Goal: Use online tool/utility: Utilize a website feature to perform a specific function

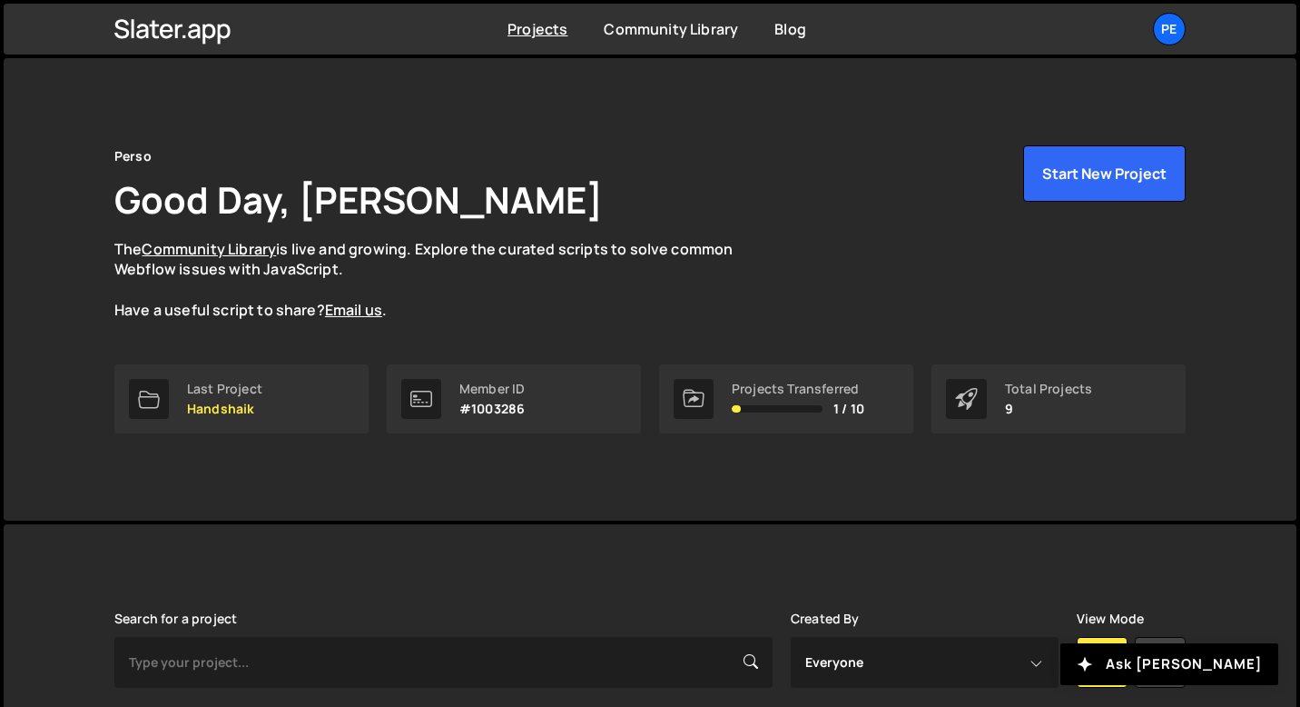
scroll to position [596, 0]
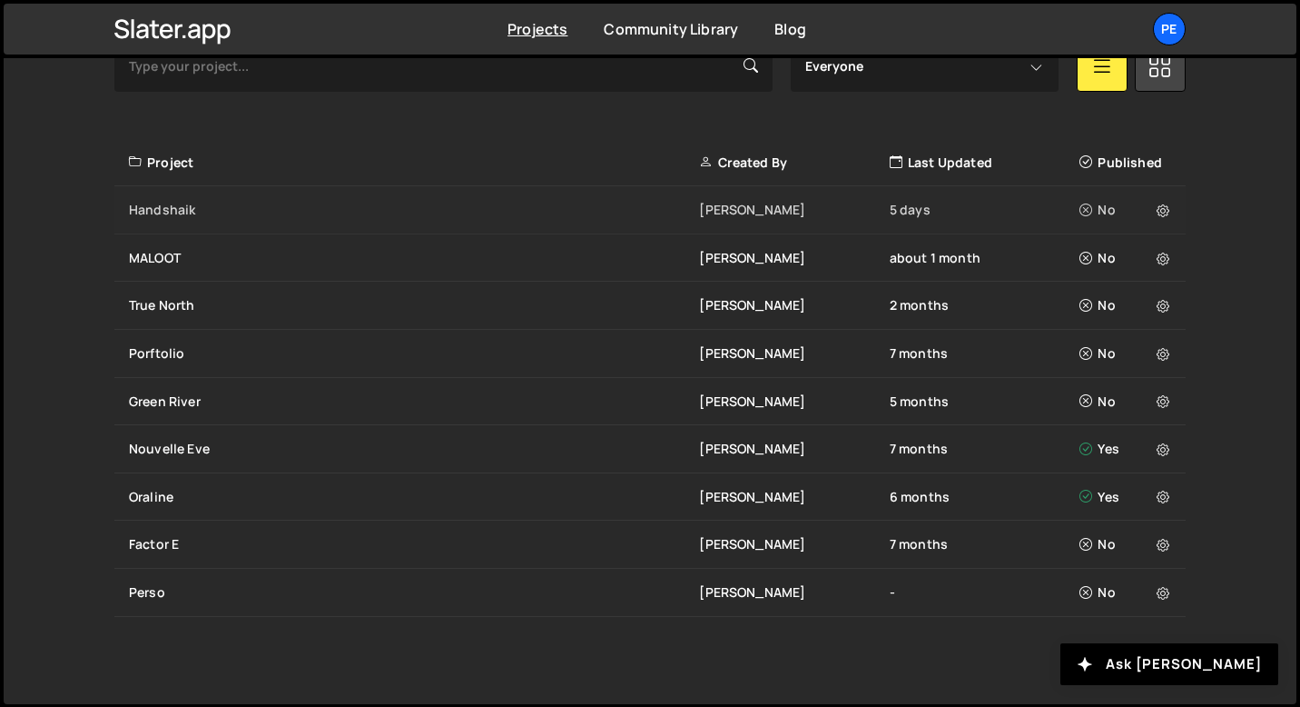
click at [190, 213] on div "Handshaik" at bounding box center [414, 210] width 570 height 18
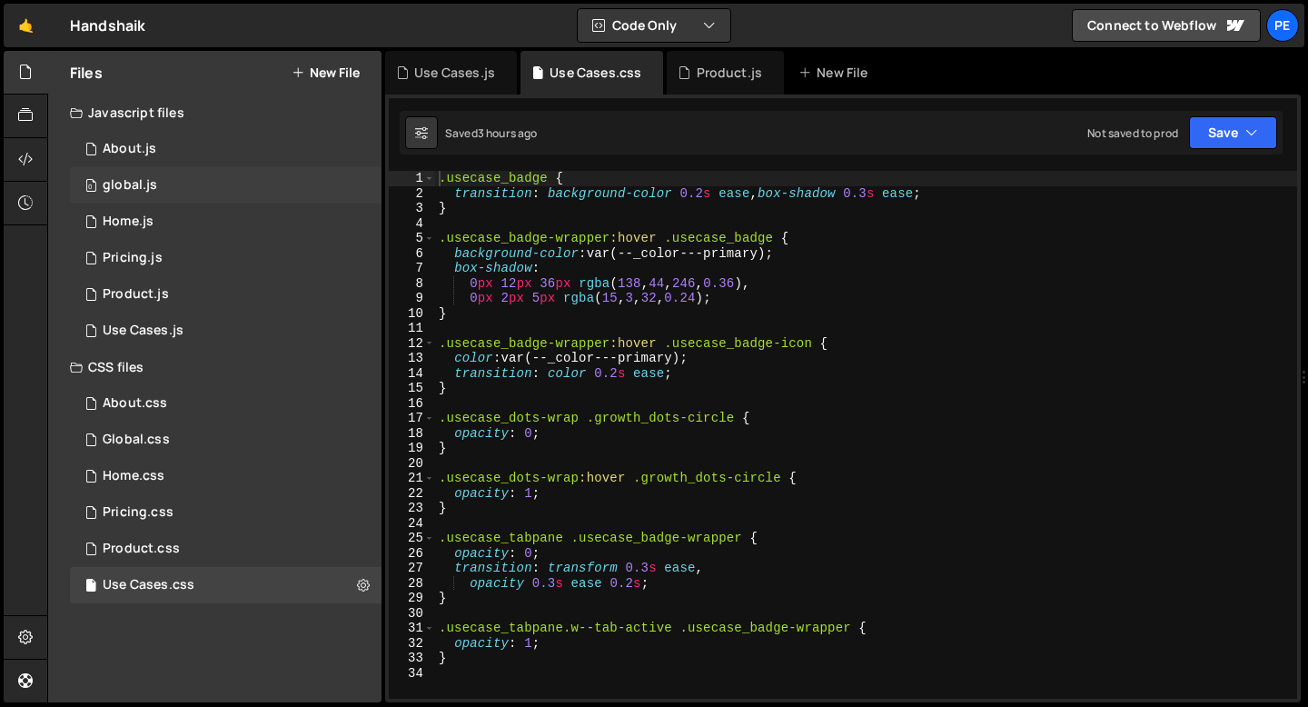
click at [173, 181] on div "0 global.js 0" at bounding box center [225, 185] width 311 height 36
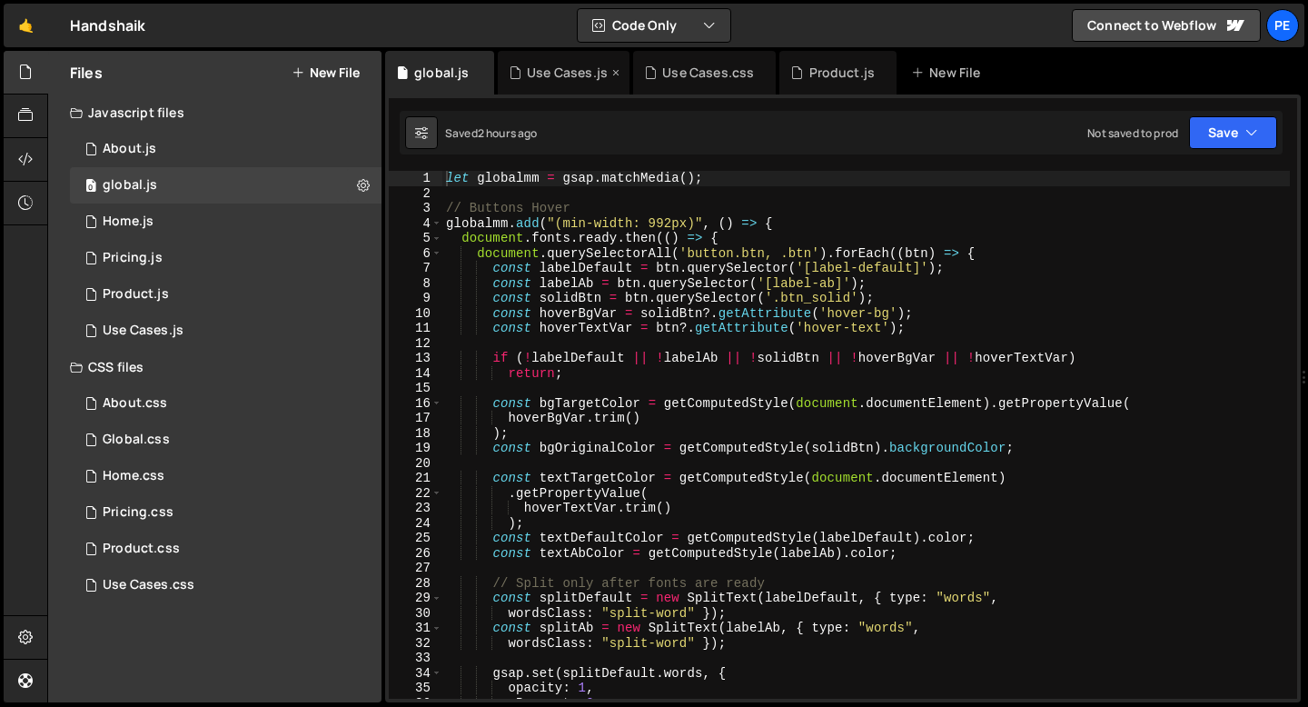
click at [616, 70] on icon at bounding box center [615, 73] width 13 height 18
click at [626, 74] on icon at bounding box center [626, 73] width 13 height 18
click at [597, 70] on icon at bounding box center [601, 73] width 13 height 18
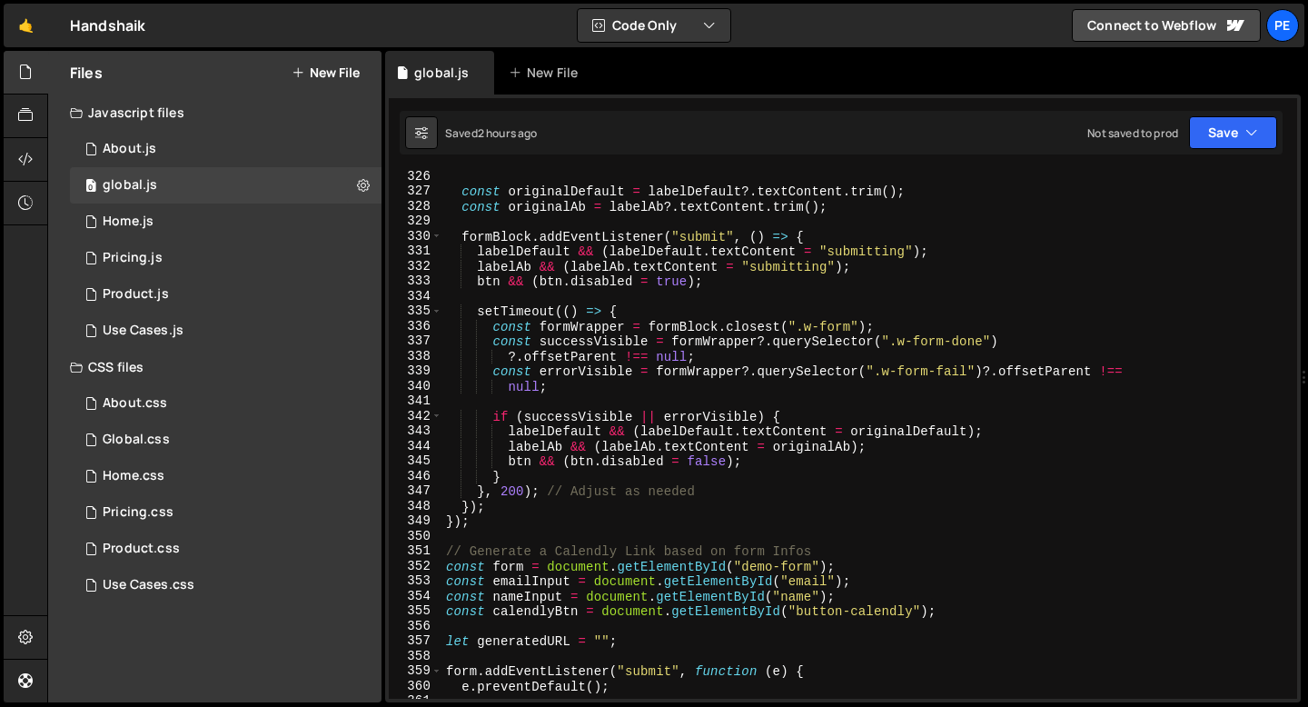
scroll to position [5090, 0]
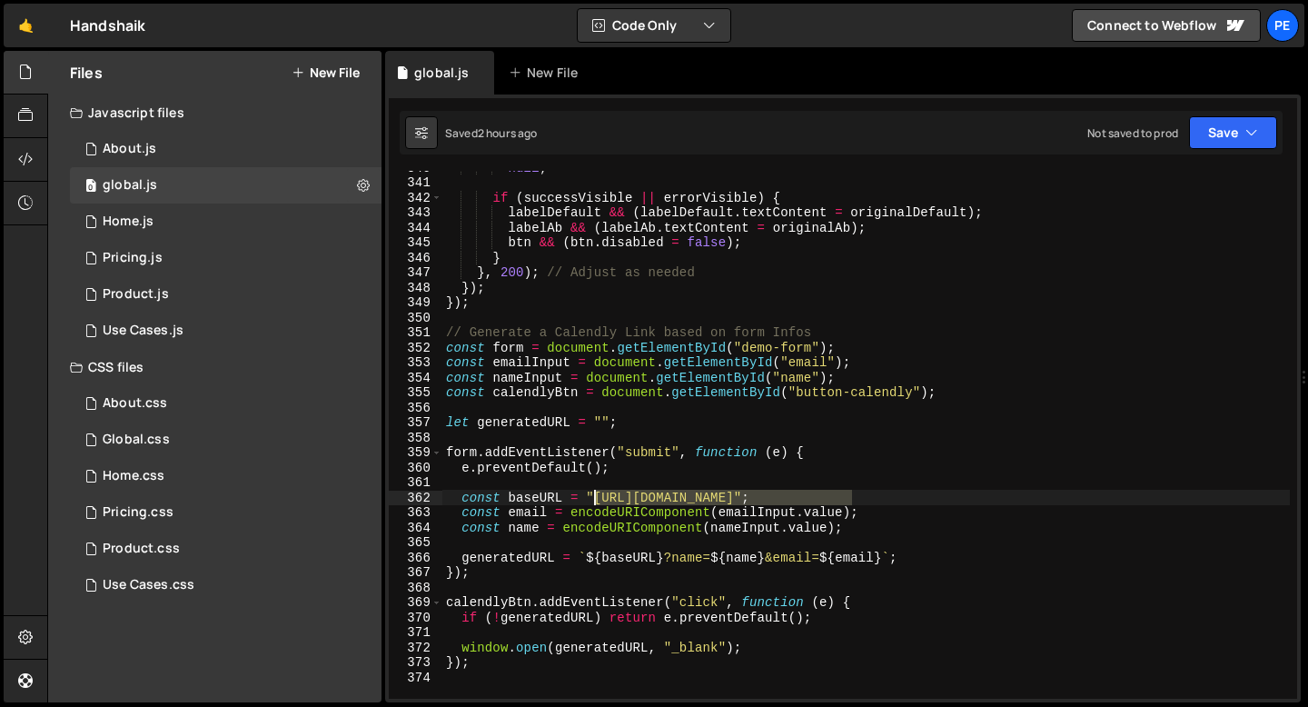
drag, startPoint x: 850, startPoint y: 494, endPoint x: 596, endPoint y: 499, distance: 254.3
click at [596, 499] on div "null ; if ( successVisible || errorVisible ) { labelDefault && ( labelDefault .…" at bounding box center [865, 439] width 847 height 558
paste textarea ".com/handshaik"
type textarea "const baseURL = "[URL][DOMAIN_NAME]";"
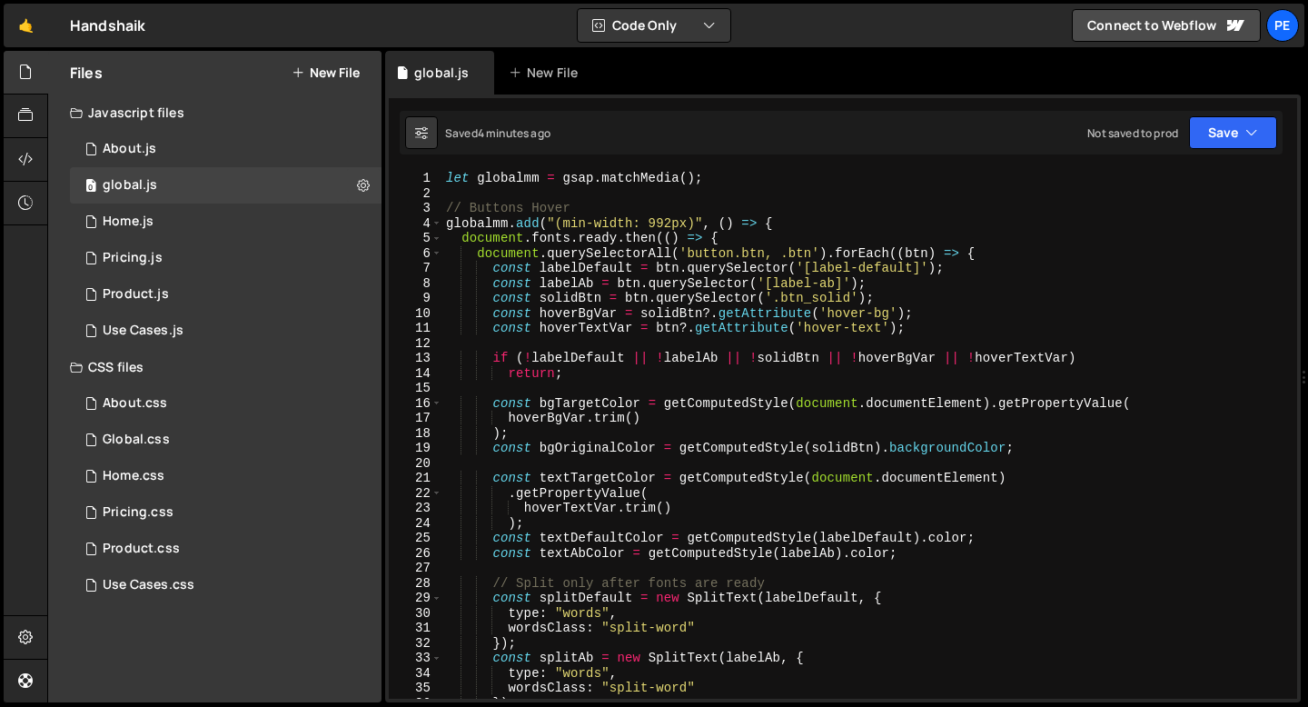
scroll to position [0, 0]
click at [171, 224] on div "0 Home.js 0" at bounding box center [225, 221] width 311 height 36
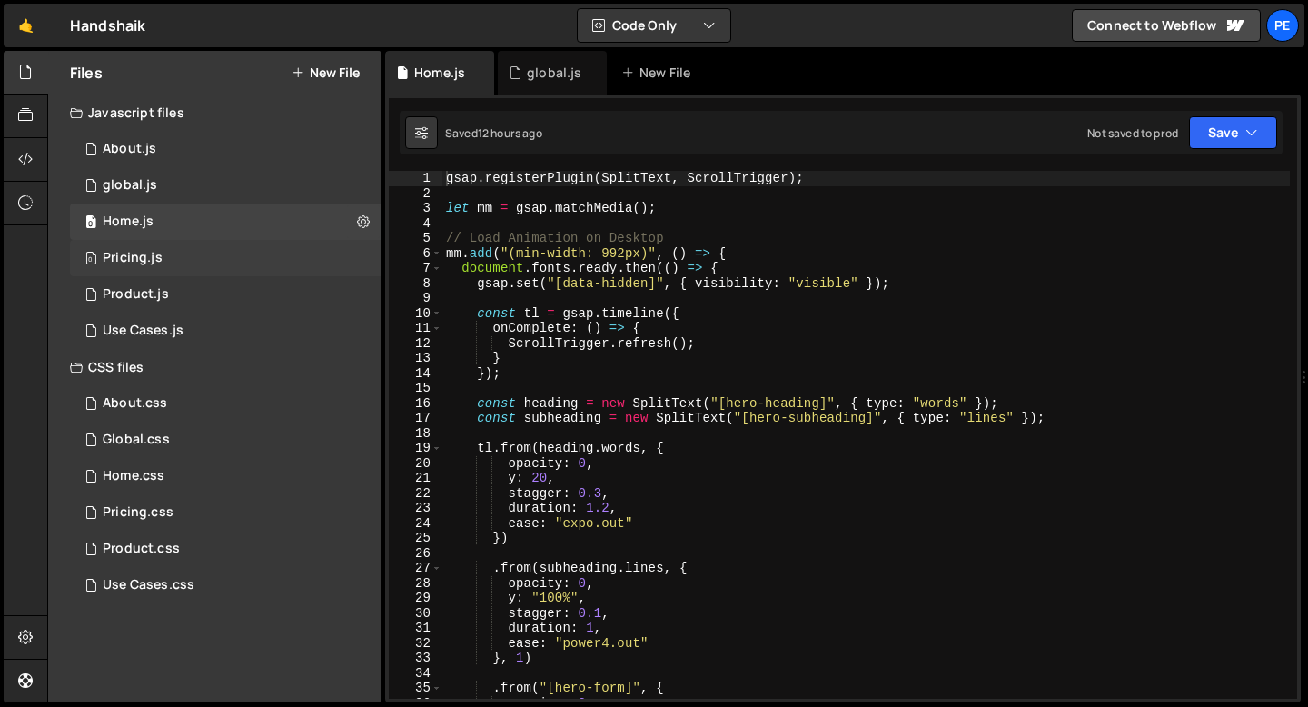
click at [175, 256] on div "0 Pricing.js 0" at bounding box center [225, 258] width 311 height 36
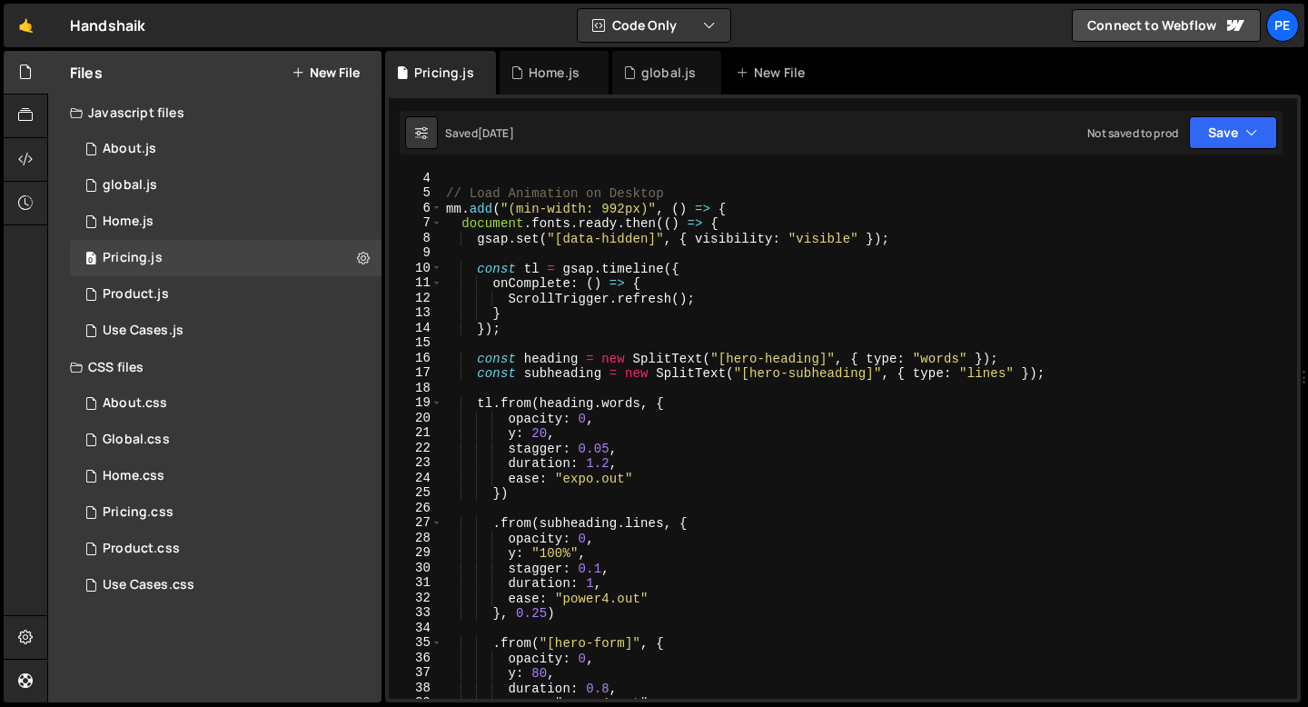
scroll to position [45, 0]
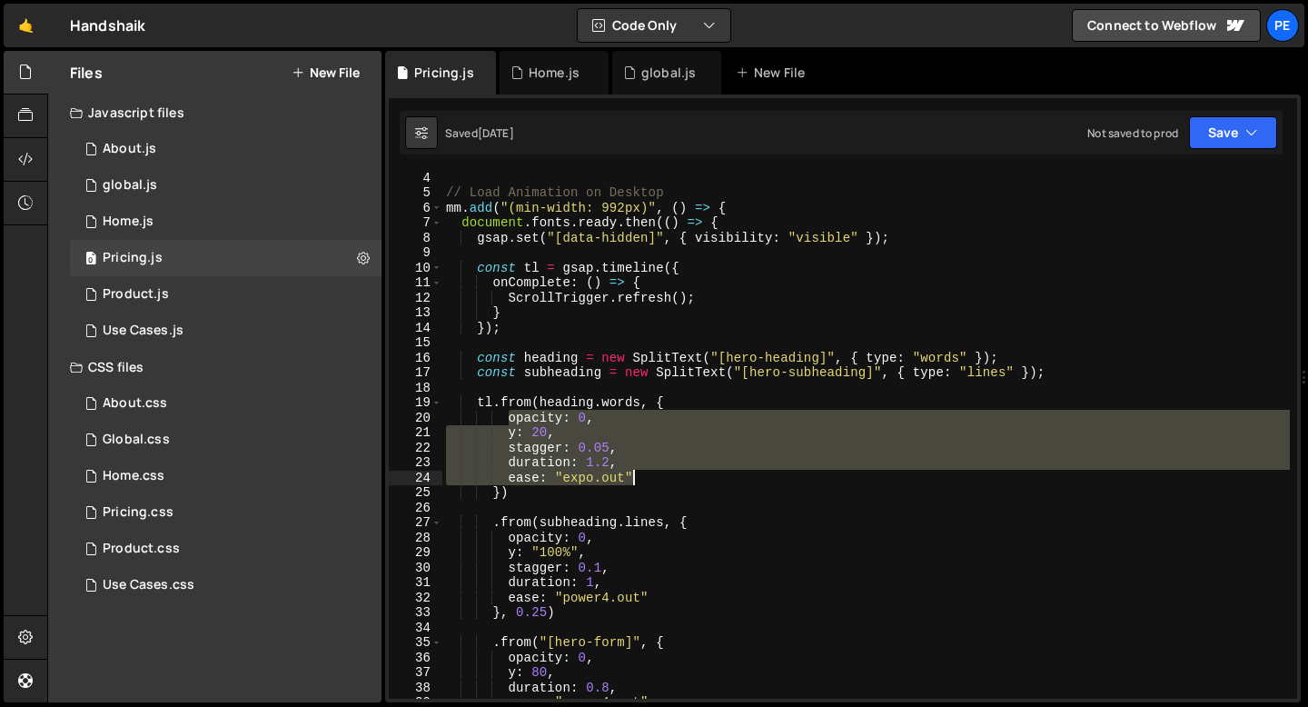
drag, startPoint x: 507, startPoint y: 415, endPoint x: 641, endPoint y: 477, distance: 147.9
click at [641, 477] on div "// Load Animation on Desktop mm . add ( "(min-width: 992px)" , ( ) => { documen…" at bounding box center [865, 449] width 847 height 558
type textarea "duration: 1.2, ease: "expo.out""
click at [142, 160] on div "0 About.js 0" at bounding box center [225, 149] width 311 height 36
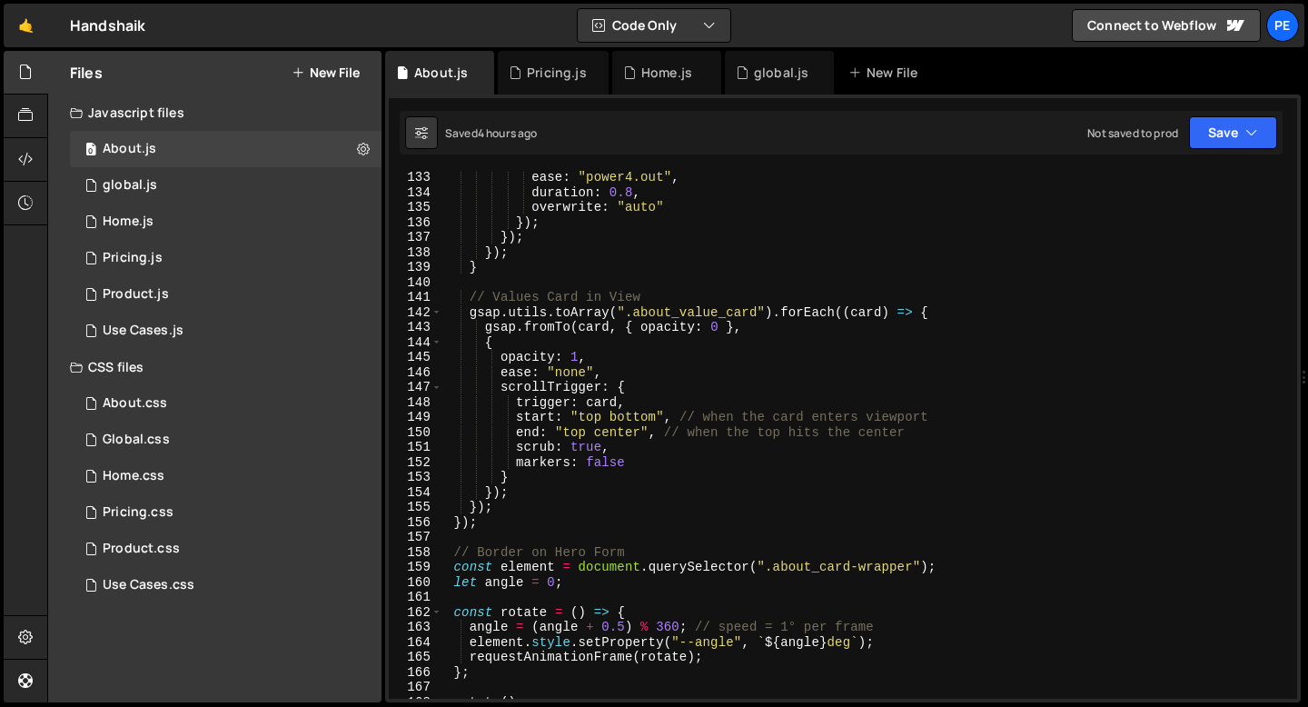
scroll to position [1943, 0]
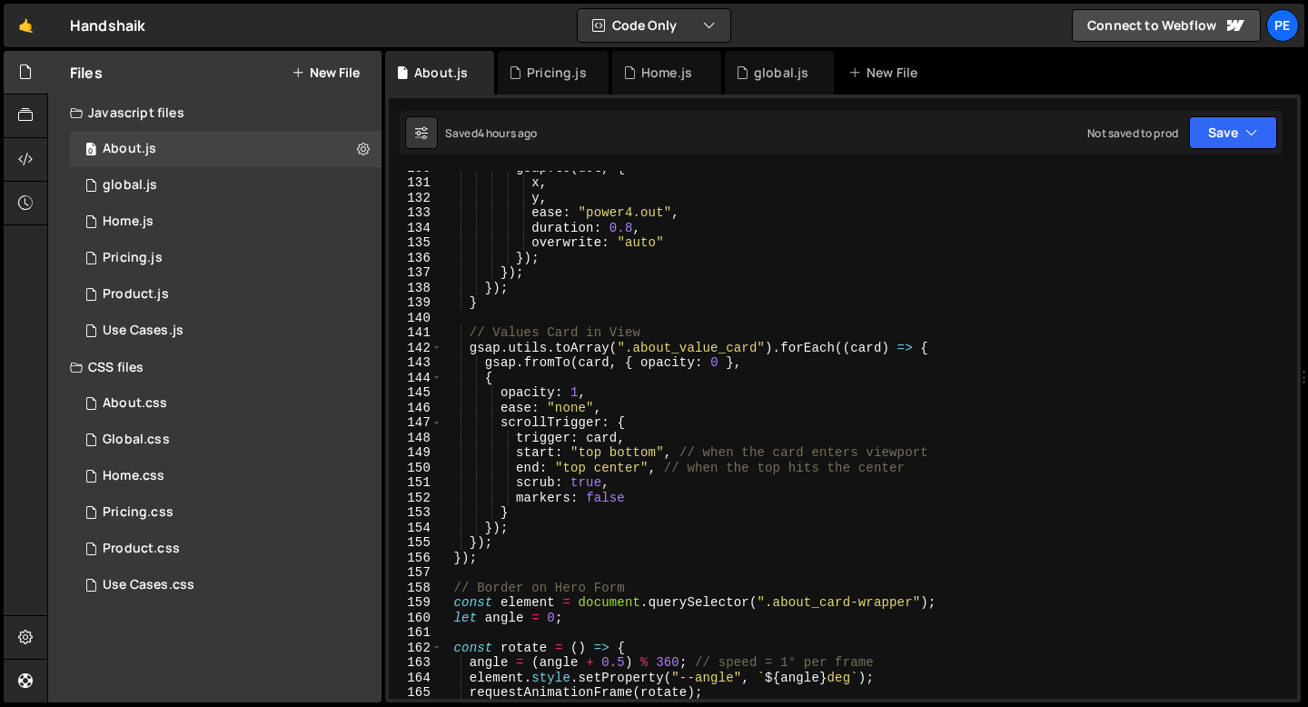
click at [503, 315] on div "gsap . to ( dot , { x , y , ease : "power4.out" , duration : 0.8 , overwrite : …" at bounding box center [865, 439] width 847 height 558
click at [501, 306] on div "gsap . to ( dot , { x , y , ease : "power4.out" , duration : 0.8 , overwrite : …" at bounding box center [865, 439] width 847 height 558
type textarea "}"
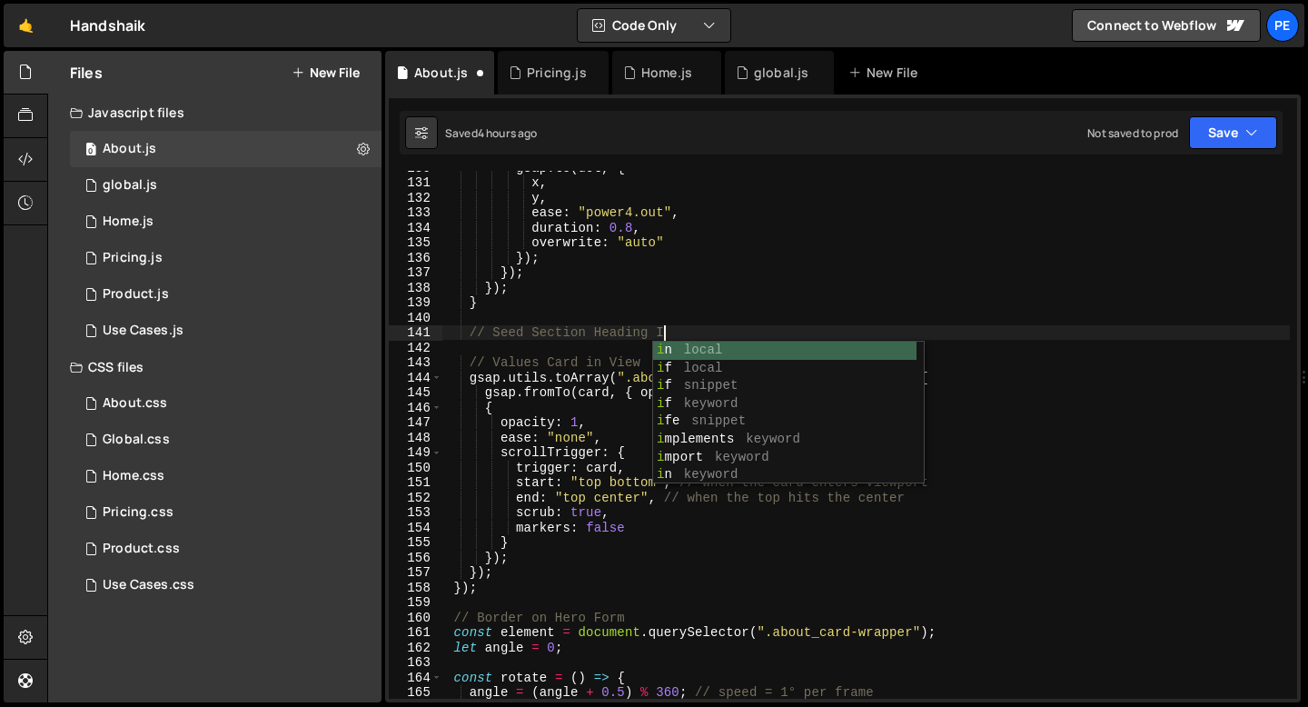
scroll to position [0, 15]
type textarea "// Seed Section Heading In"
click at [678, 327] on div "gsap . to ( dot , { x , y , ease : "power4.out" , duration : 0.8 , overwrite : …" at bounding box center [865, 439] width 847 height 558
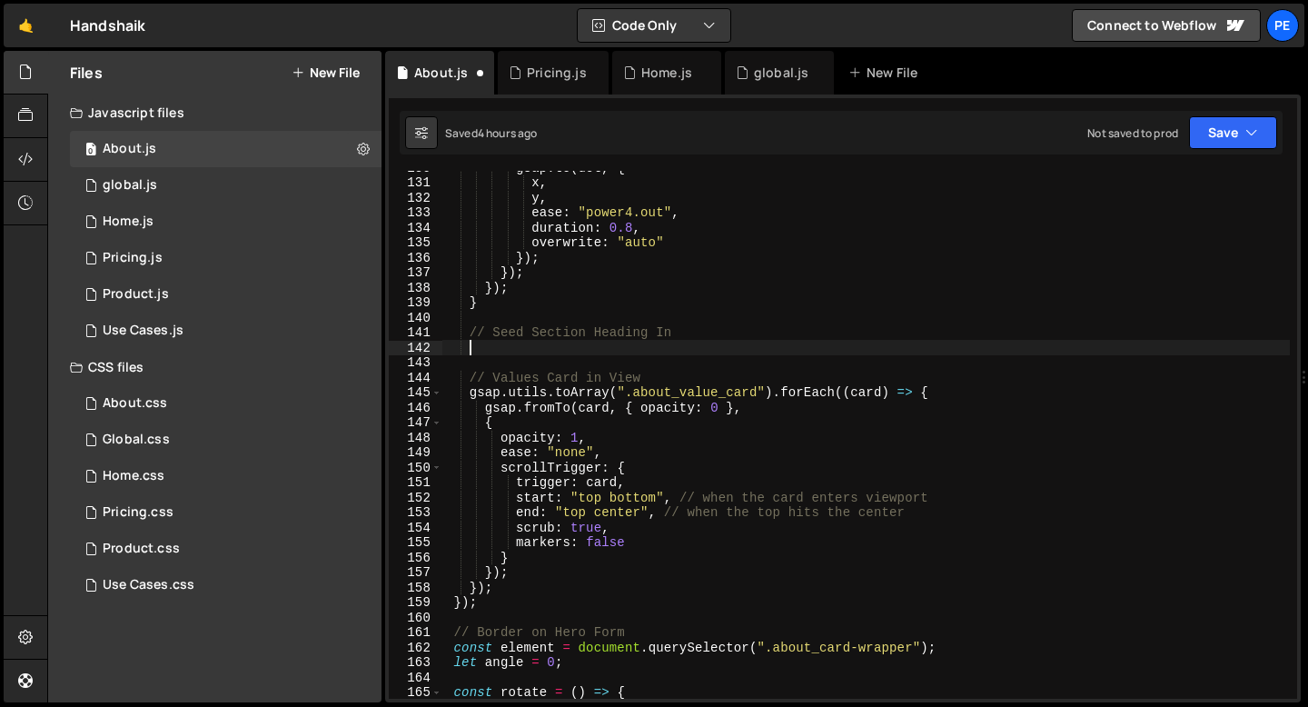
scroll to position [0, 1]
paste textarea "});"
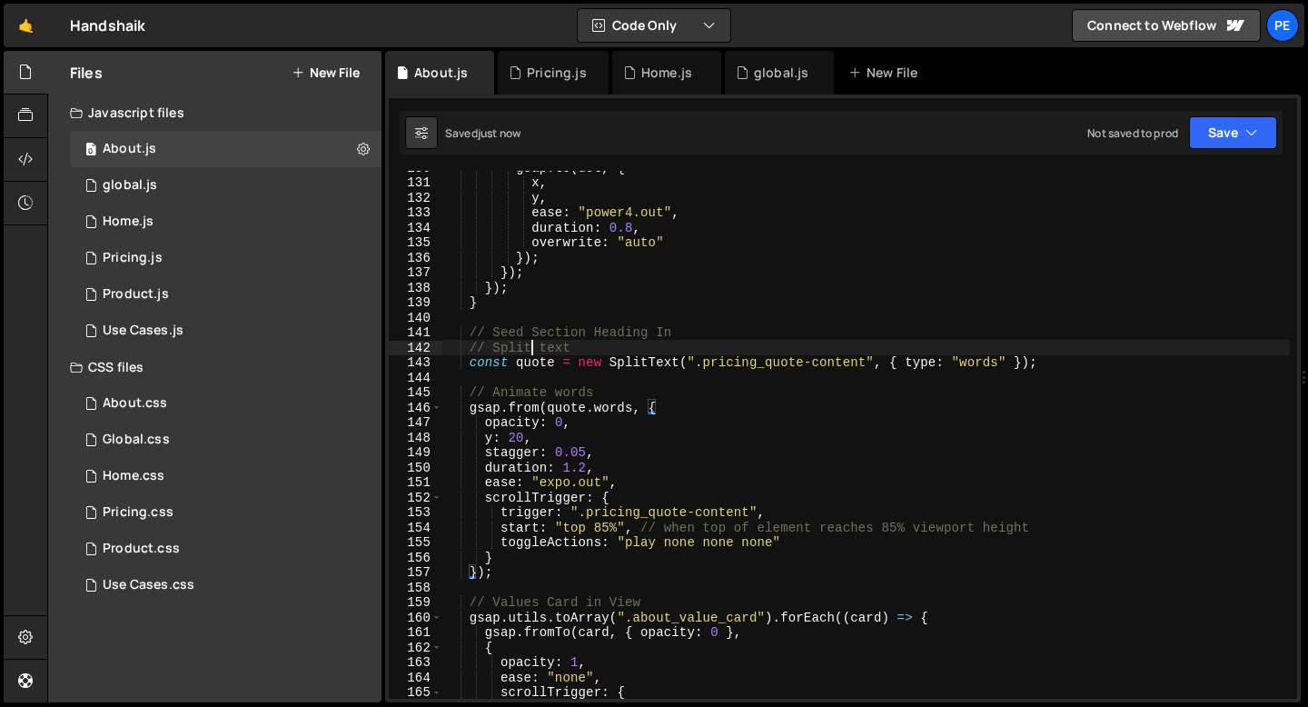
click at [534, 351] on div "gsap . to ( dot , { x , y , ease : "power4.out" , duration : 0.8 , overwrite : …" at bounding box center [865, 439] width 847 height 558
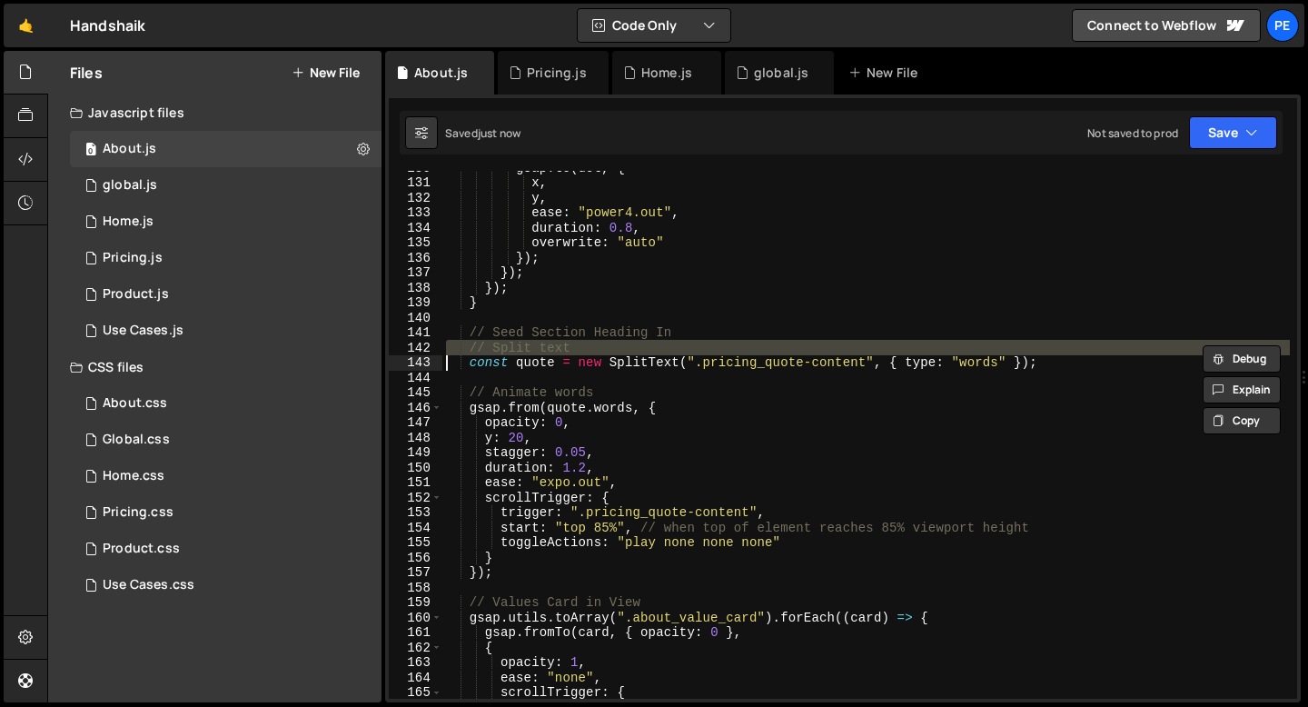
click at [534, 351] on div "gsap . to ( dot , { x , y , ease : "power4.out" , duration : 0.8 , overwrite : …" at bounding box center [865, 439] width 847 height 558
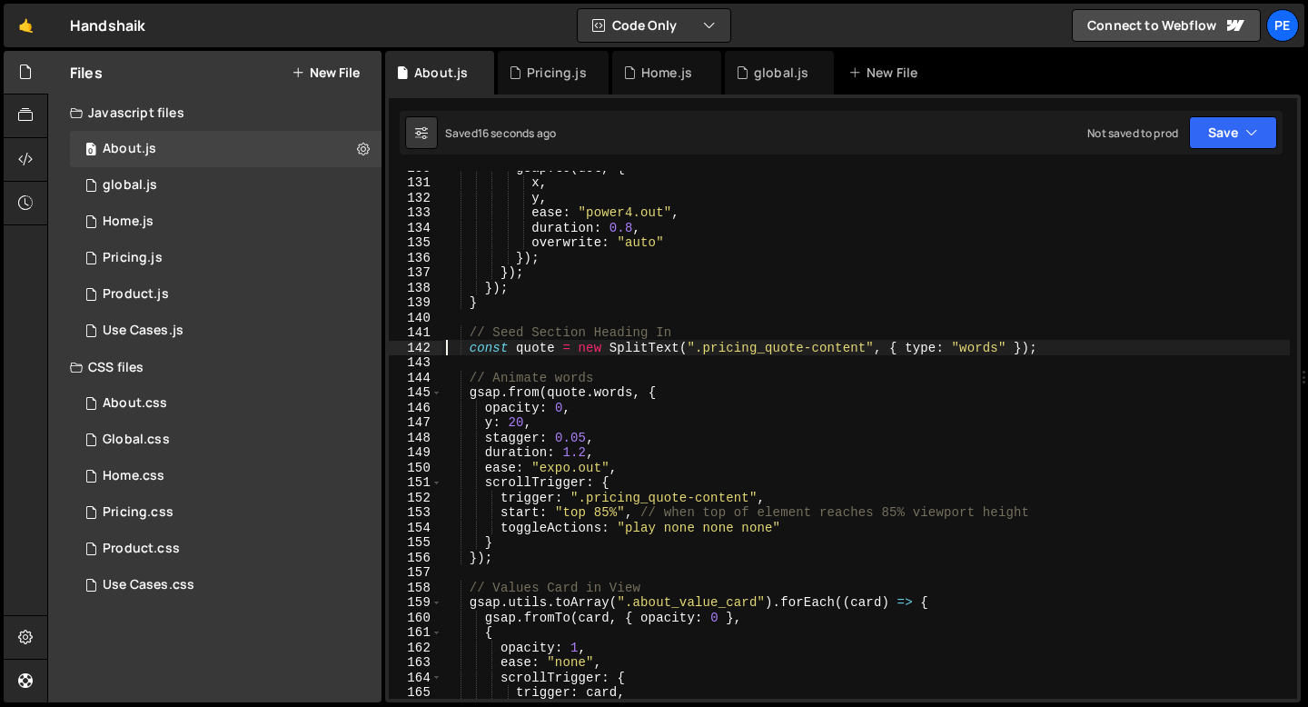
click at [436, 334] on div "141" at bounding box center [416, 332] width 54 height 15
drag, startPoint x: 441, startPoint y: 331, endPoint x: 523, endPoint y: 539, distance: 223.4
click at [523, 539] on div "const quote = new SplitText(".pricing_quote-content", { type: "words" }); 130 1…" at bounding box center [843, 435] width 908 height 528
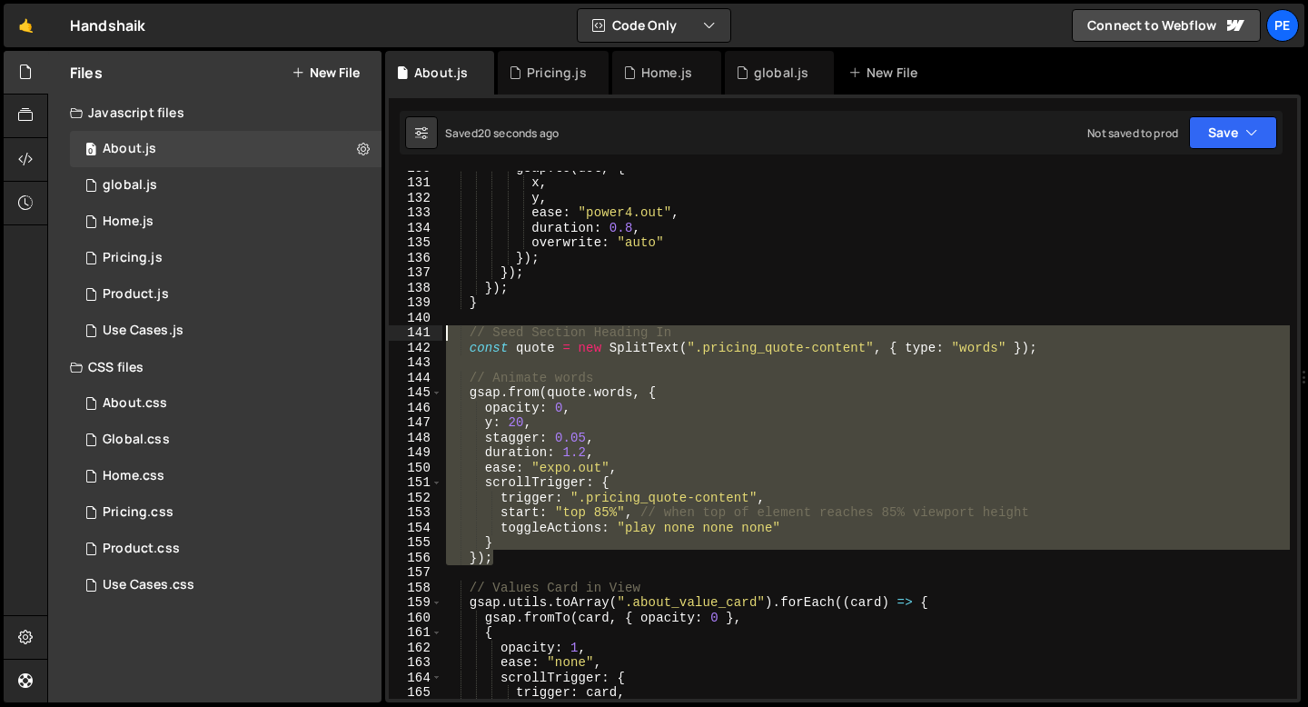
drag, startPoint x: 497, startPoint y: 559, endPoint x: 392, endPoint y: 335, distance: 246.6
click at [392, 335] on div "const quote = new SplitText(".pricing_quote-content", { type: "words" }); 130 1…" at bounding box center [843, 435] width 908 height 528
type textarea "// Seed Section Heading In const quote = new SplitText(".pricing_quote-content"…"
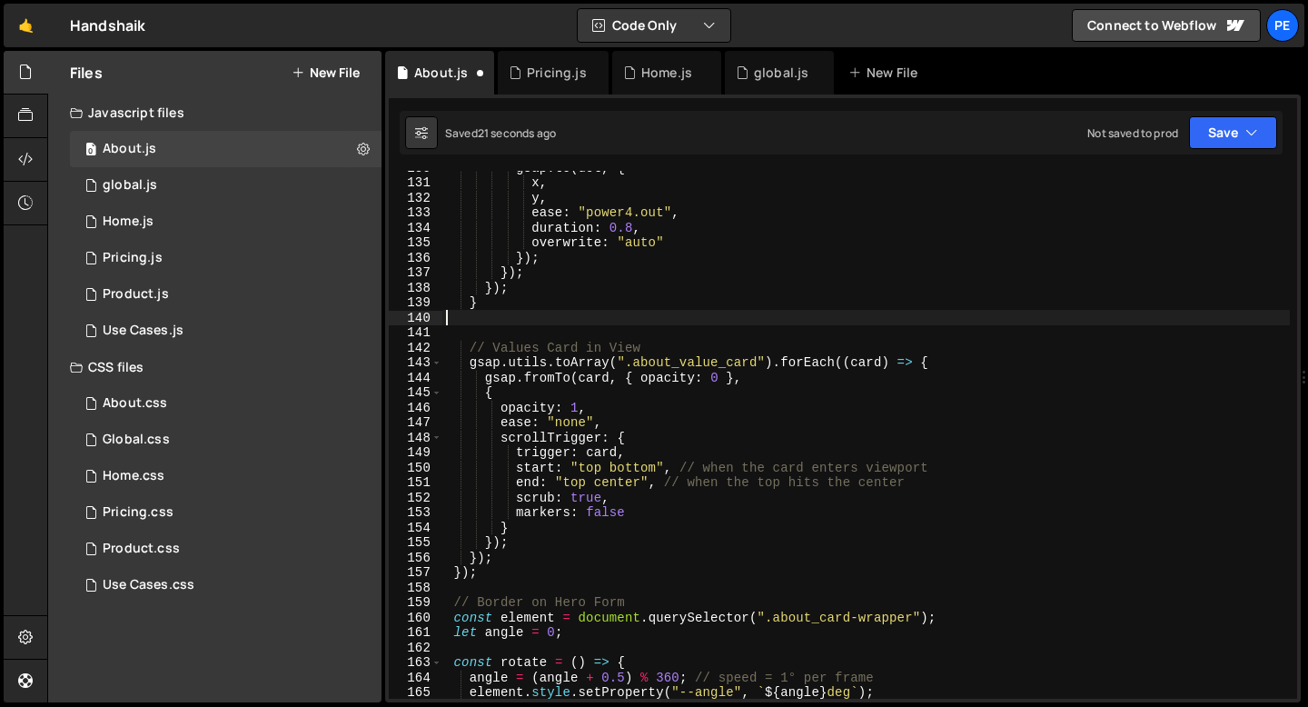
type textarea "}"
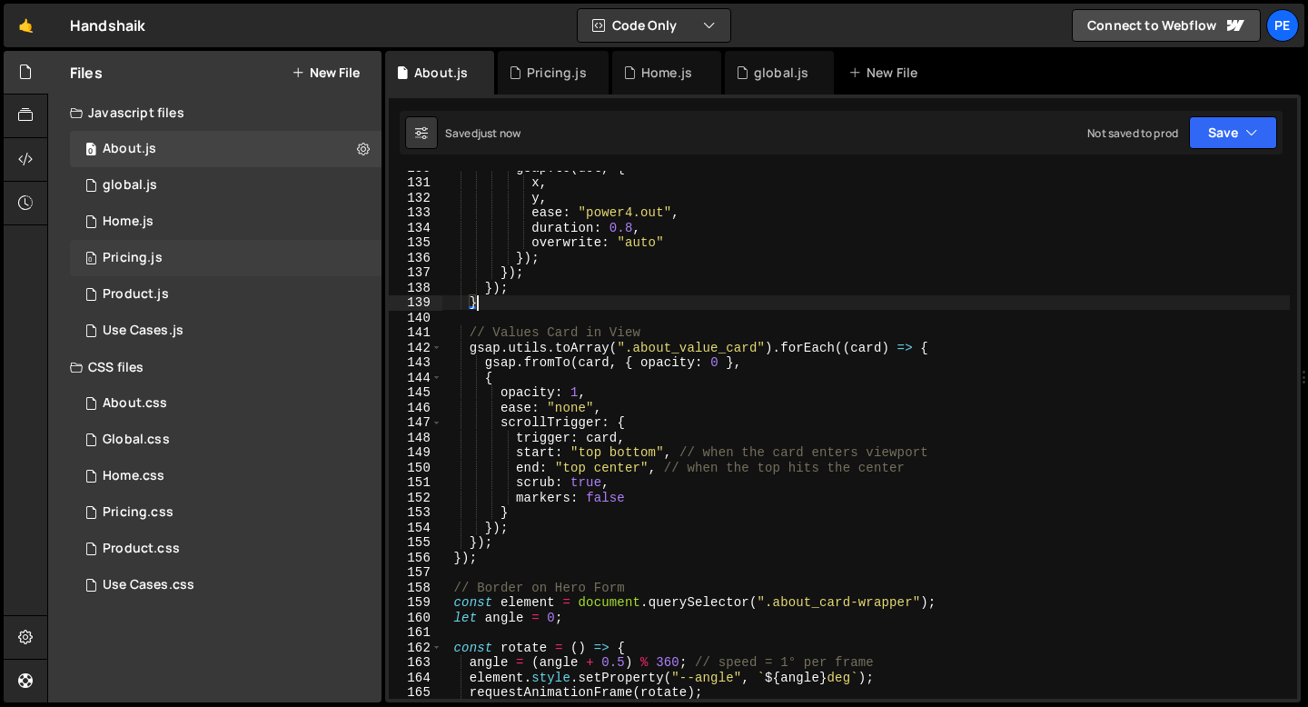
click at [192, 264] on div "0 Pricing.js 0" at bounding box center [225, 258] width 311 height 36
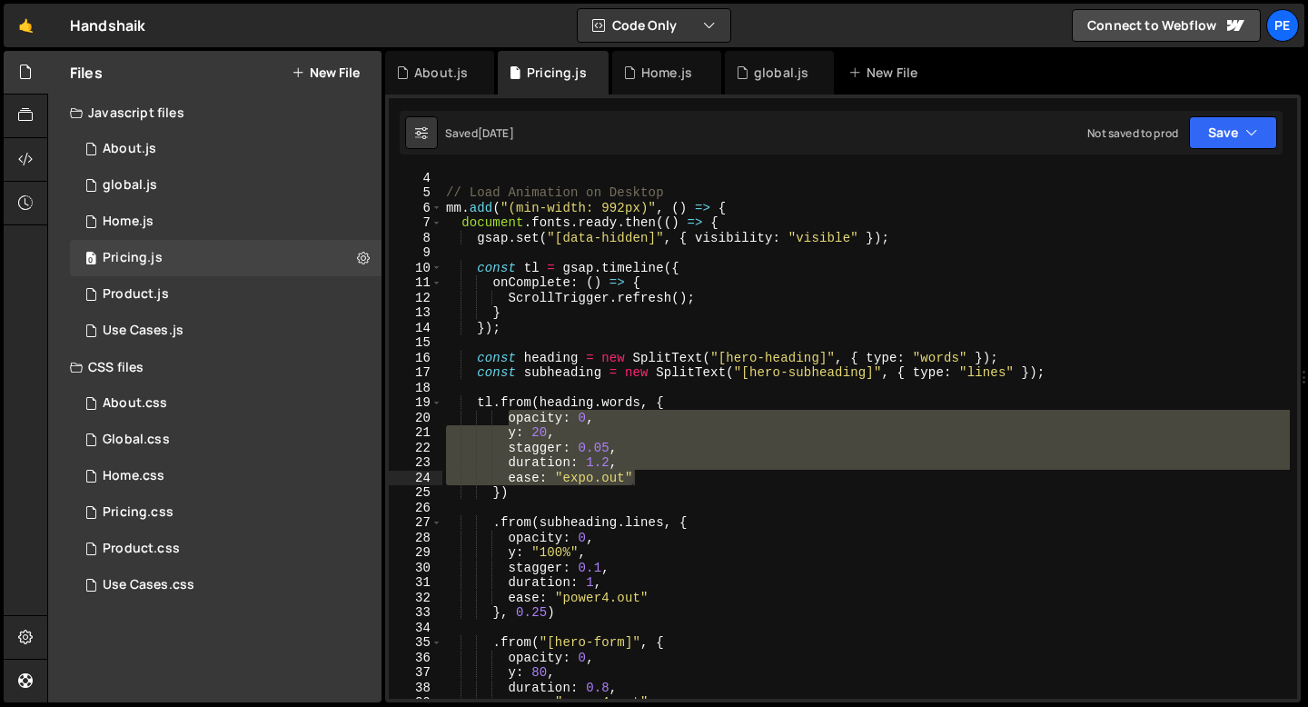
click at [513, 392] on div "// Load Animation on Desktop mm . add ( "(min-width: 992px)" , ( ) => { documen…" at bounding box center [865, 449] width 847 height 558
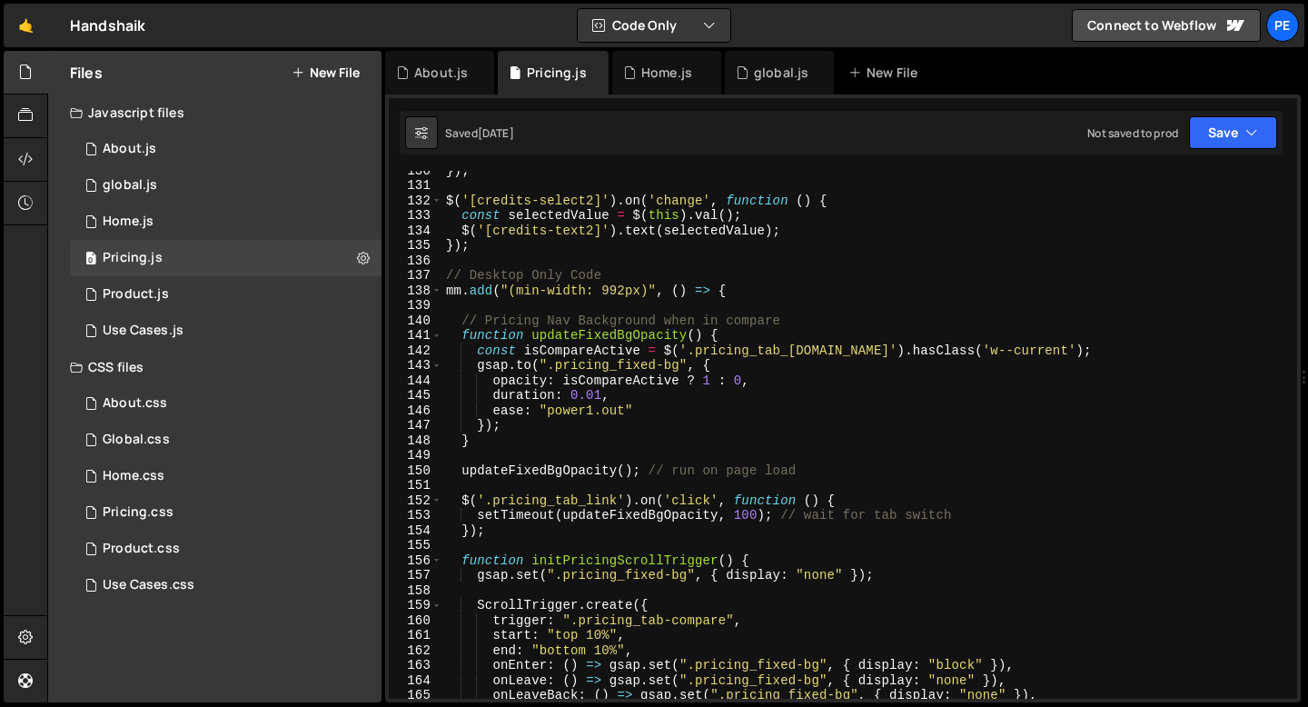
scroll to position [1962, 0]
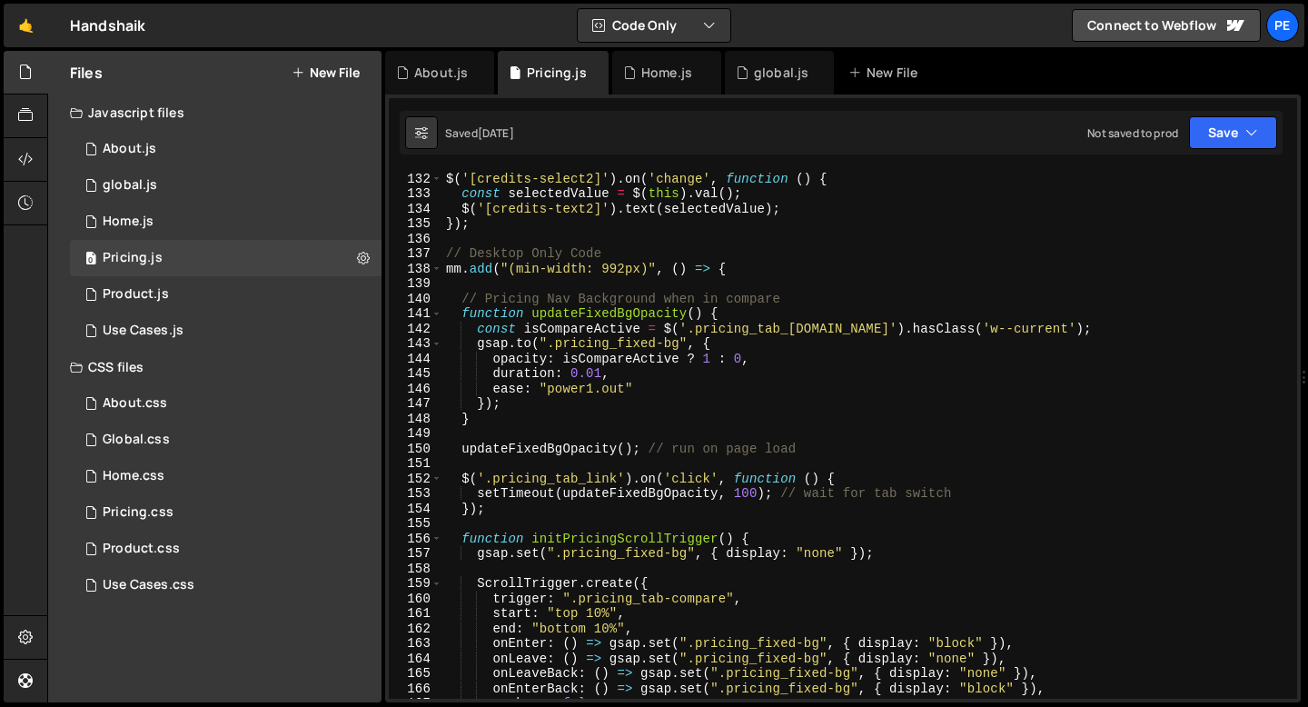
click at [841, 453] on div "$ ( '[credits-select2]' ) . on ( 'change' , function ( ) { const selectedValue …" at bounding box center [865, 435] width 847 height 558
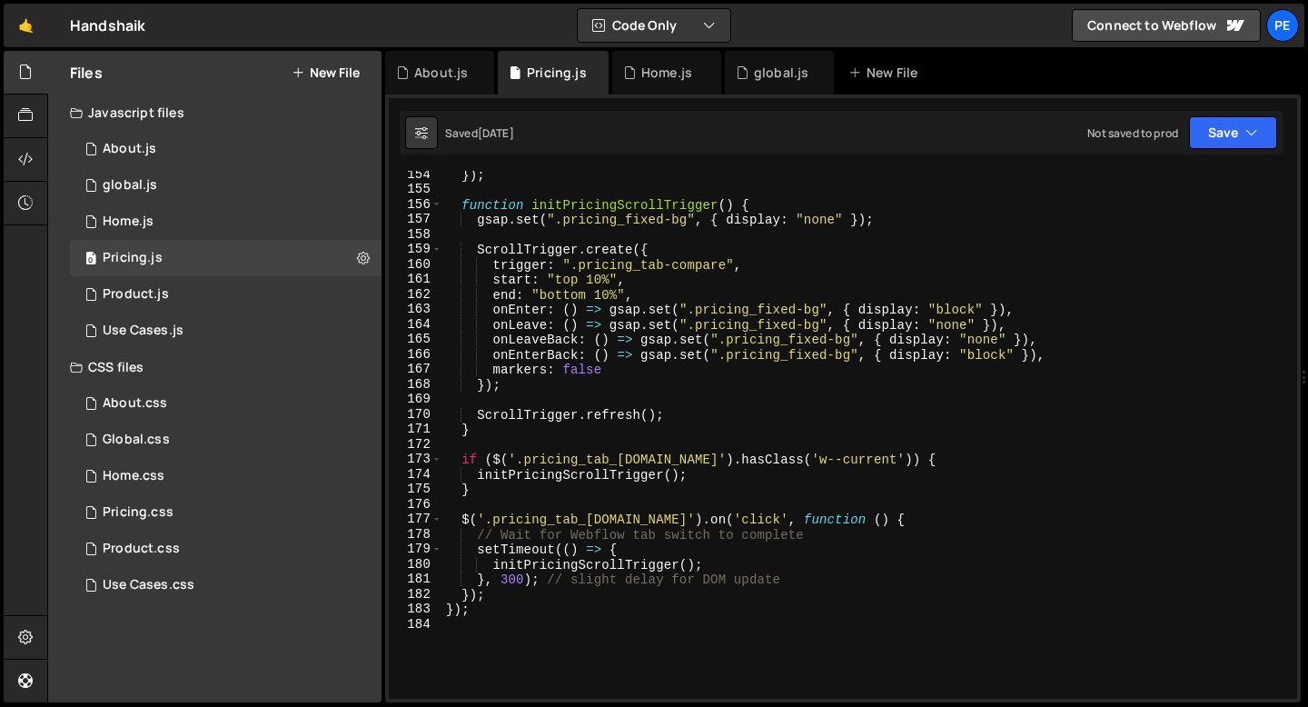
scroll to position [2389, 0]
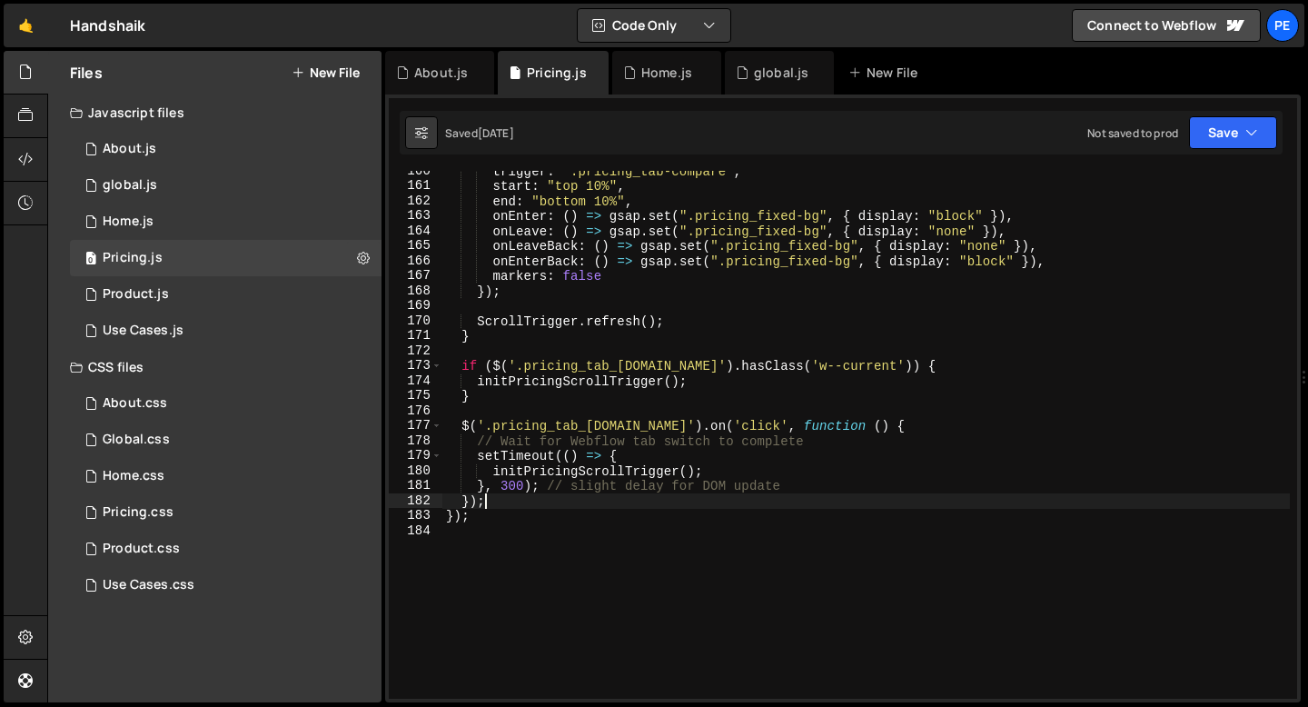
click at [504, 506] on div "trigger : ".pricing_tab-compare" , start : "top 10%" , end : "bottom 10%" , onE…" at bounding box center [865, 442] width 847 height 558
type textarea "});"
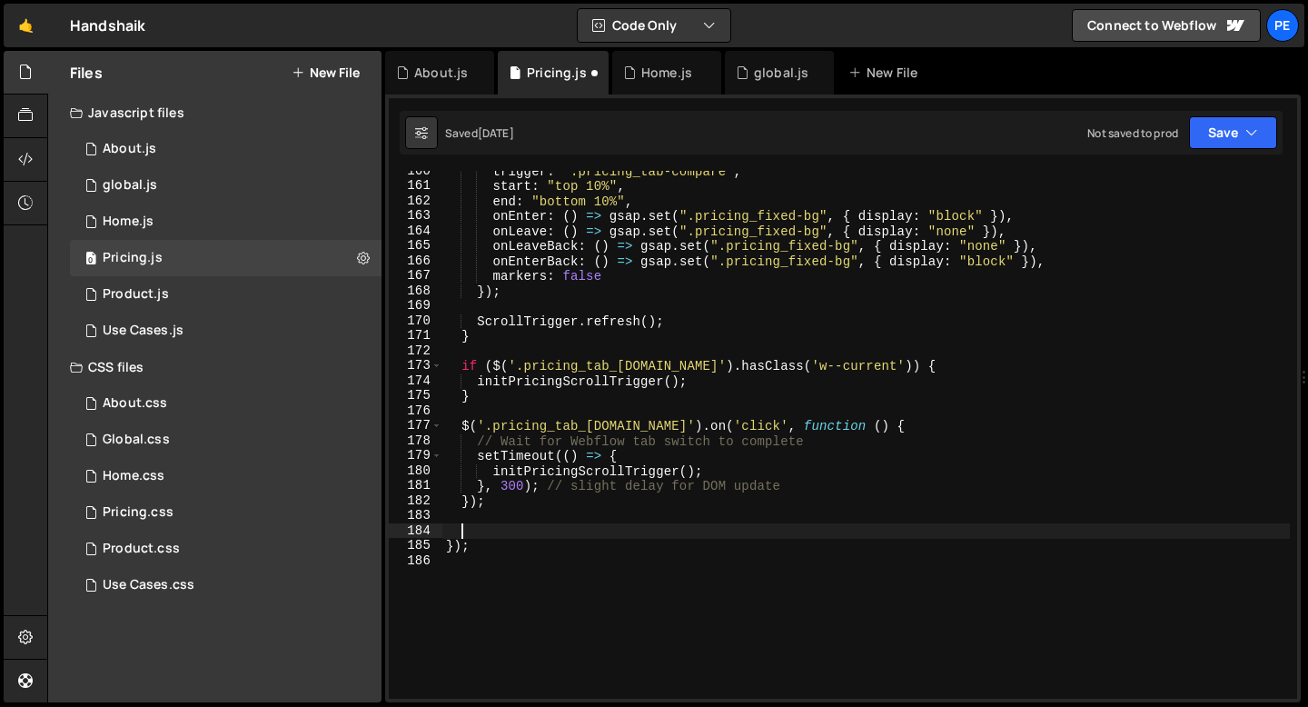
paste textarea "});"
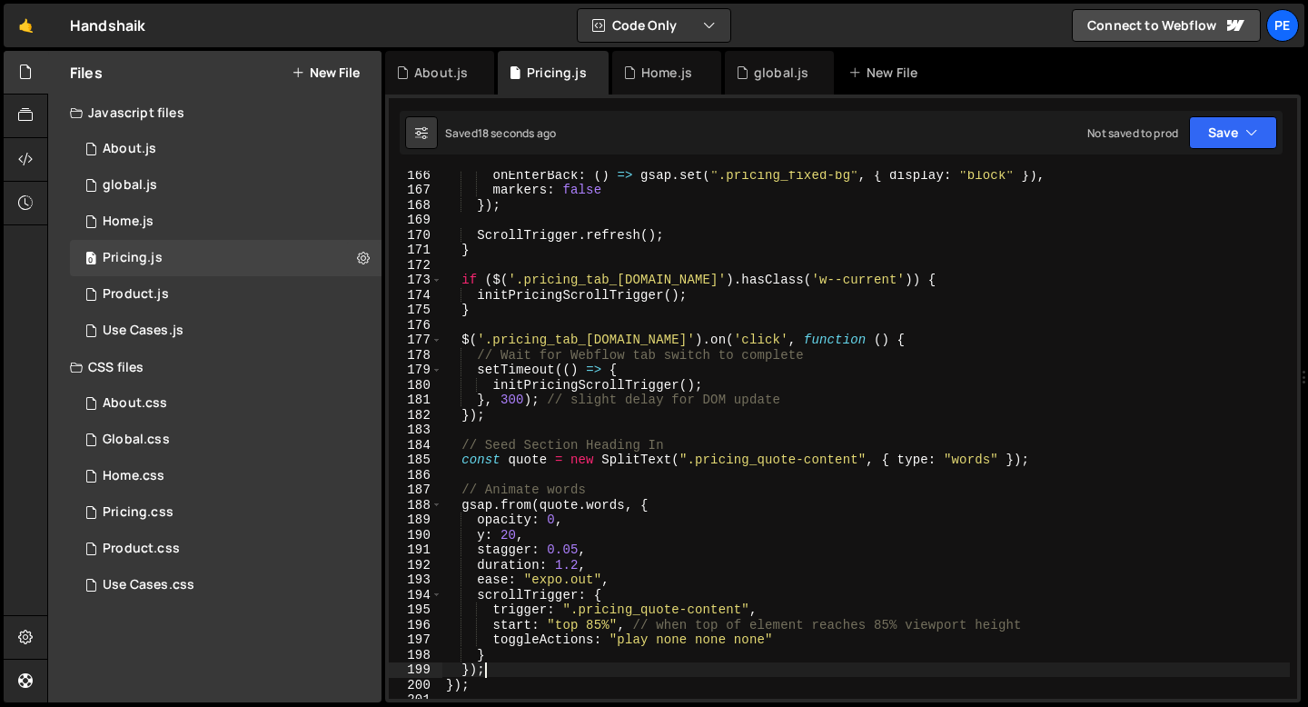
scroll to position [2482, 0]
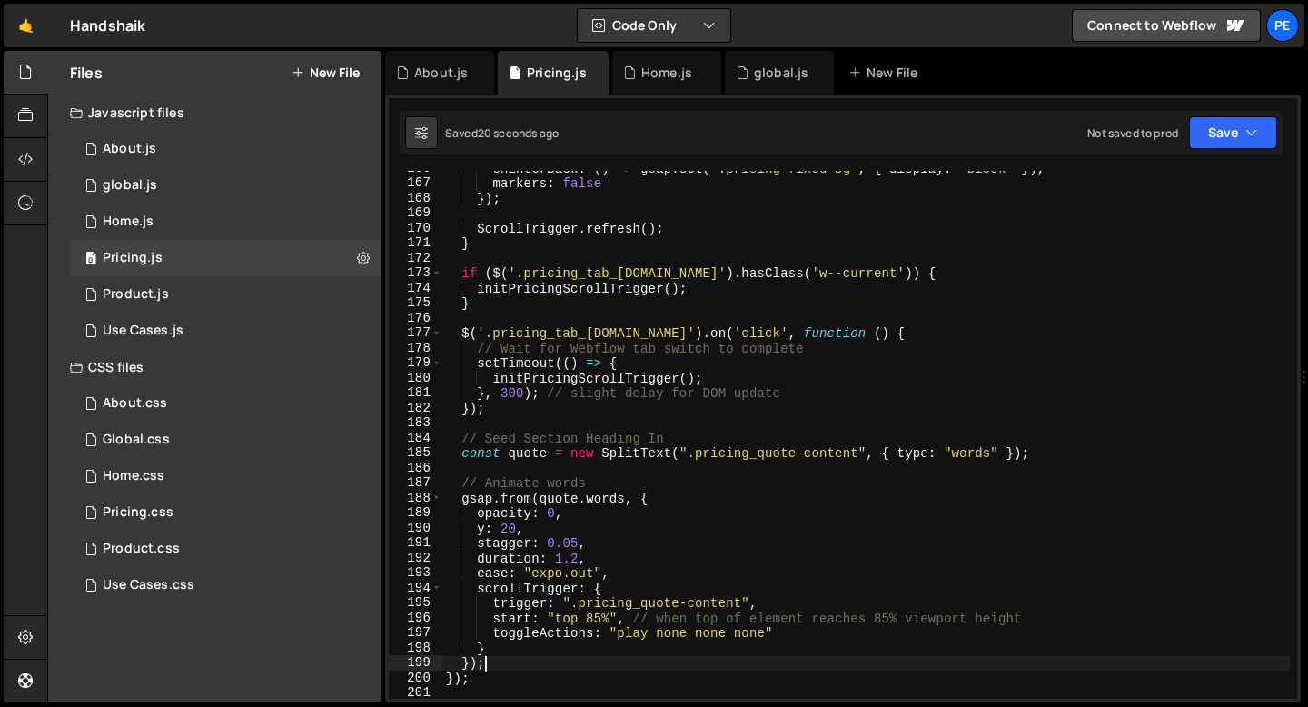
click at [600, 617] on div "onEnterBack : ( ) => gsap . set ( ".pricing_fixed-bg" , { display : "block" }) …" at bounding box center [865, 440] width 847 height 558
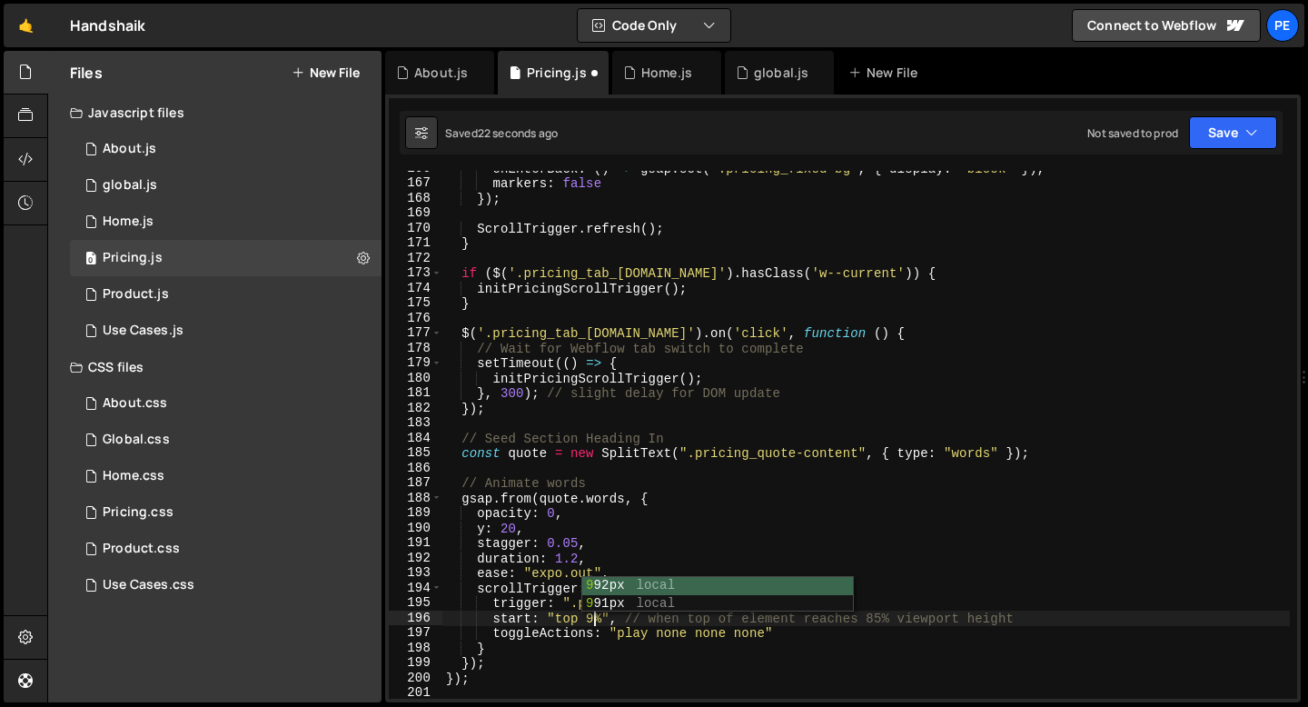
scroll to position [0, 10]
click at [588, 558] on div "onEnterBack : ( ) => gsap . set ( ".pricing_fixed-bg" , { display : "block" }) …" at bounding box center [865, 440] width 847 height 558
type textarea "duration: 1.2,"
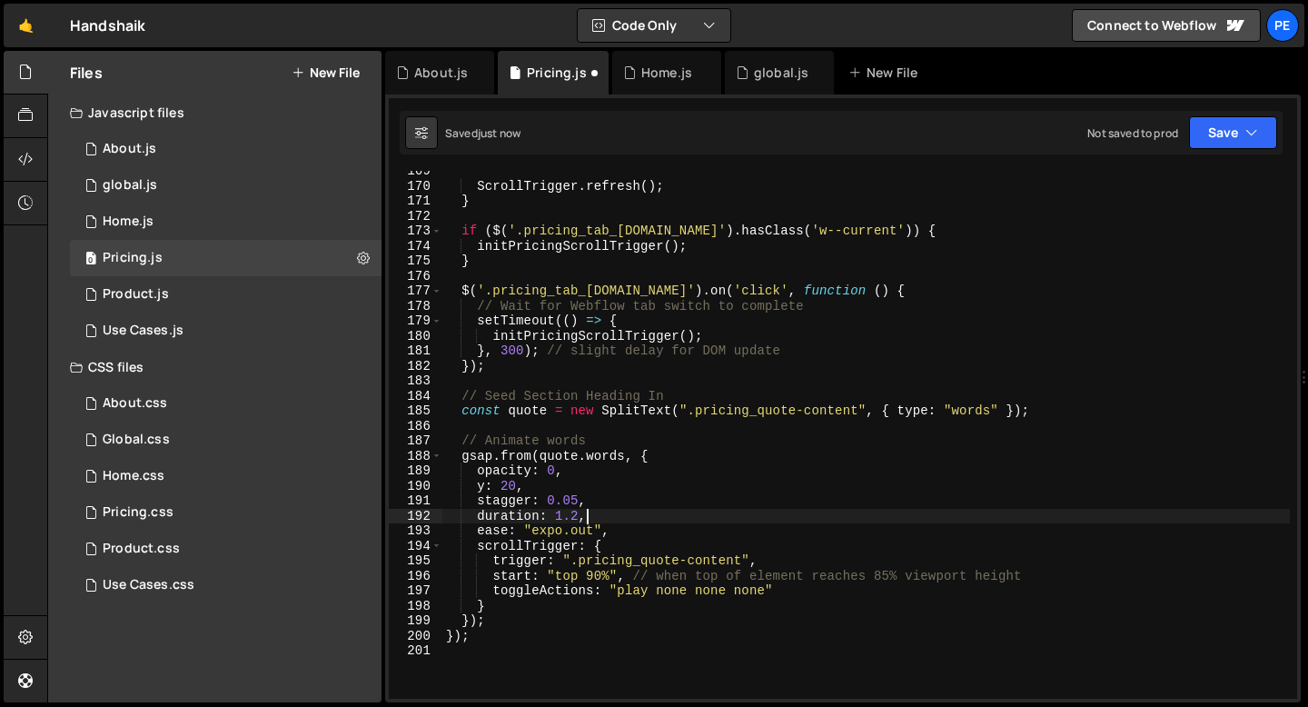
scroll to position [2525, 0]
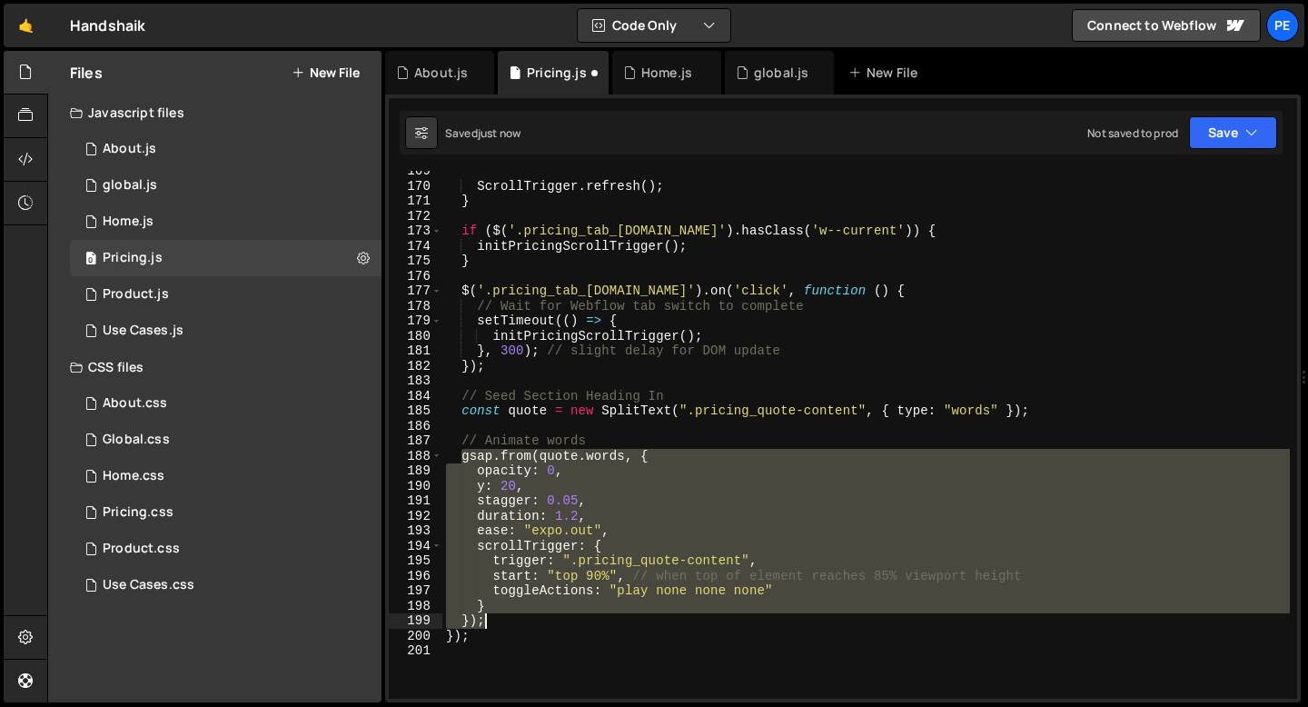
drag, startPoint x: 463, startPoint y: 457, endPoint x: 504, endPoint y: 615, distance: 163.2
click at [504, 615] on div "ScrollTrigger . refresh ( ) ; } if ( $ ( '.pricing_tab_[DOMAIN_NAME]' ) . hasCl…" at bounding box center [865, 442] width 847 height 558
type textarea "ease: "expo.out","
click at [612, 531] on div "ScrollTrigger . refresh ( ) ; } if ( $ ( '.pricing_tab_[DOMAIN_NAME]' ) . hasCl…" at bounding box center [865, 442] width 847 height 558
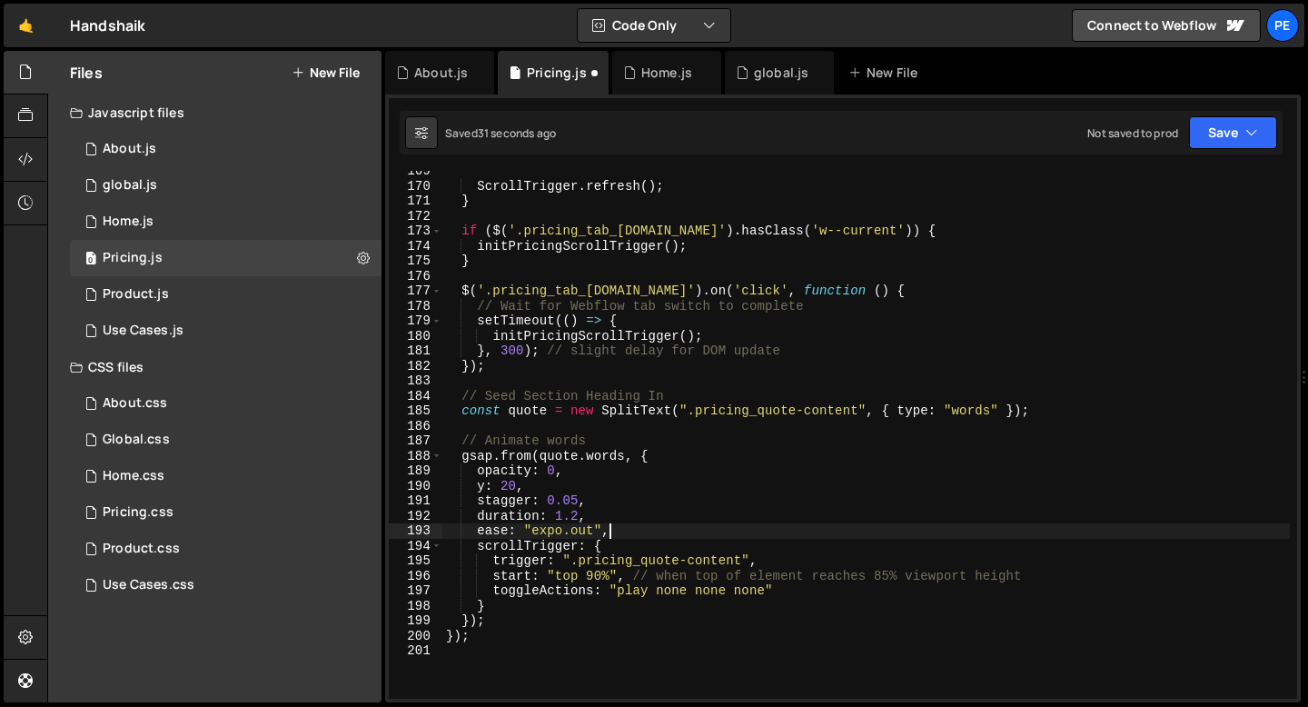
scroll to position [0, 1]
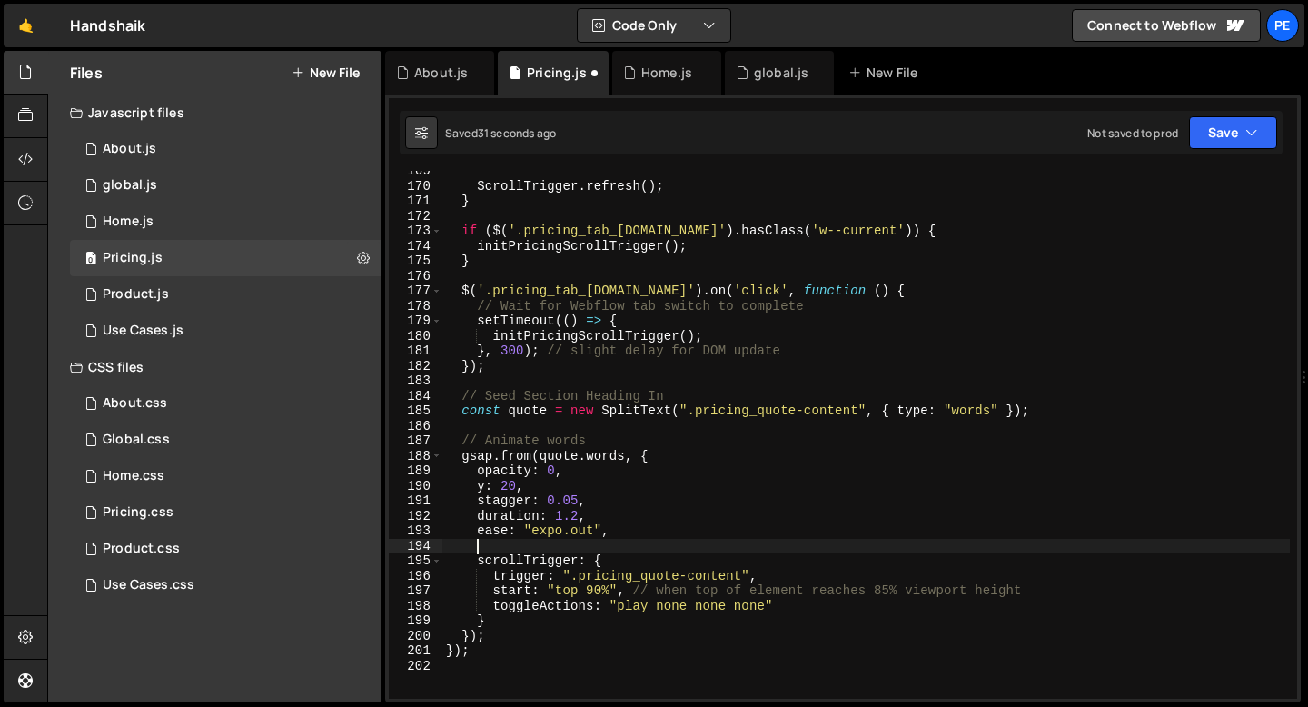
paste textarea "delay: 0.3,"
click at [556, 549] on div "ScrollTrigger . refresh ( ) ; } if ( $ ( '.pricing_tab_[DOMAIN_NAME]' ) . hasCl…" at bounding box center [865, 442] width 847 height 558
click at [604, 588] on div "ScrollTrigger . refresh ( ) ; } if ( $ ( '.pricing_tab_[DOMAIN_NAME]' ) . hasCl…" at bounding box center [865, 442] width 847 height 558
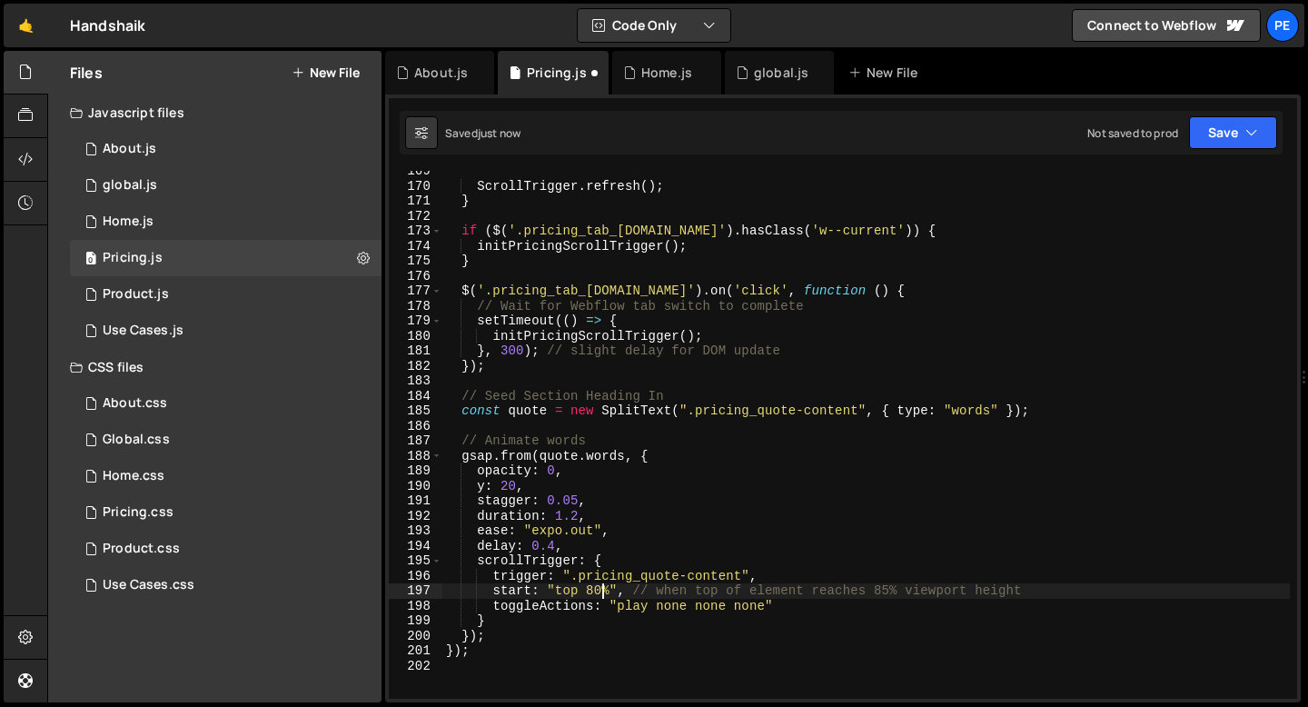
scroll to position [0, 10]
type textarea "start: "top 75%", // when top of element reaches 85% viewport height"
click at [203, 325] on div "0 Use Cases.js 0" at bounding box center [225, 330] width 311 height 36
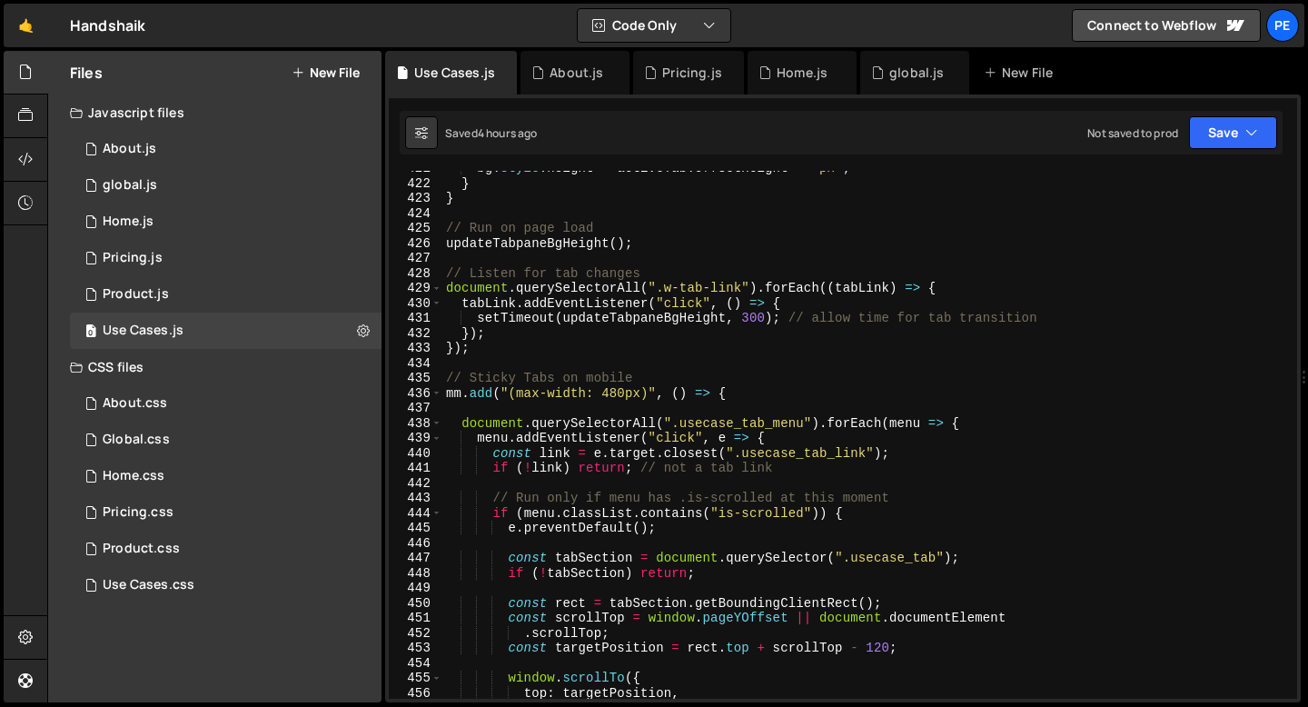
scroll to position [6349, 0]
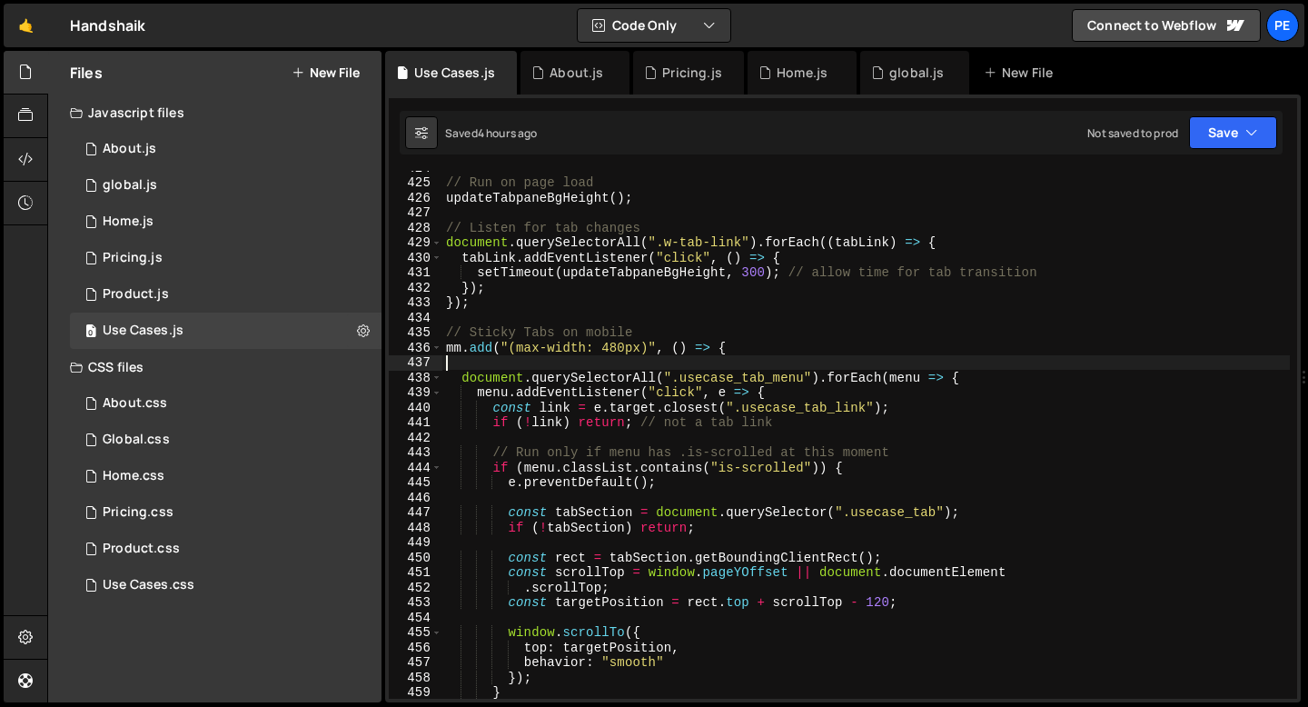
click at [598, 370] on div "// Run on page load updateTabpaneBgHeight ( ) ; // Listen for tab changes docum…" at bounding box center [865, 439] width 847 height 558
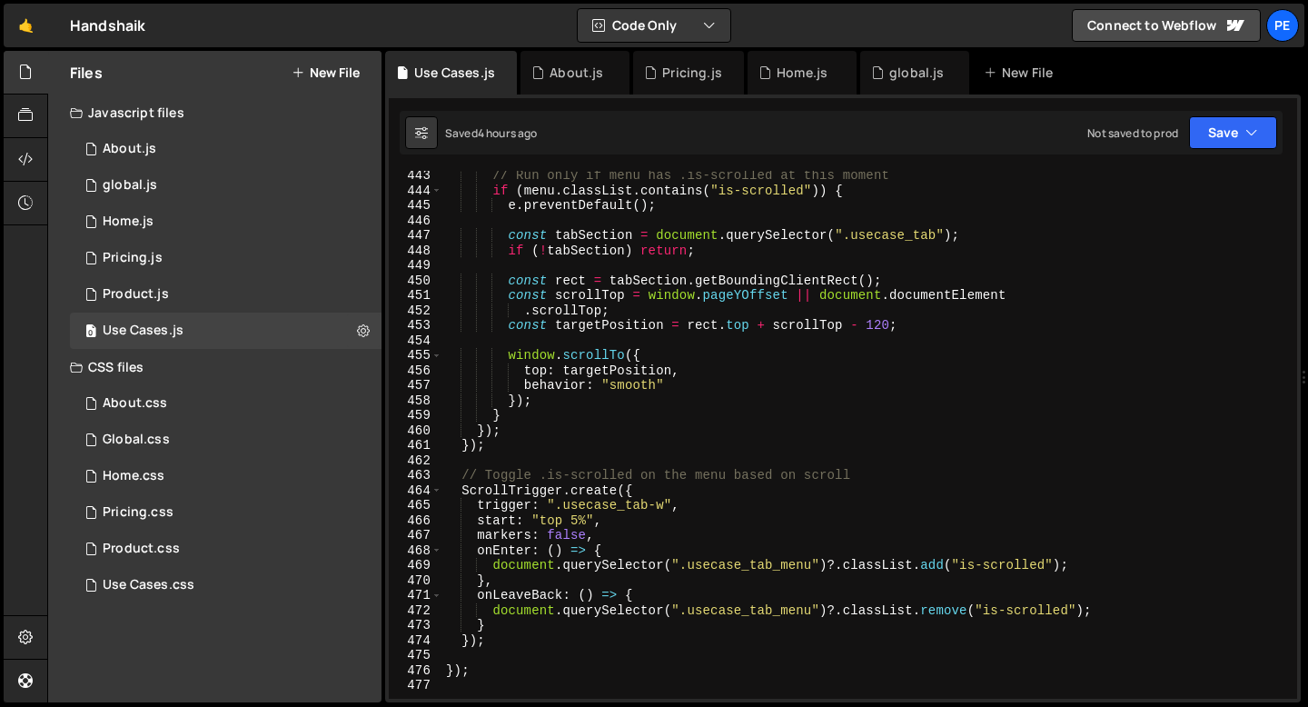
scroll to position [6635, 0]
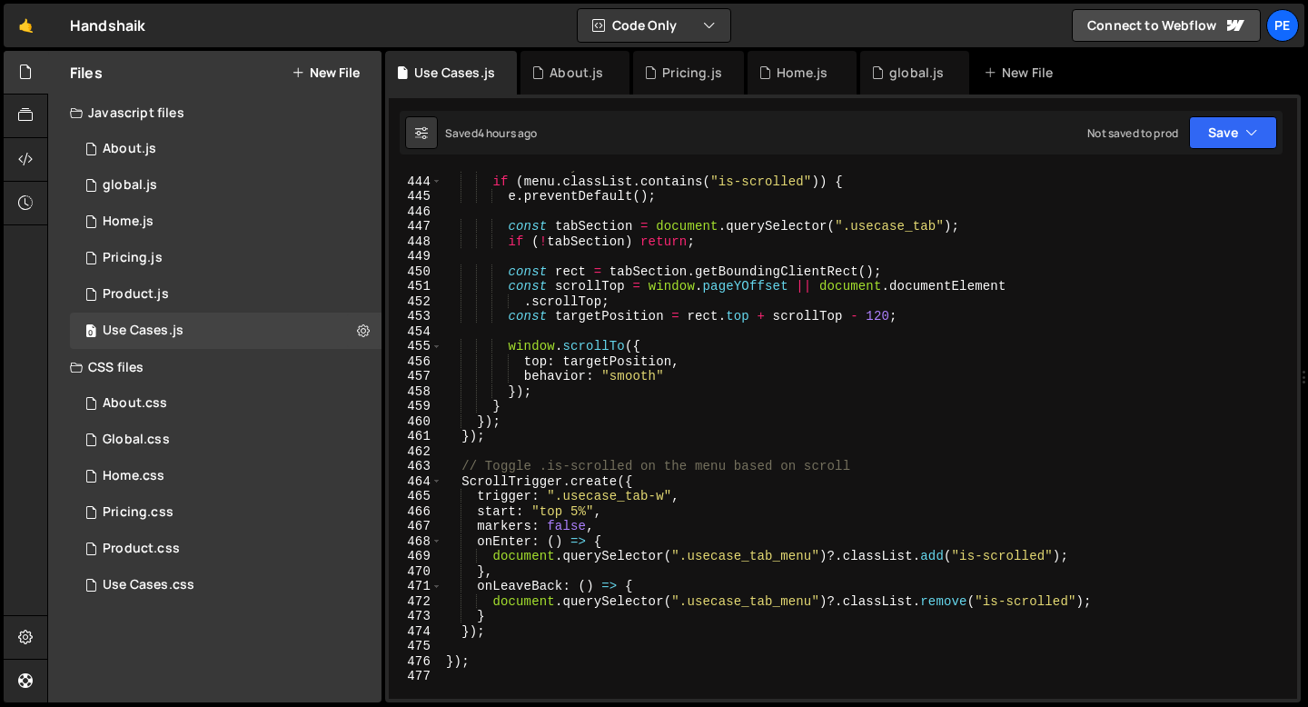
click at [574, 529] on div "// Run only if menu has .is-scrolled at this moment if ( menu . classList . con…" at bounding box center [865, 438] width 847 height 558
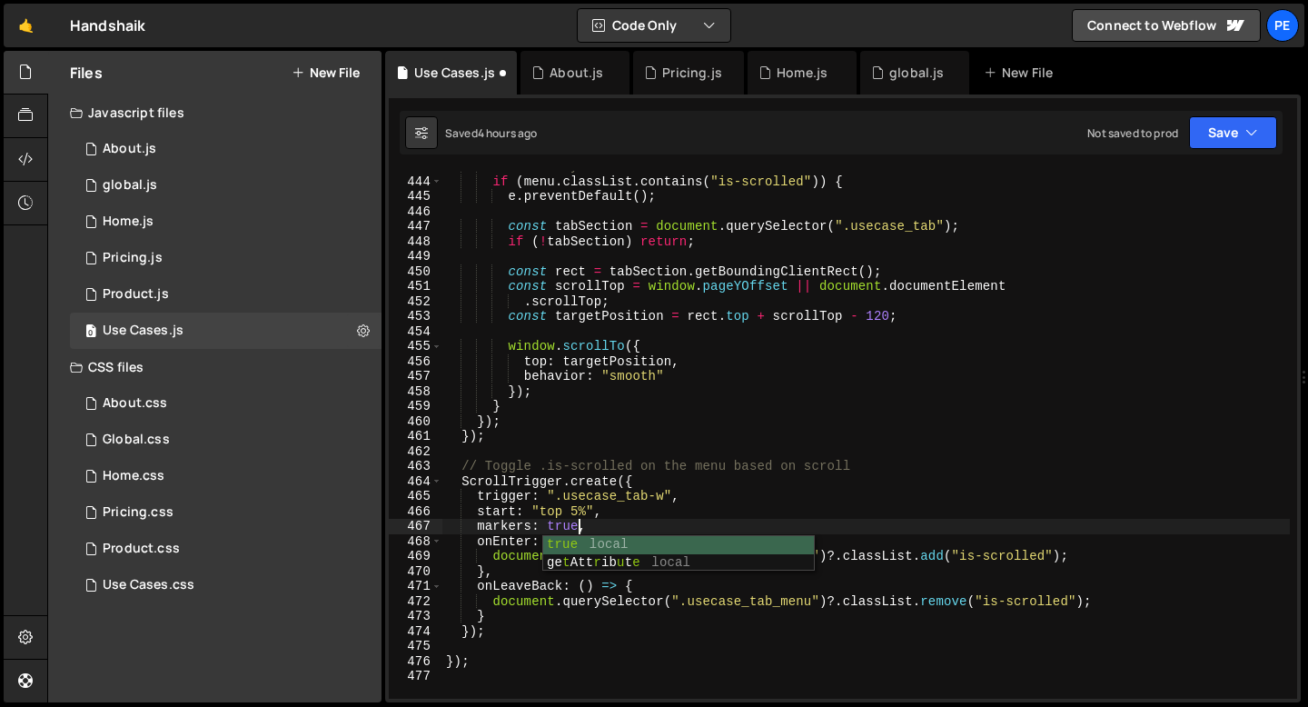
scroll to position [0, 8]
type textarea "markers: true,"
click at [192, 576] on div "Use Cases.css 0" at bounding box center [225, 585] width 311 height 36
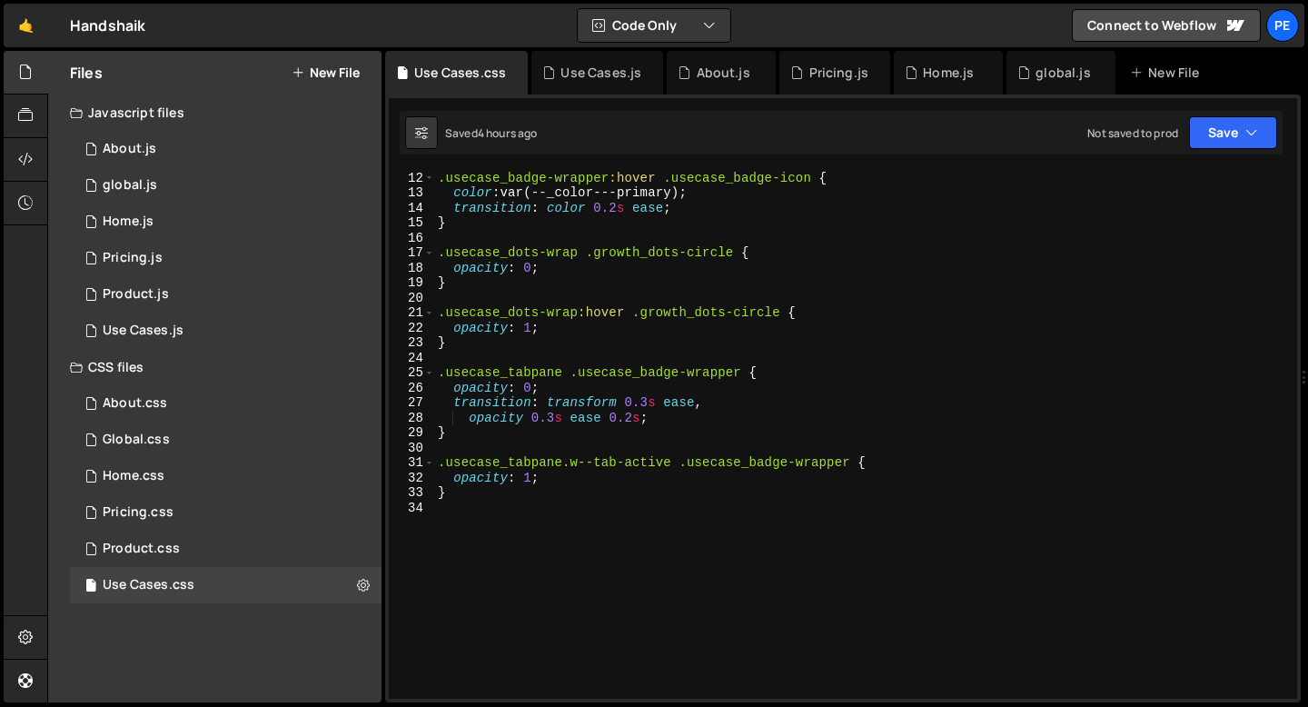
scroll to position [235, 0]
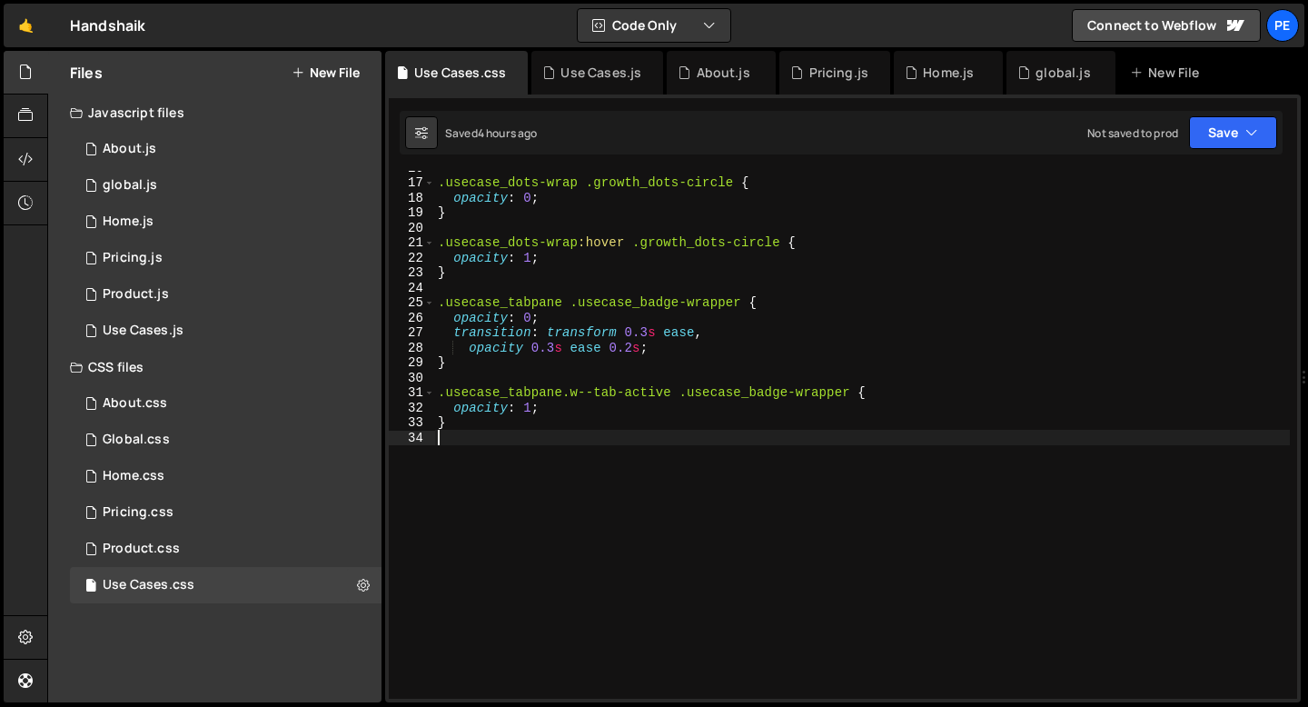
click at [509, 443] on div ".usecase_dots-wrap .growth_dots-circle { opacity : 0 ; } .usecase_dots-wrap :ho…" at bounding box center [861, 439] width 855 height 558
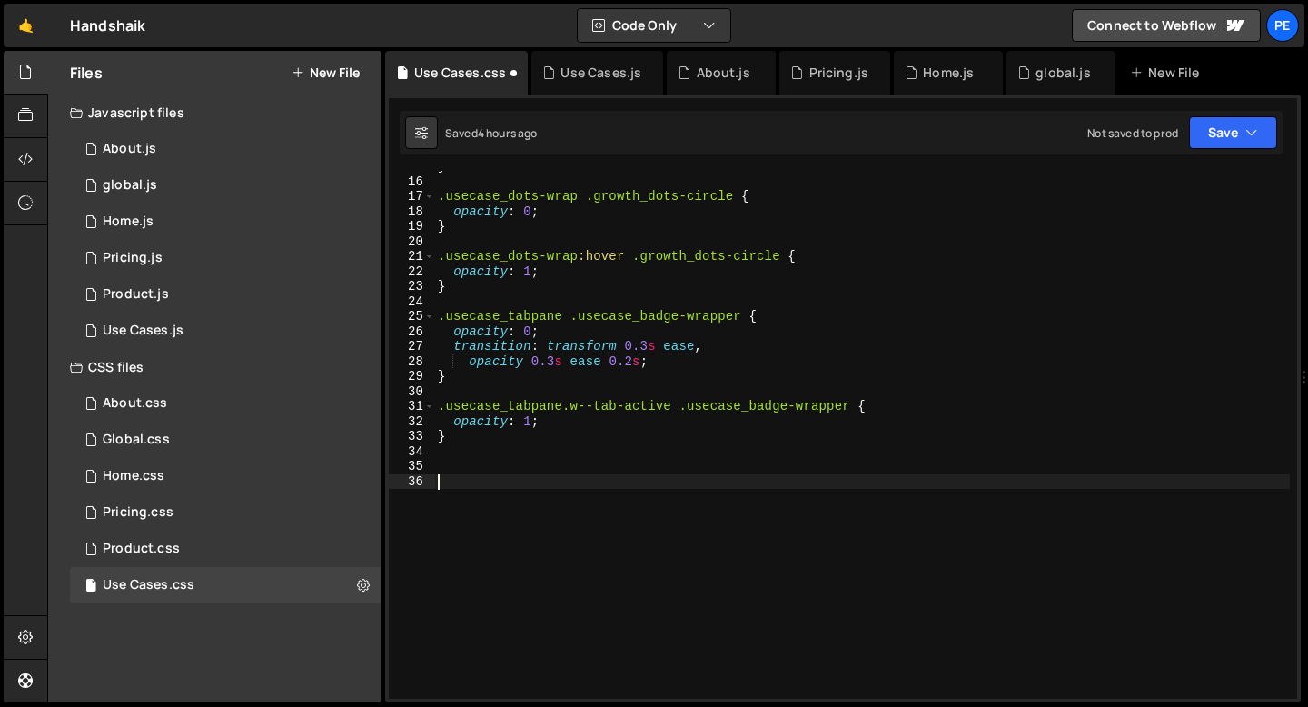
scroll to position [221, 0]
paste textarea "usecase_tab_info-wrapper"
type textarea "usecase_tab_info-wrapper"
click at [648, 72] on icon at bounding box center [649, 73] width 13 height 18
click at [624, 72] on icon at bounding box center [626, 73] width 13 height 18
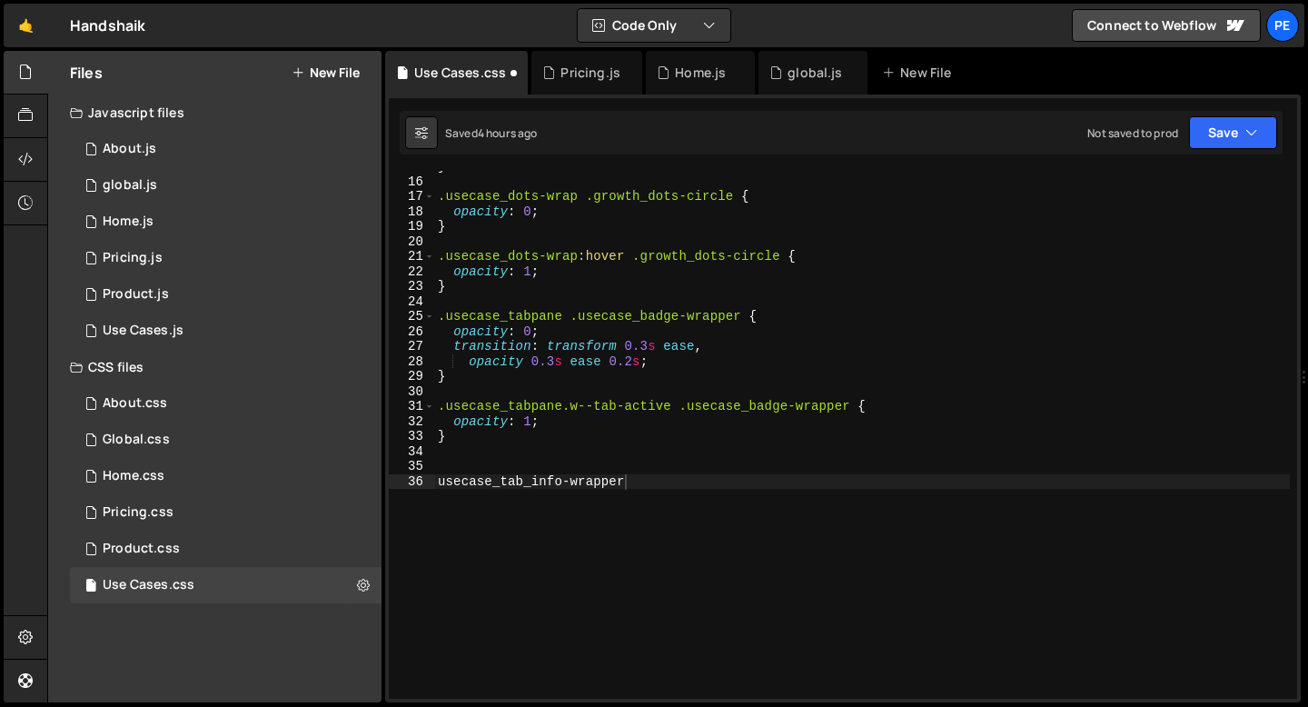
click at [0, 0] on icon at bounding box center [0, 0] width 0 height 0
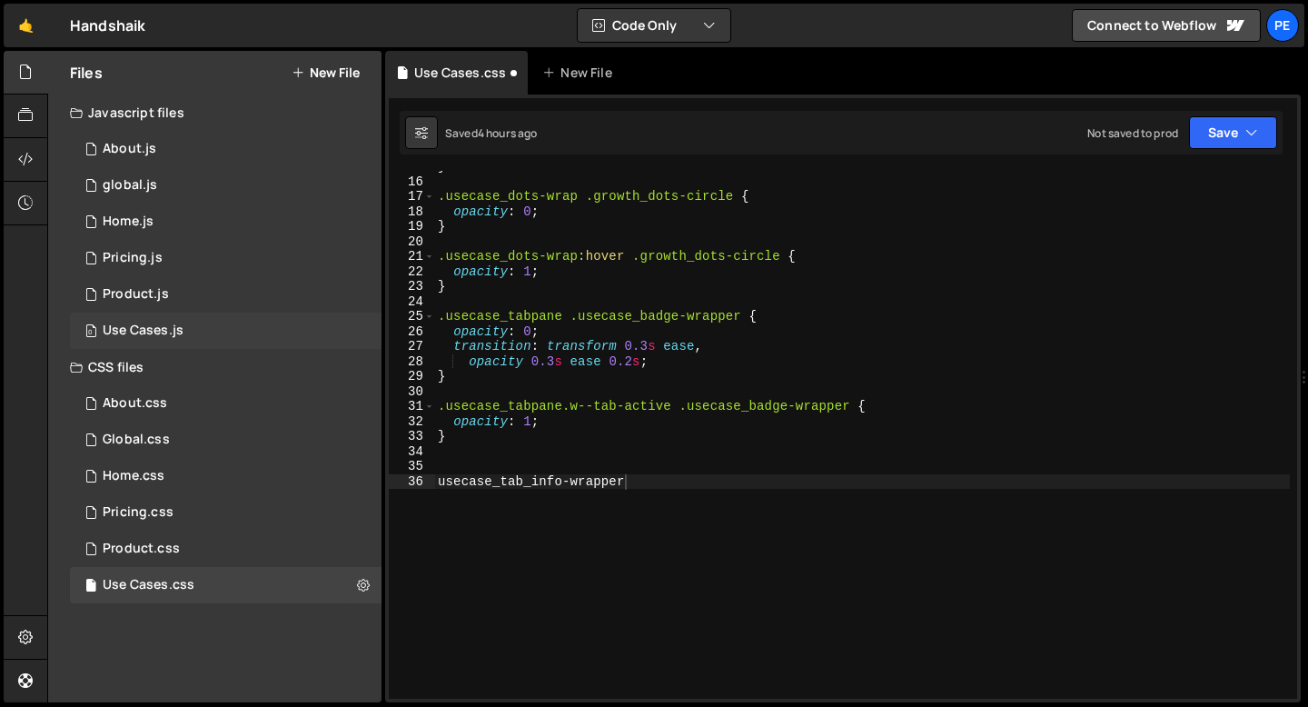
click at [174, 321] on div "0 Use Cases.js 0" at bounding box center [225, 330] width 311 height 36
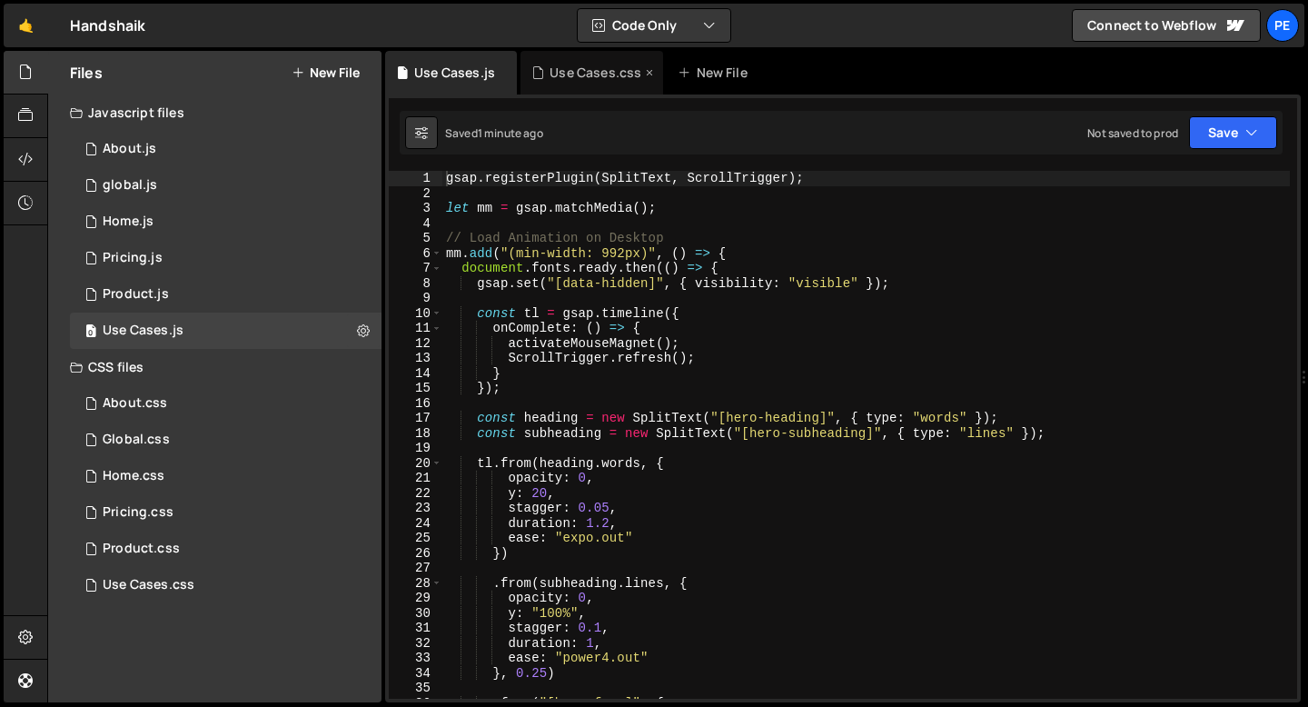
click at [553, 66] on div "Use Cases.css" at bounding box center [595, 73] width 92 height 18
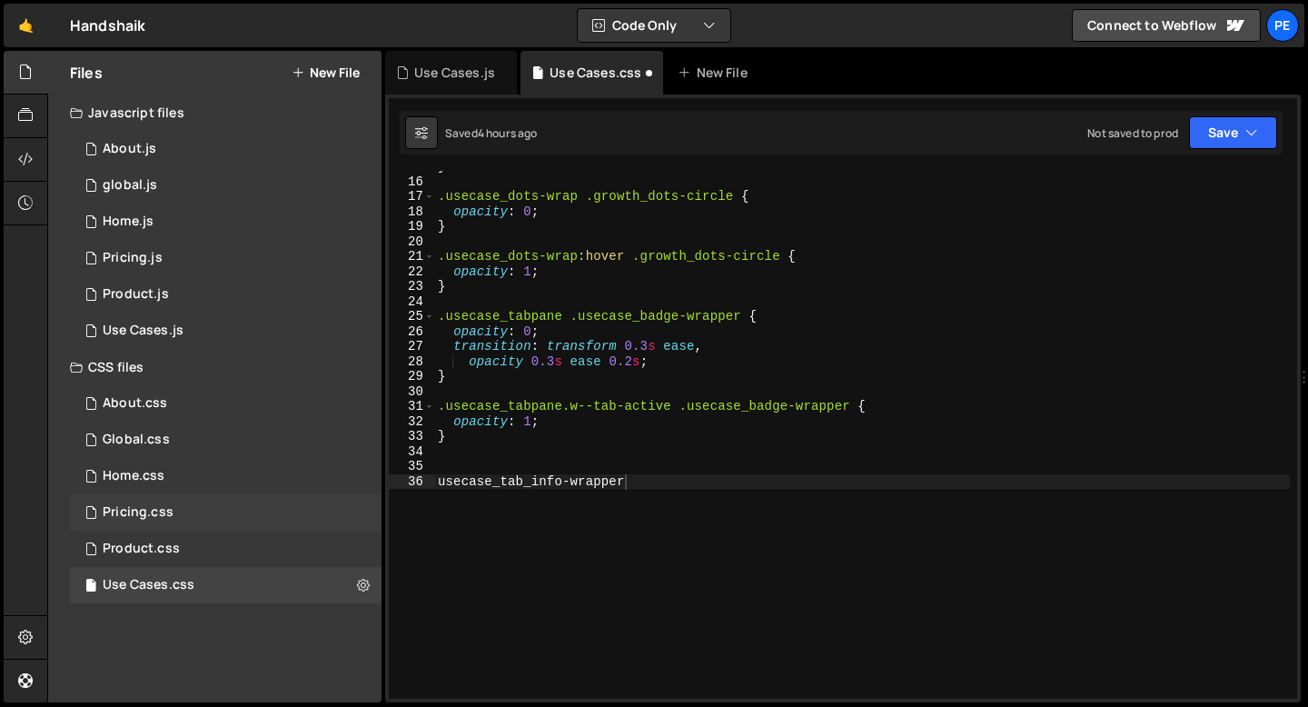
click at [116, 502] on div "Pricing.css 0" at bounding box center [225, 512] width 311 height 36
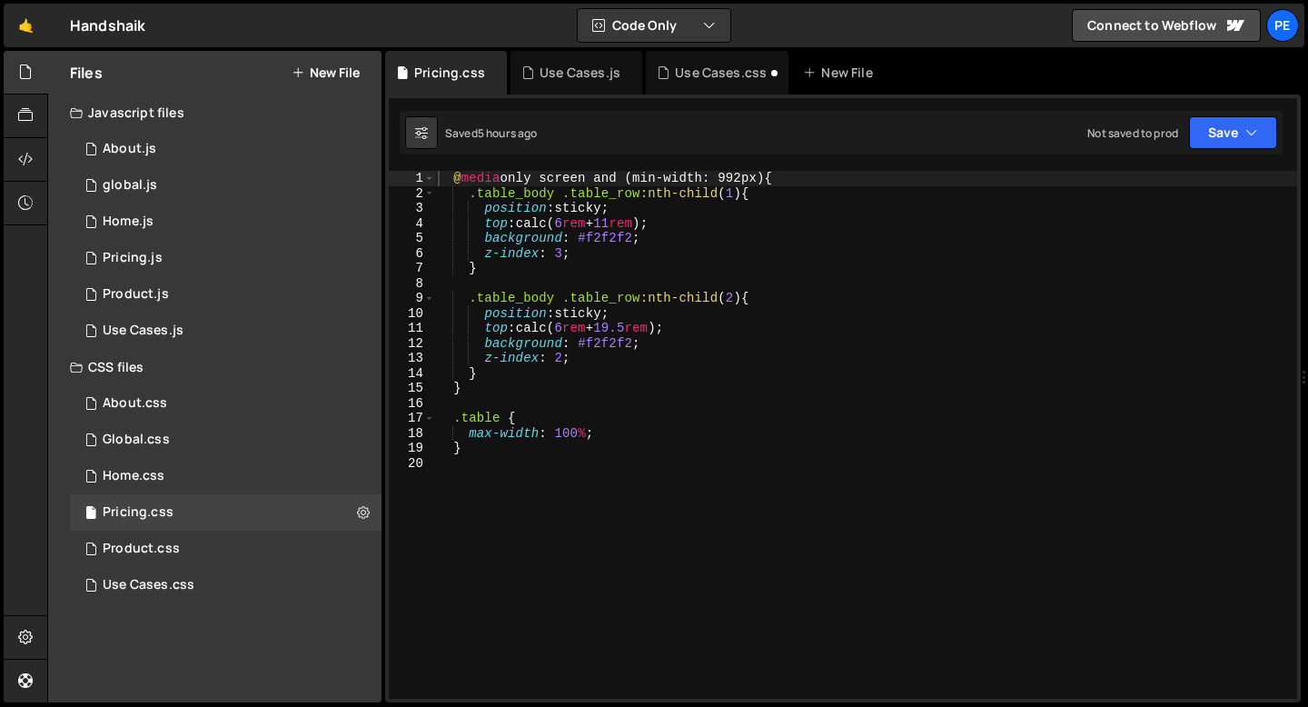
click at [578, 168] on div "usecase_tab_info-wrapper 15 16 17 18 19 20 21 22 23 24 25 26 27 28 29 30 31 32 …" at bounding box center [842, 398] width 915 height 608
click at [578, 169] on div "usecase_tab_info-wrapper 15 16 17 18 19 20 21 22 23 24 25 26 27 28 29 30 31 32 …" at bounding box center [842, 398] width 915 height 608
click at [578, 176] on div "@ media only screen and (min-width: 992px) { .table_body .table_row :nth-child …" at bounding box center [865, 450] width 863 height 558
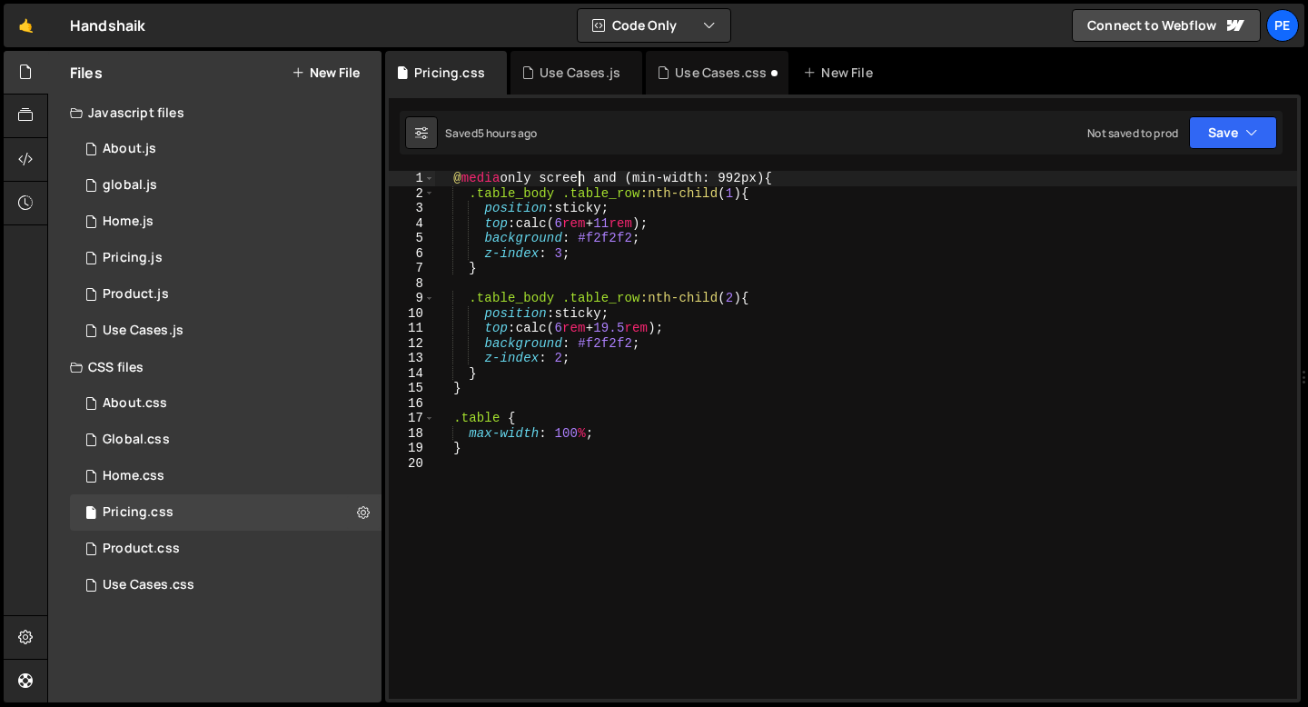
type textarea "@media only screen and (min-width: 992px) { .table_body .table_row:nth-child(1)…"
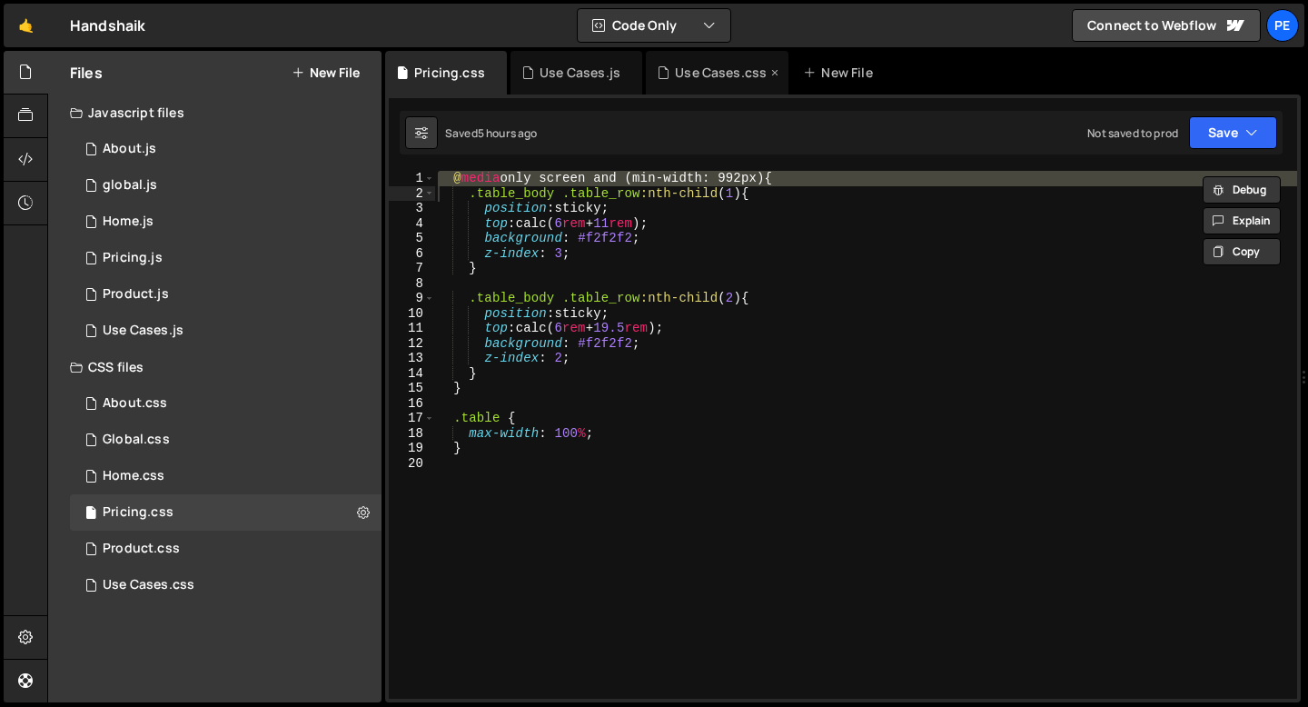
click at [698, 85] on div "Use Cases.css" at bounding box center [717, 73] width 143 height 44
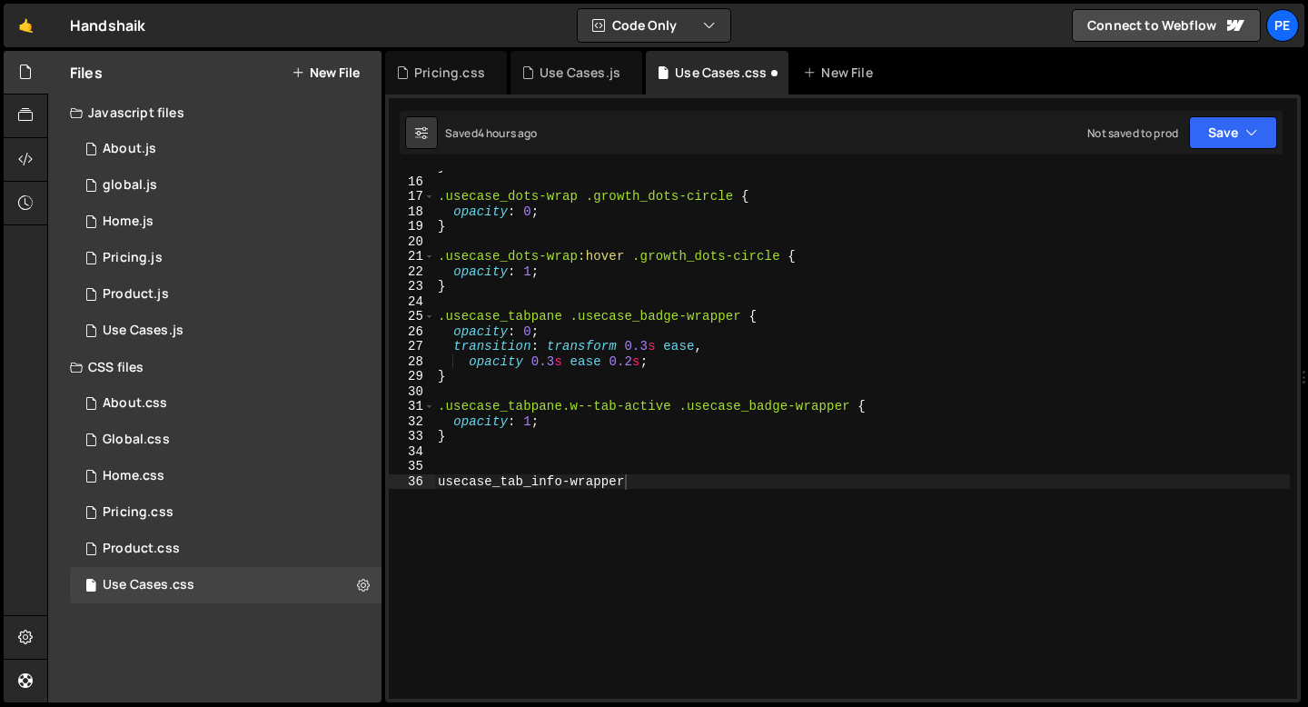
click at [447, 469] on div "} .usecase_dots-wrap .growth_dots-circle { opacity : 0 ; } .usecase_dots-wrap :…" at bounding box center [861, 438] width 855 height 558
paste textarea "@media only screen and (min-width: 992px) {"
click at [664, 465] on div "} .usecase_dots-wrap .growth_dots-circle { opacity : 0 ; } .usecase_dots-wrap :…" at bounding box center [861, 438] width 855 height 558
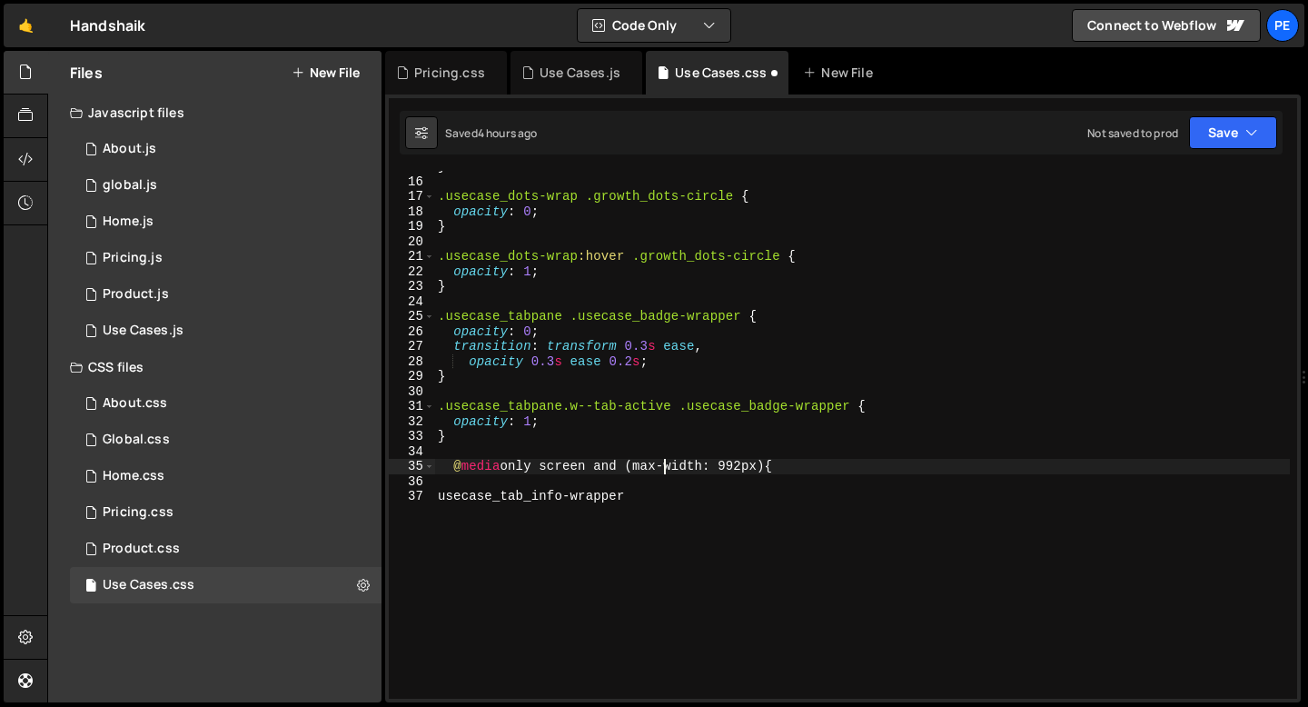
scroll to position [0, 15]
click at [748, 467] on div "} .usecase_dots-wrap .growth_dots-circle { opacity : 0 ; } .usecase_dots-wrap :…" at bounding box center [861, 438] width 855 height 558
click at [664, 512] on div "} .usecase_dots-wrap .growth_dots-circle { opacity : 0 ; } .usecase_dots-wrap :…" at bounding box center [861, 438] width 855 height 558
type textarea "usecase_tab_info-wrapper"
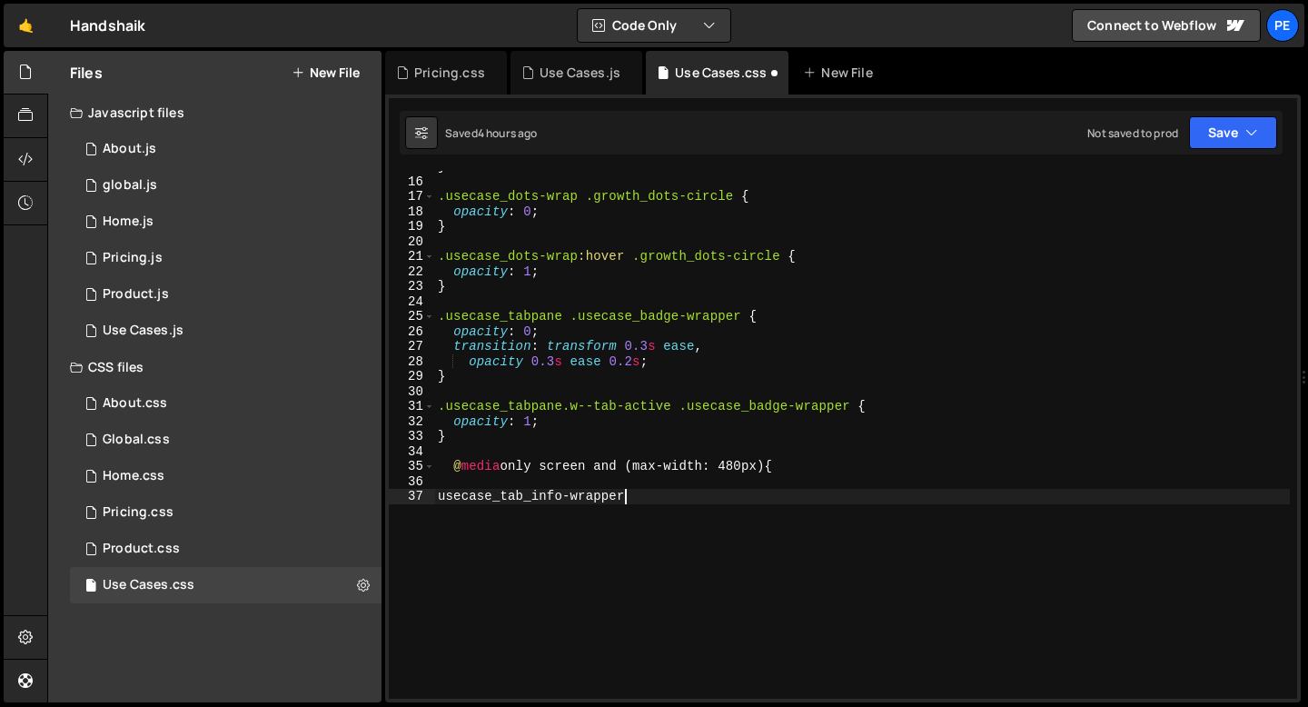
scroll to position [0, 0]
click at [455, 469] on div "} .usecase_dots-wrap .growth_dots-circle { opacity : 0 ; } .usecase_dots-wrap :…" at bounding box center [861, 438] width 855 height 558
click at [439, 494] on div "} .usecase_dots-wrap .growth_dots-circle { opacity : 0 ; } .usecase_dots-wrap :…" at bounding box center [861, 438] width 855 height 558
click at [634, 493] on div "} .usecase_dots-wrap .growth_dots-circle { opacity : 0 ; } .usecase_dots-wrap :…" at bounding box center [861, 438] width 855 height 558
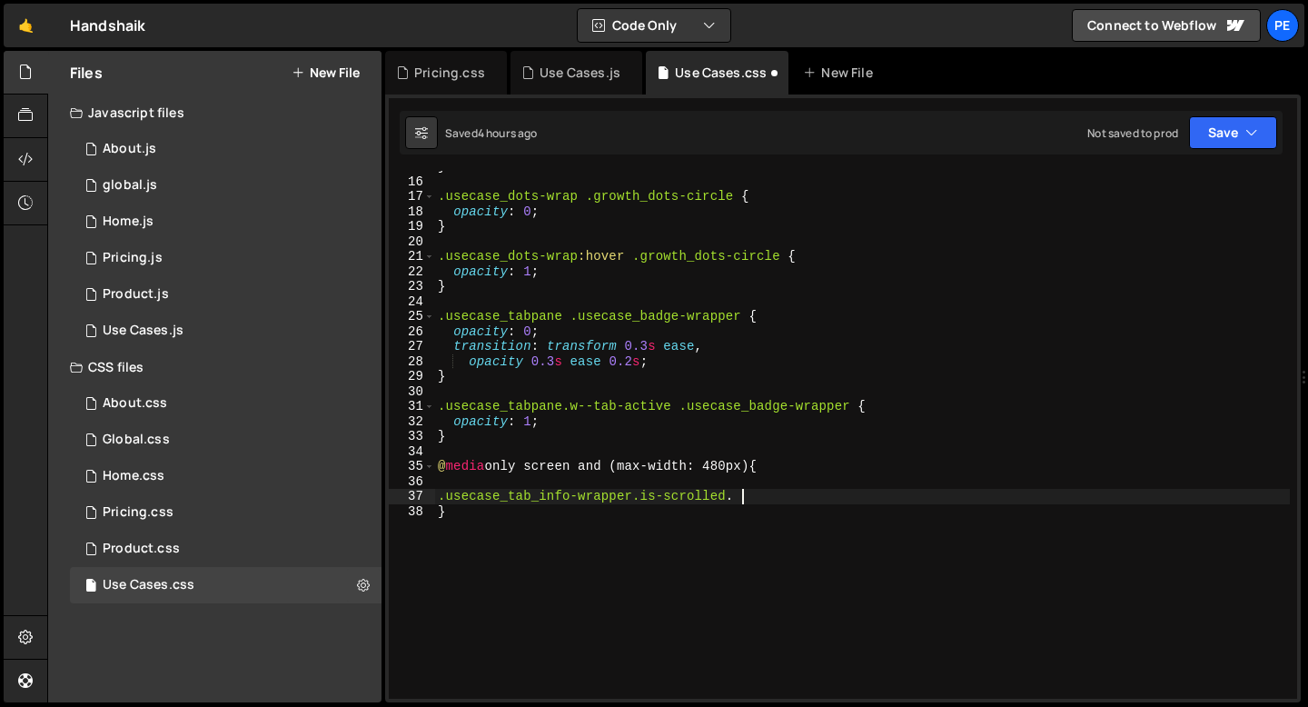
paste textarea "usecase_tab-title"
type textarea ".usecase_tab_info-wrapper.is-scrolled .usecase_tab-title {"
type textarea "o"
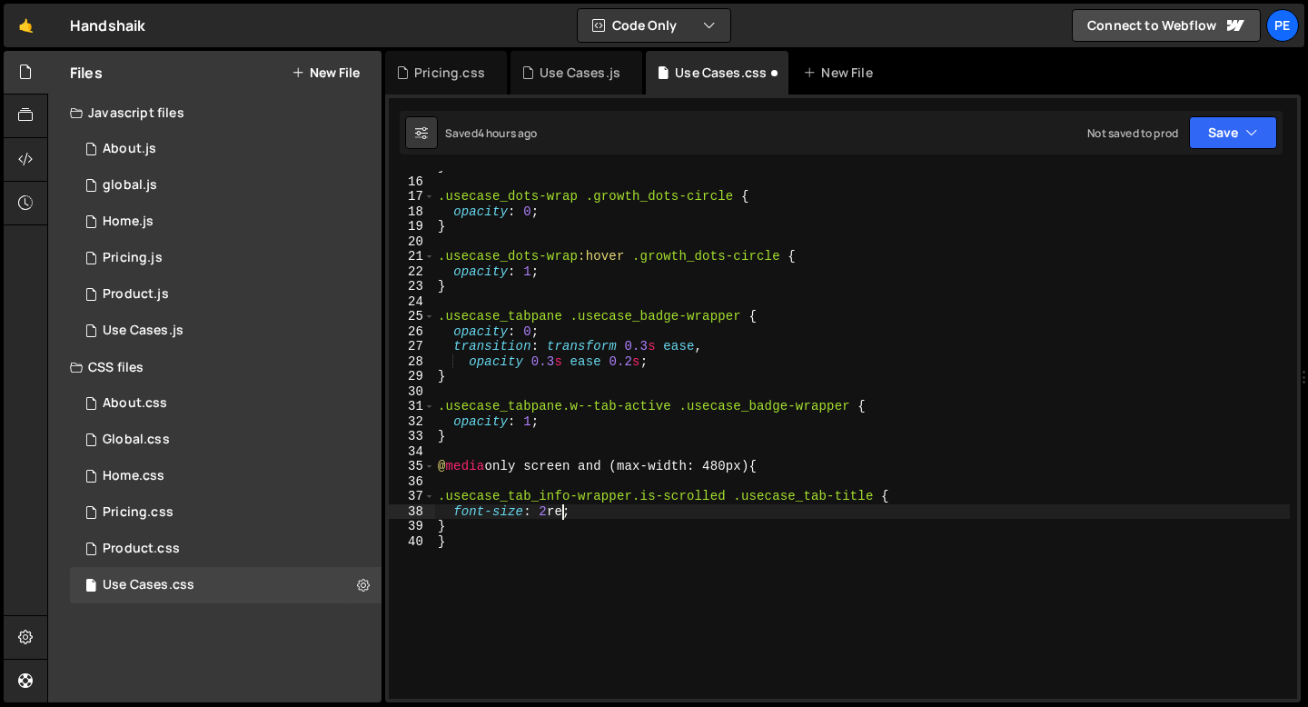
scroll to position [0, 8]
click at [505, 527] on div "} .usecase_dots-wrap .growth_dots-circle { opacity : 0 ; } .usecase_dots-wrap :…" at bounding box center [861, 438] width 855 height 558
type textarea "}"
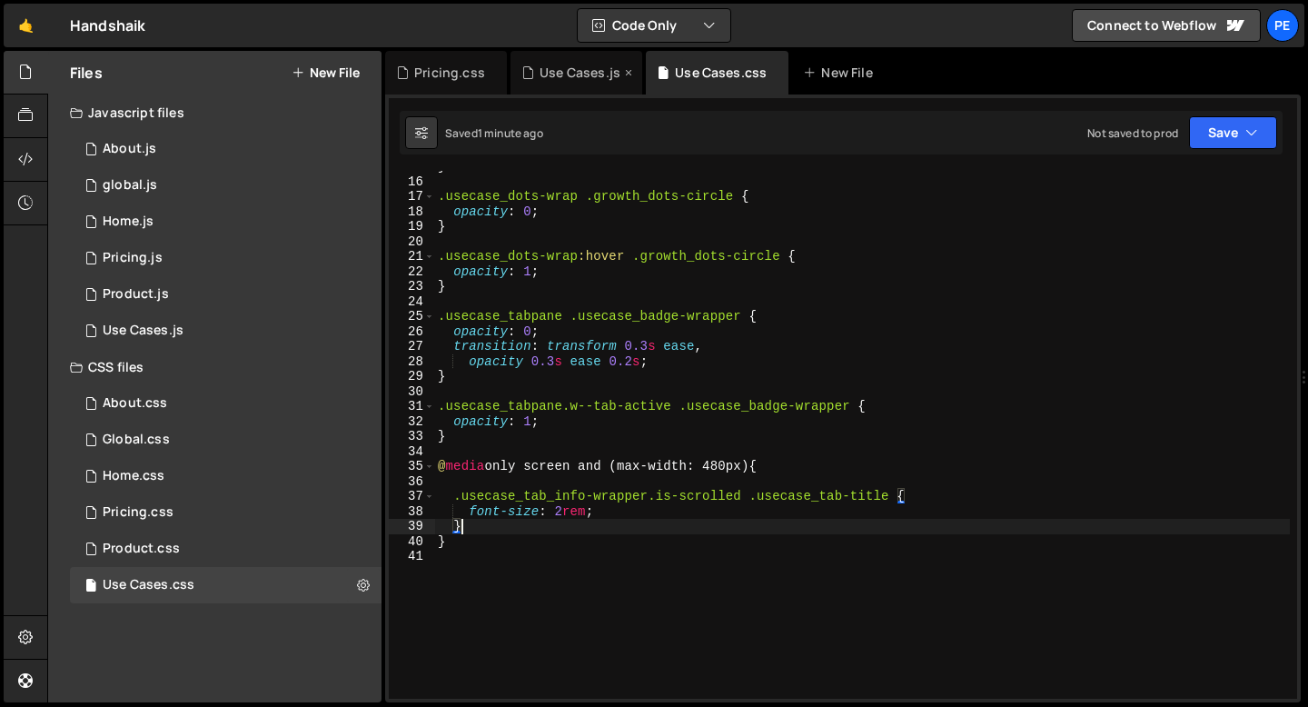
click at [581, 73] on div "Use Cases.js" at bounding box center [579, 73] width 81 height 18
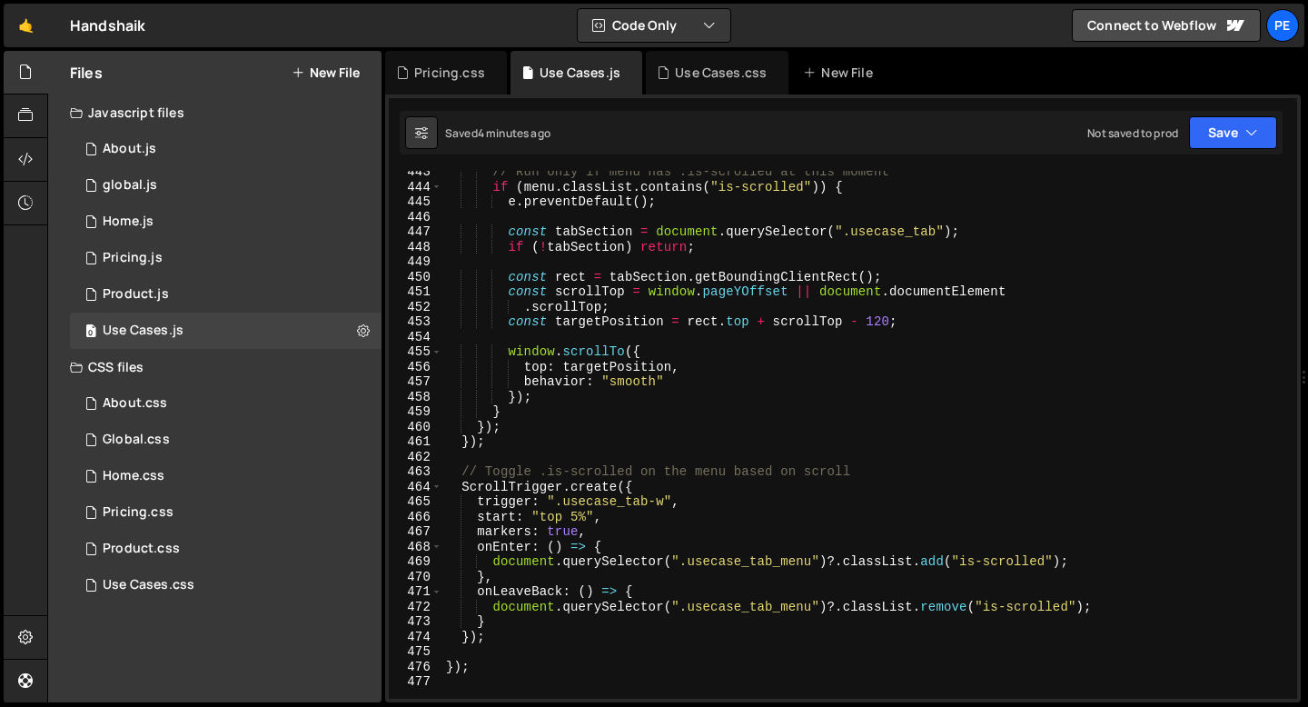
scroll to position [6825, 0]
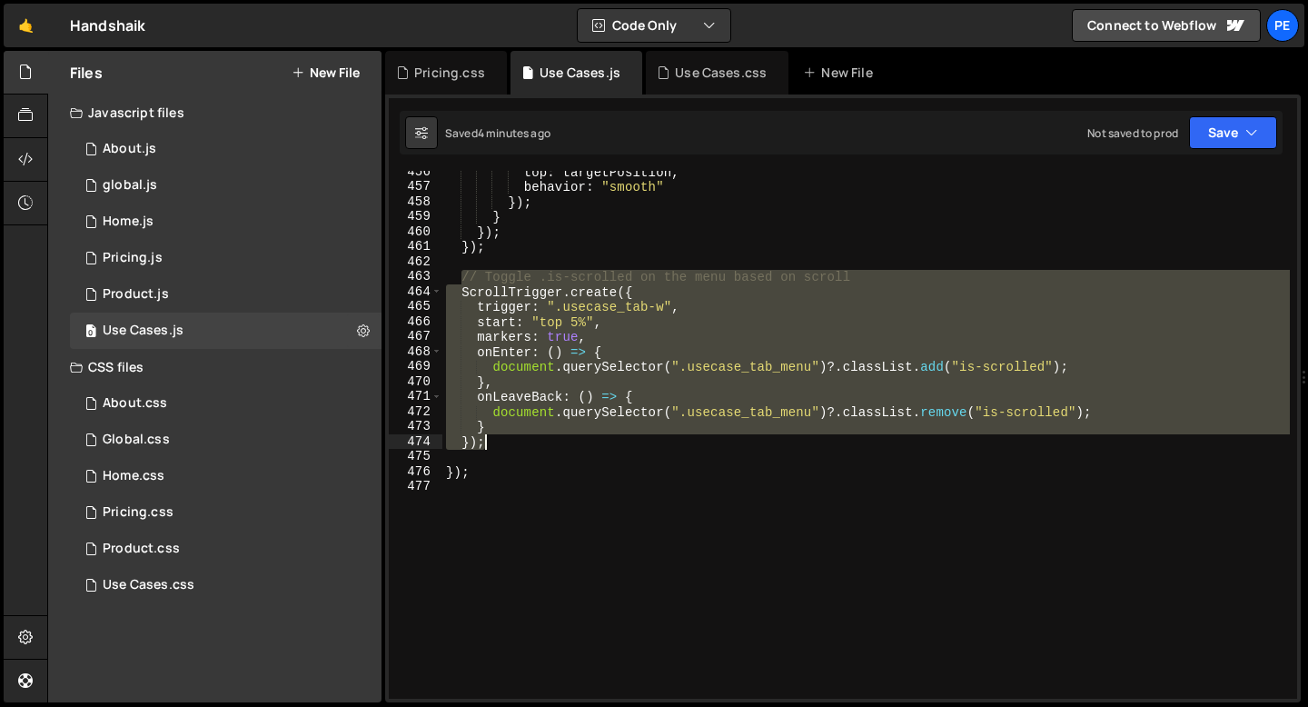
drag, startPoint x: 464, startPoint y: 272, endPoint x: 523, endPoint y: 437, distance: 174.7
click at [523, 437] on div "top : targetPosition , behavior : "smooth" }) ; } }) ; }) ; // Toggle .is-scrol…" at bounding box center [865, 443] width 847 height 558
type textarea "});"
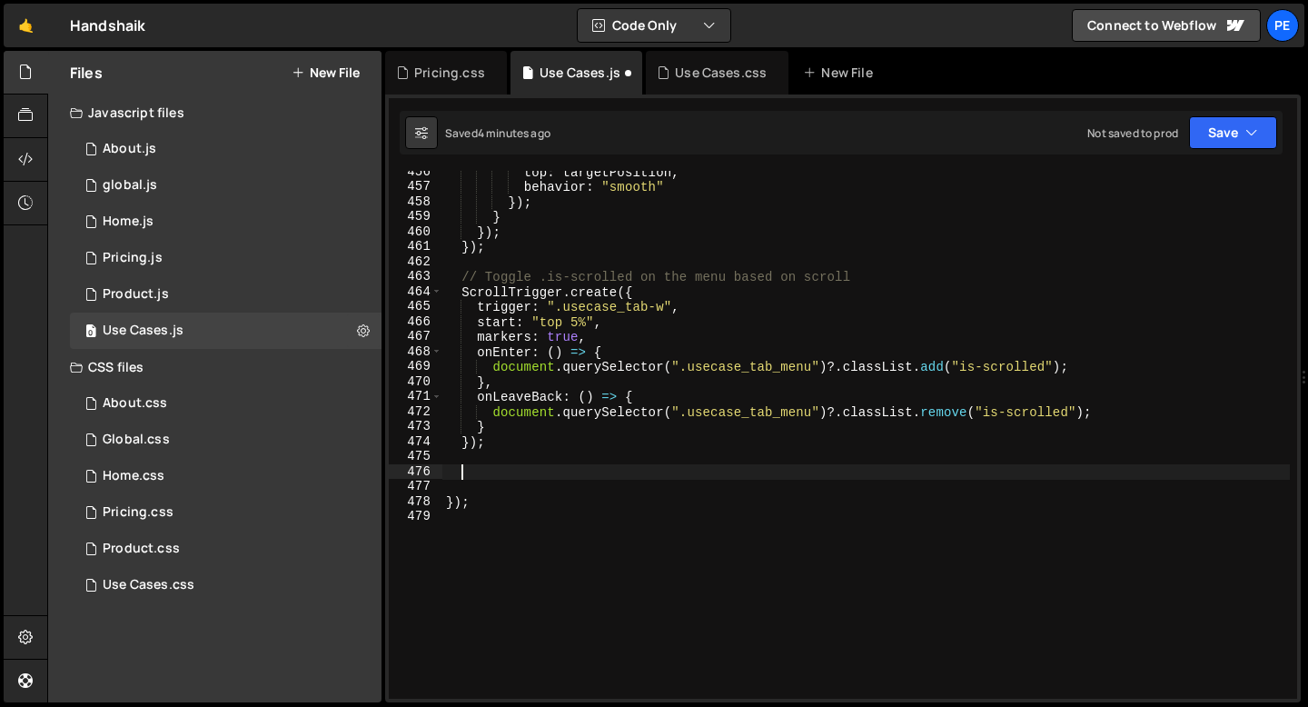
paste textarea "});"
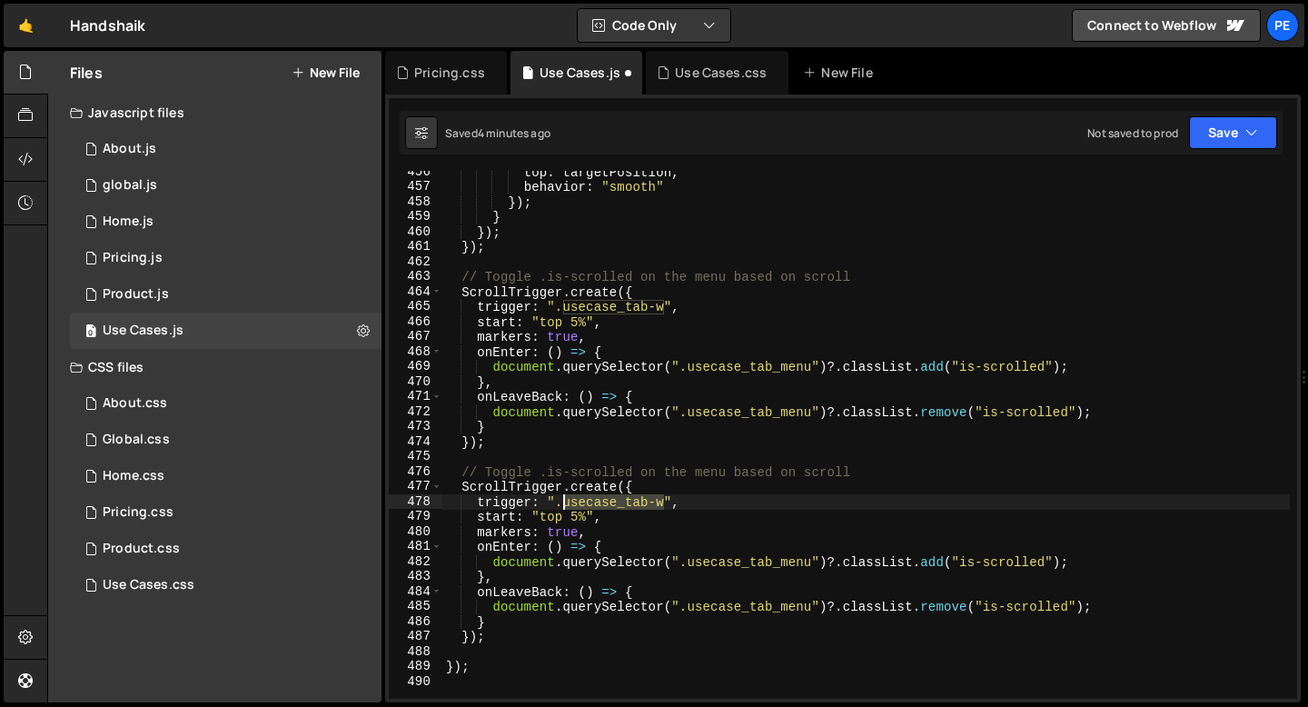
drag, startPoint x: 664, startPoint y: 503, endPoint x: 564, endPoint y: 502, distance: 99.9
click at [564, 503] on div "top : targetPosition , behavior : "smooth" }) ; } }) ; }) ; // Toggle .is-scrol…" at bounding box center [865, 443] width 847 height 558
paste textarea "_info-wrapper"
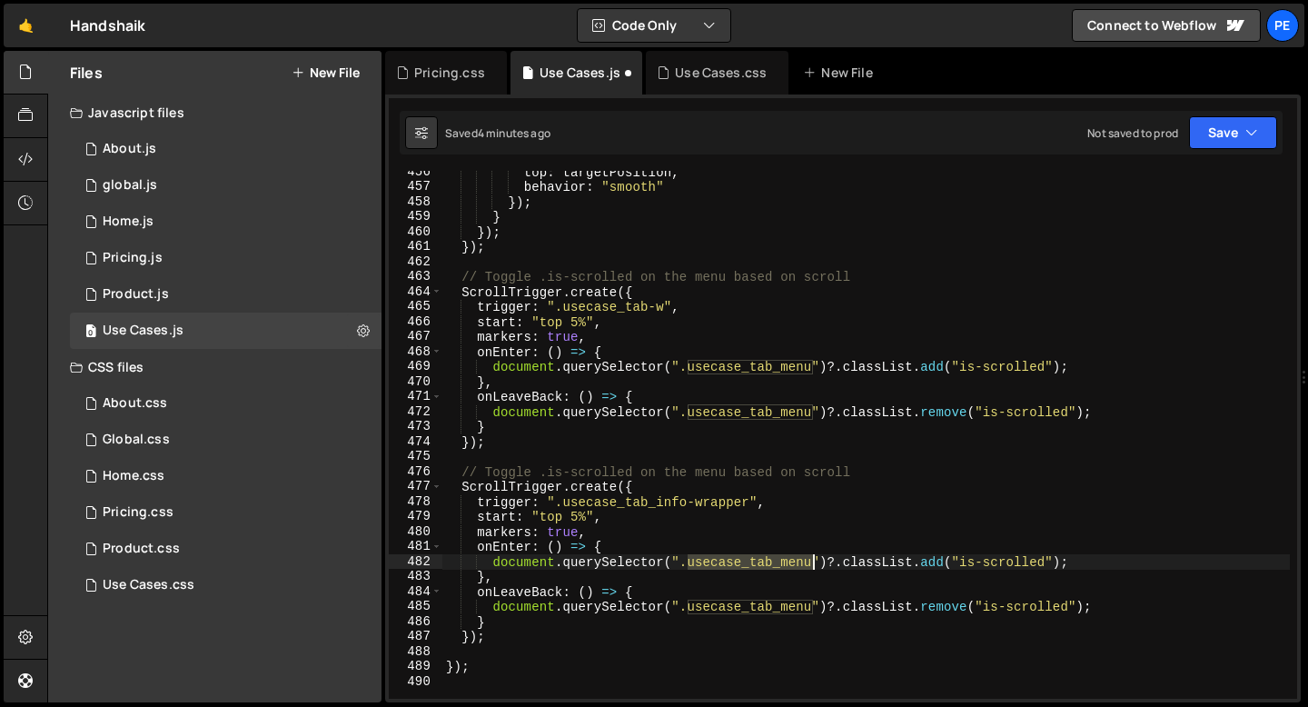
drag, startPoint x: 686, startPoint y: 561, endPoint x: 814, endPoint y: 562, distance: 128.1
click at [814, 562] on div "top : targetPosition , behavior : "smooth" }) ; } }) ; }) ; // Toggle .is-scrol…" at bounding box center [865, 443] width 847 height 558
paste textarea "info-wrapper"
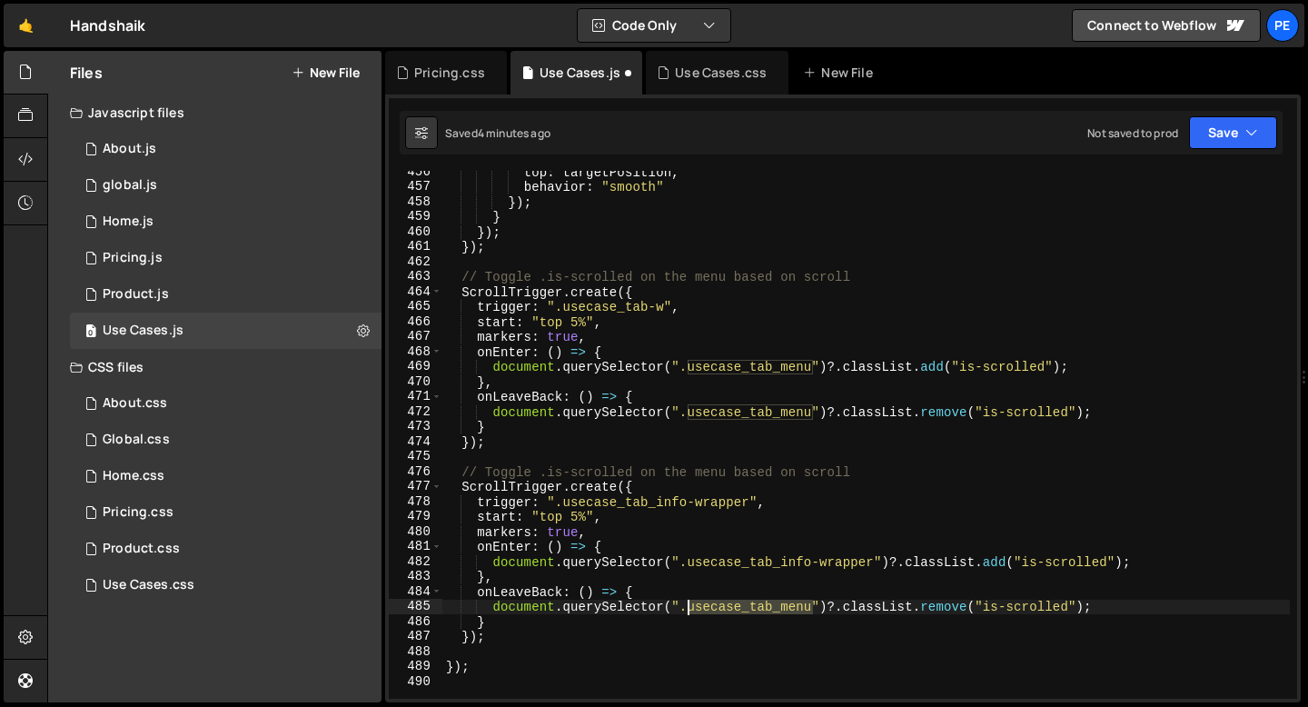
drag, startPoint x: 813, startPoint y: 611, endPoint x: 689, endPoint y: 606, distance: 123.6
click at [689, 607] on div "top : targetPosition , behavior : "smooth" }) ; } }) ; }) ; // Toggle .is-scrol…" at bounding box center [865, 443] width 847 height 558
paste textarea "info-wrapper"
click at [580, 319] on div "top : targetPosition , behavior : "smooth" }) ; } }) ; }) ; // Toggle .is-scrol…" at bounding box center [865, 443] width 847 height 558
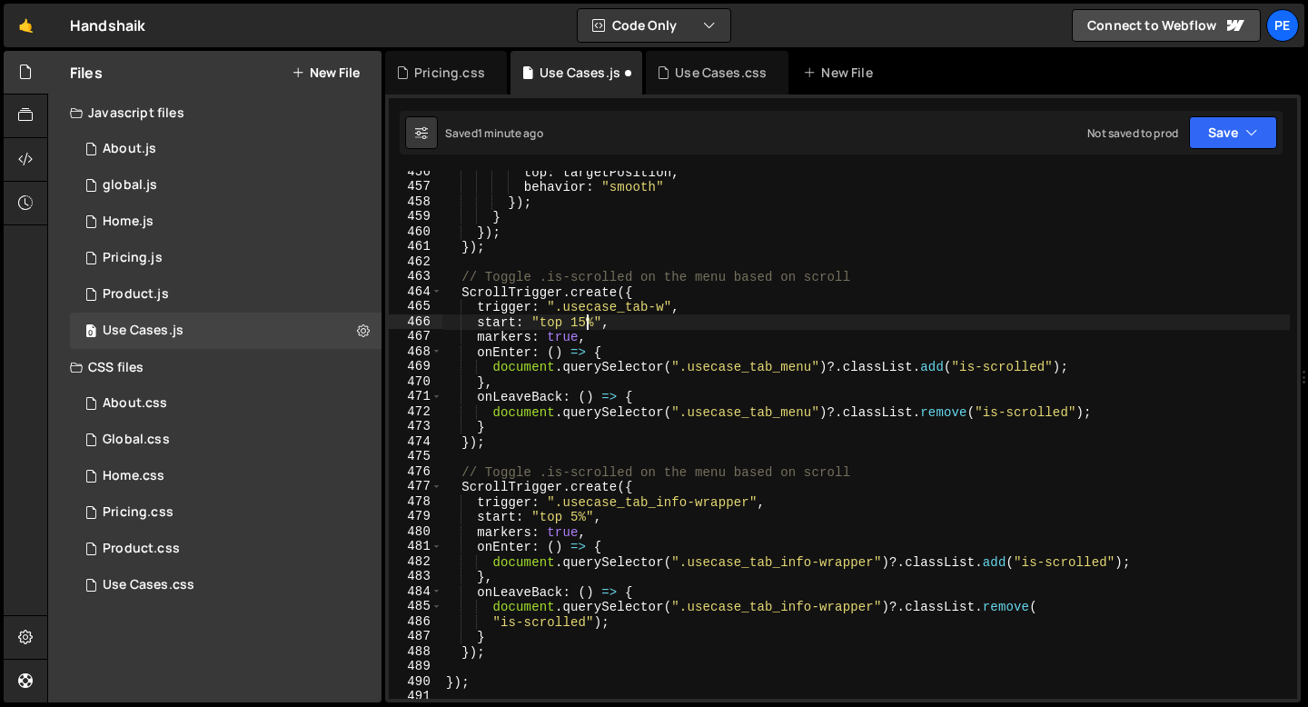
scroll to position [0, 9]
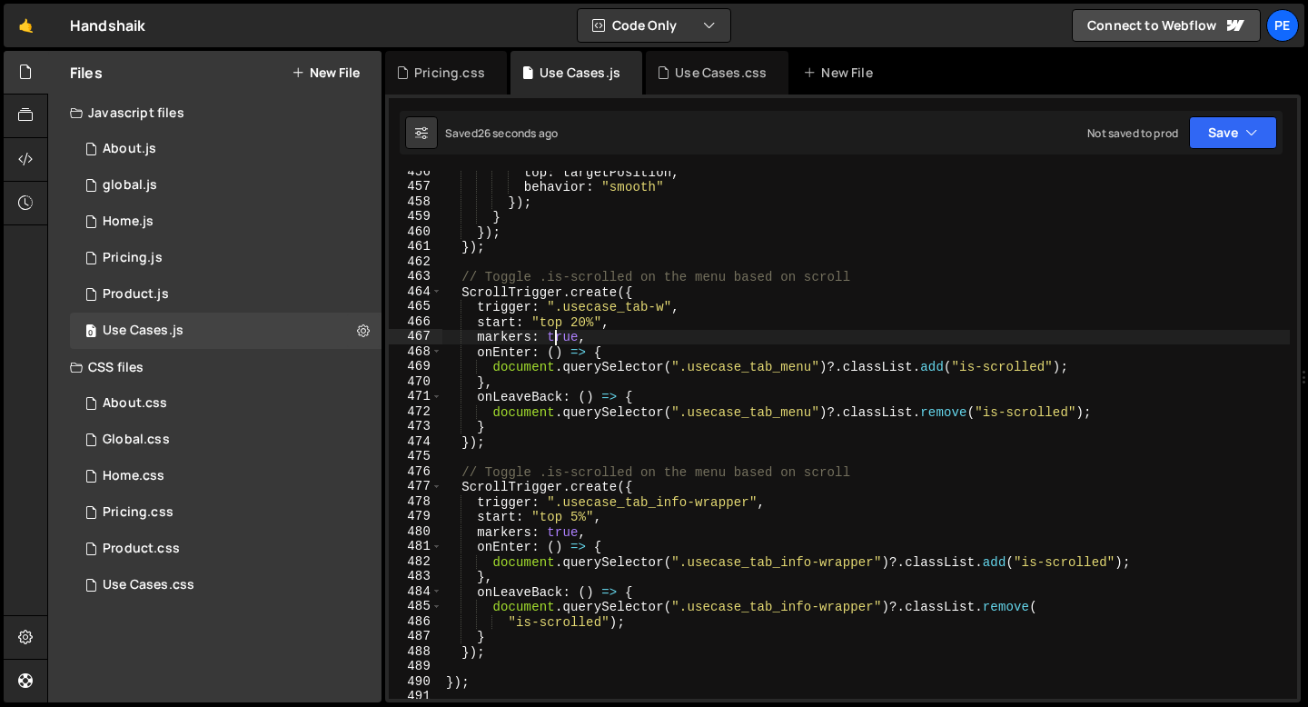
click at [558, 341] on div "top : targetPosition , behavior : "smooth" }) ; } }) ; }) ; // Toggle .is-scrol…" at bounding box center [865, 443] width 847 height 558
click at [553, 529] on div "top : targetPosition , behavior : "smooth" }) ; } }) ; }) ; // Toggle .is-scrol…" at bounding box center [865, 443] width 847 height 558
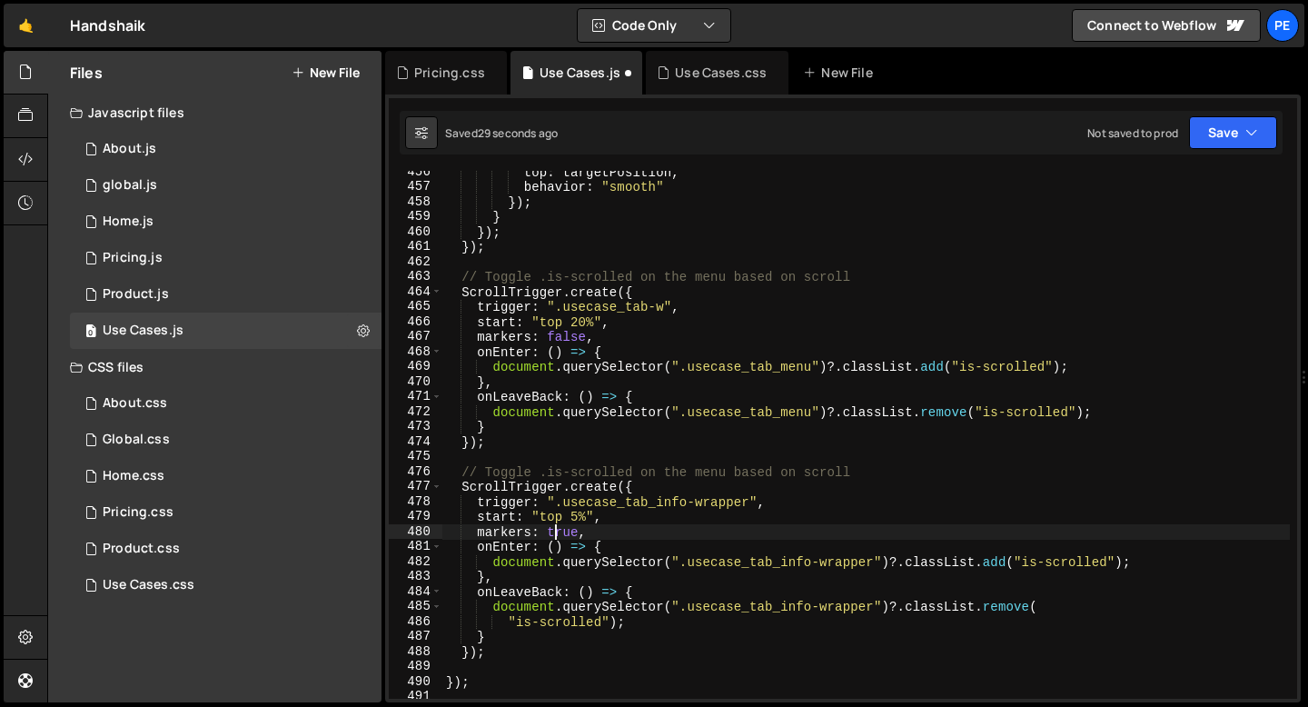
click at [553, 529] on div "top : targetPosition , behavior : "smooth" }) ; } }) ; }) ; // Toggle .is-scrol…" at bounding box center [865, 443] width 847 height 558
type textarea "markers: false,"
click at [675, 79] on div "Use Cases.css" at bounding box center [721, 73] width 92 height 18
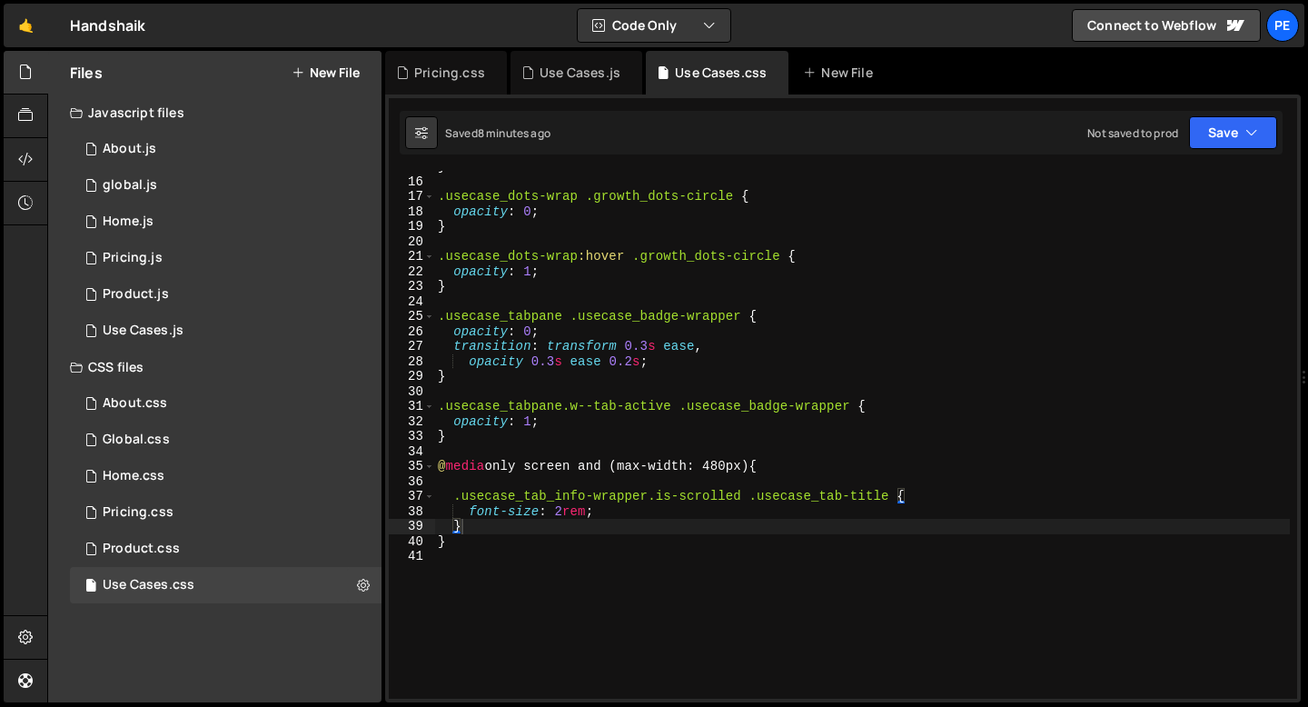
click at [464, 539] on div "} .usecase_dots-wrap .growth_dots-circle { opacity : 0 ; } .usecase_dots-wrap :…" at bounding box center [861, 438] width 855 height 558
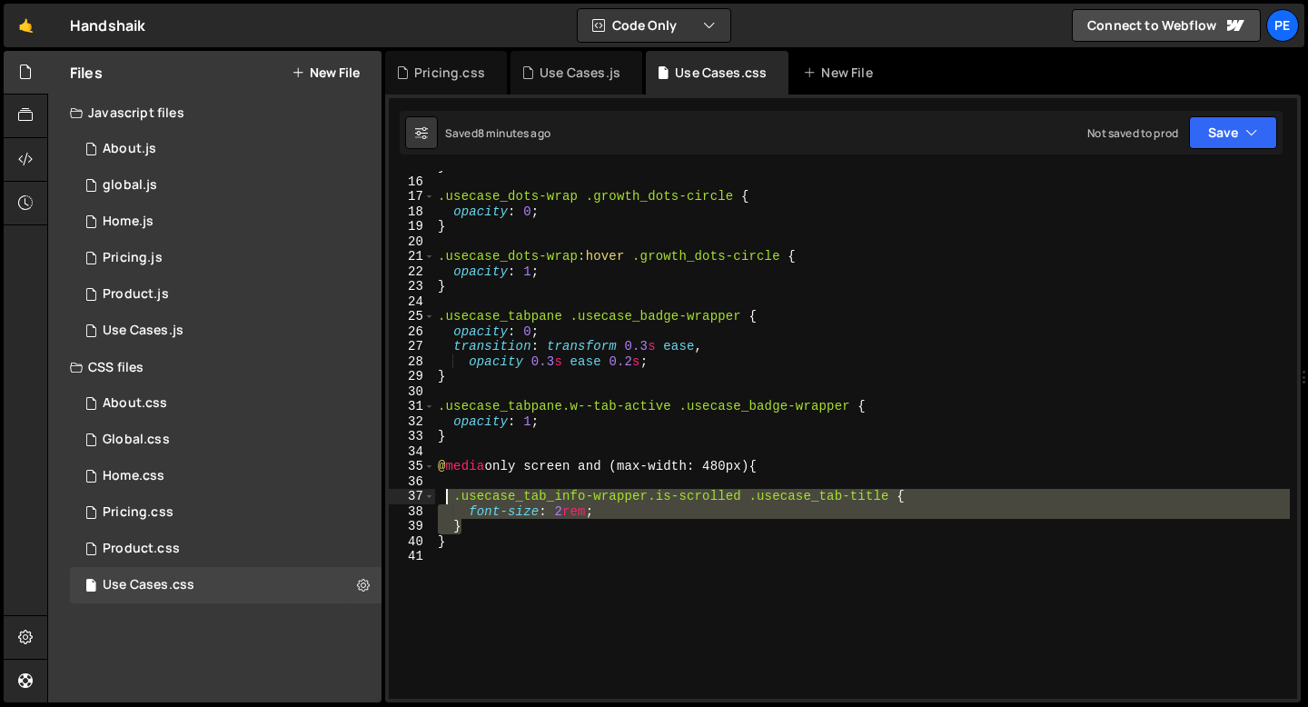
drag, startPoint x: 472, startPoint y: 523, endPoint x: 448, endPoint y: 501, distance: 32.8
click at [448, 501] on div "} .usecase_dots-wrap .growth_dots-circle { opacity : 0 ; } .usecase_dots-wrap :…" at bounding box center [861, 438] width 855 height 558
click at [471, 522] on div "} .usecase_dots-wrap .growth_dots-circle { opacity : 0 ; } .usecase_dots-wrap :…" at bounding box center [861, 435] width 855 height 528
type textarea "}"
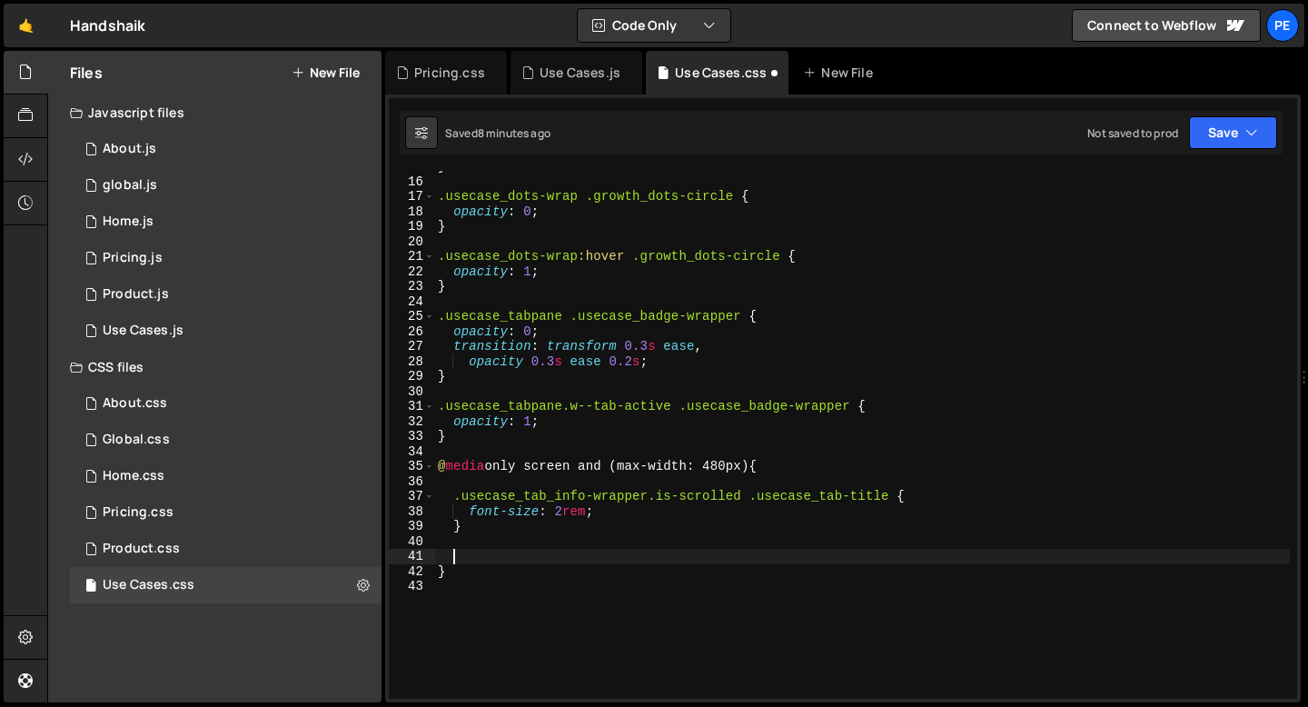
paste textarea "}"
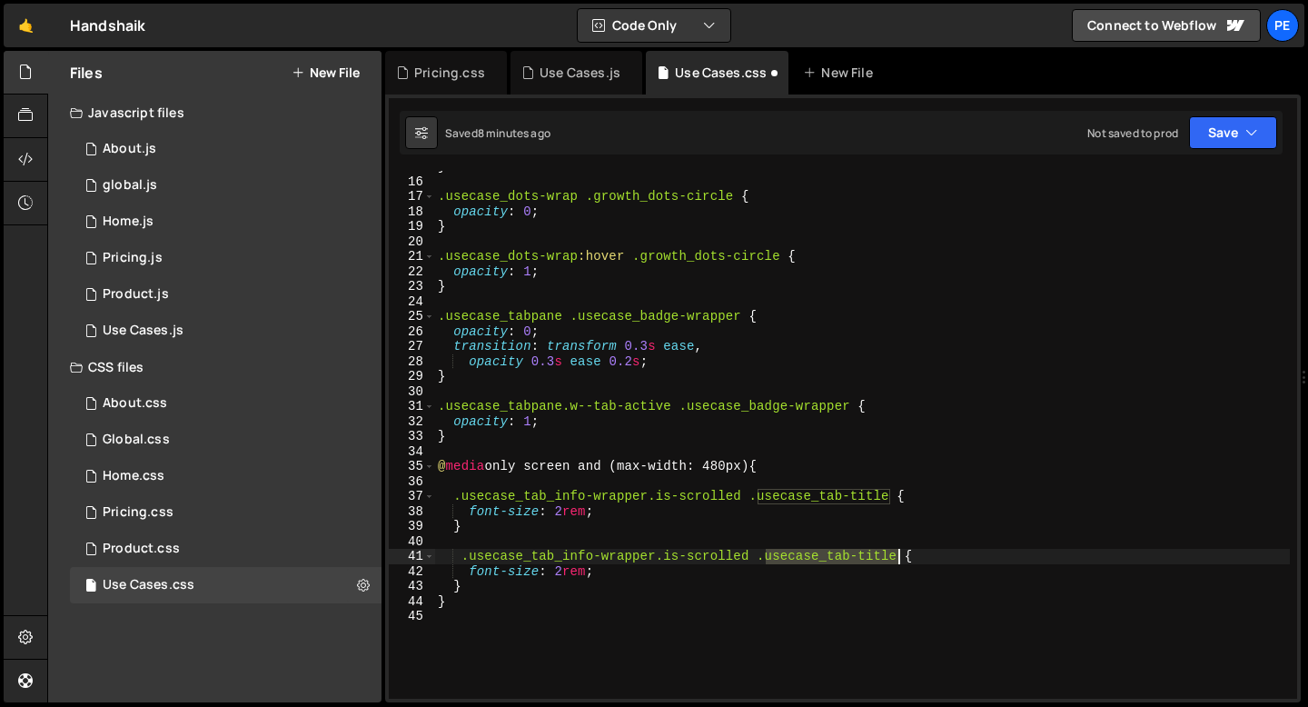
drag, startPoint x: 766, startPoint y: 559, endPoint x: 897, endPoint y: 554, distance: 130.9
click at [897, 554] on div "} .usecase_dots-wrap .growth_dots-circle { opacity : 0 ; } .usecase_dots-wrap :…" at bounding box center [861, 438] width 855 height 558
paste textarea "_icon"
click at [512, 570] on div "} .usecase_dots-wrap .growth_dots-circle { opacity : 0 ; } .usecase_dots-wrap :…" at bounding box center [861, 438] width 855 height 558
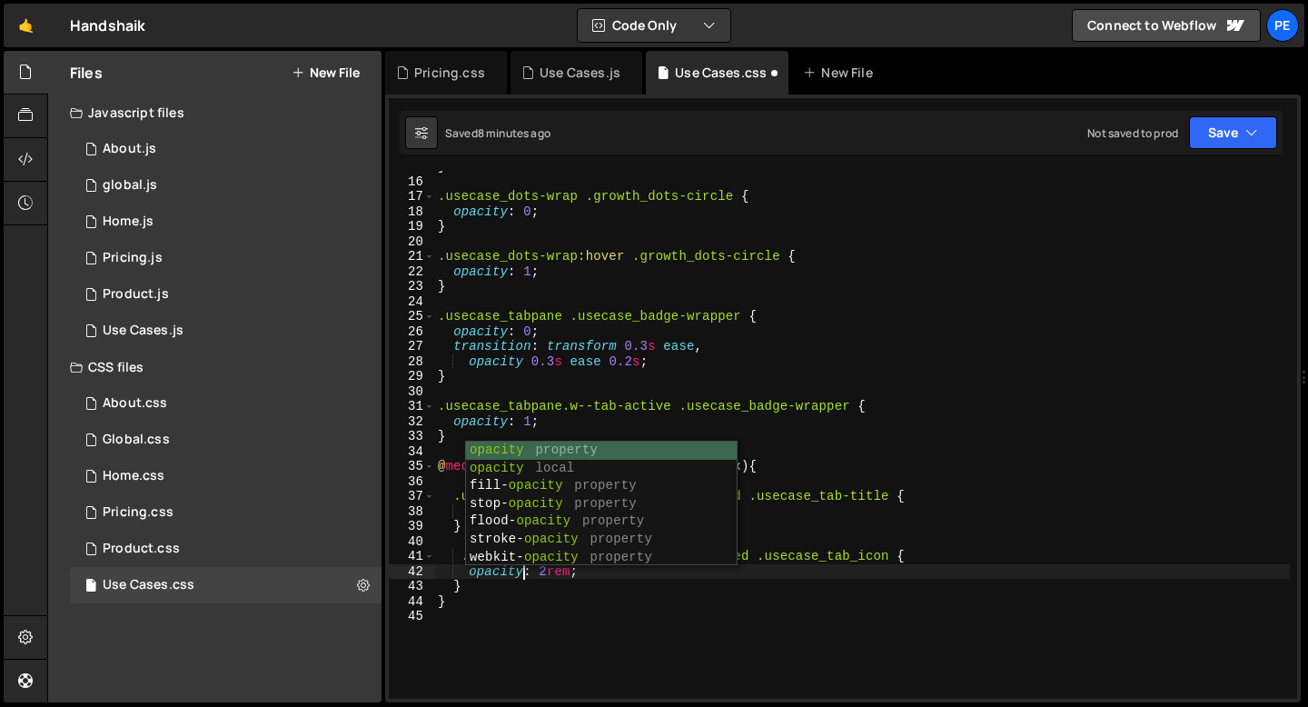
scroll to position [0, 5]
click at [556, 568] on div "} .usecase_dots-wrap .growth_dots-circle { opacity : 0 ; } .usecase_dots-wrap :…" at bounding box center [861, 438] width 855 height 558
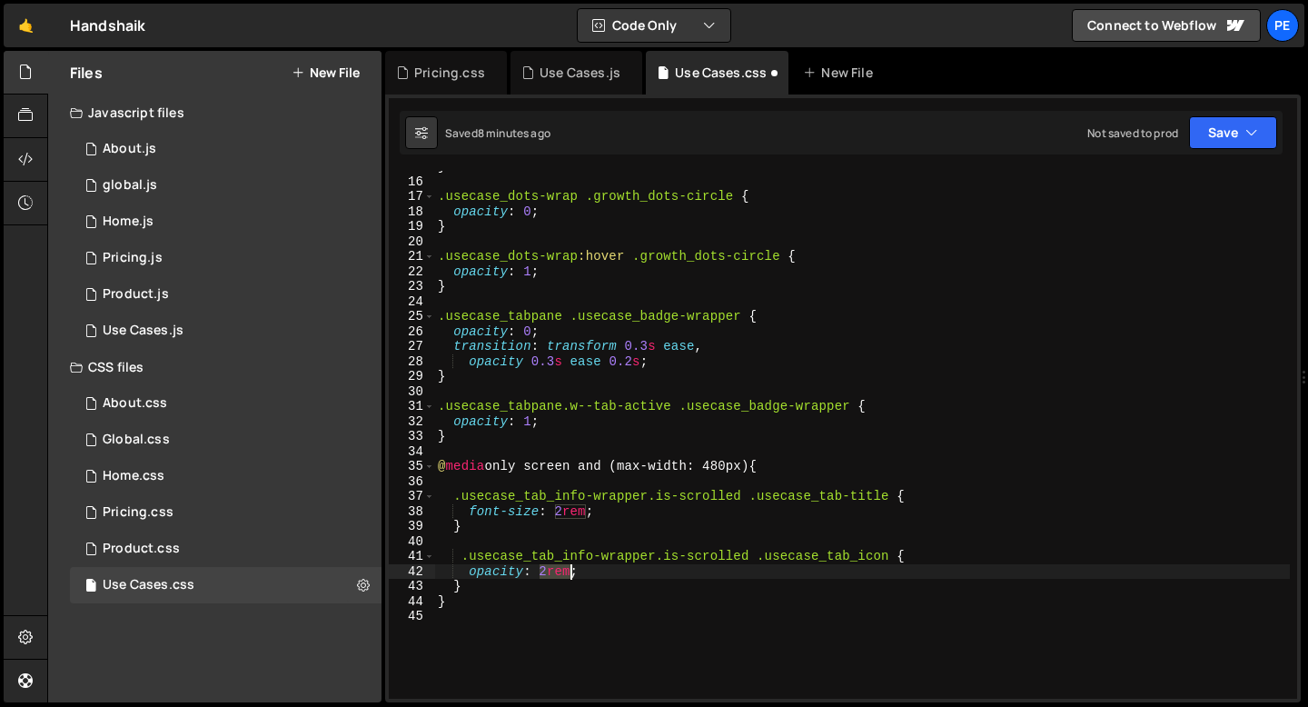
click at [556, 568] on div "} .usecase_dots-wrap .growth_dots-circle { opacity : 0 ; } .usecase_dots-wrap :…" at bounding box center [861, 438] width 855 height 558
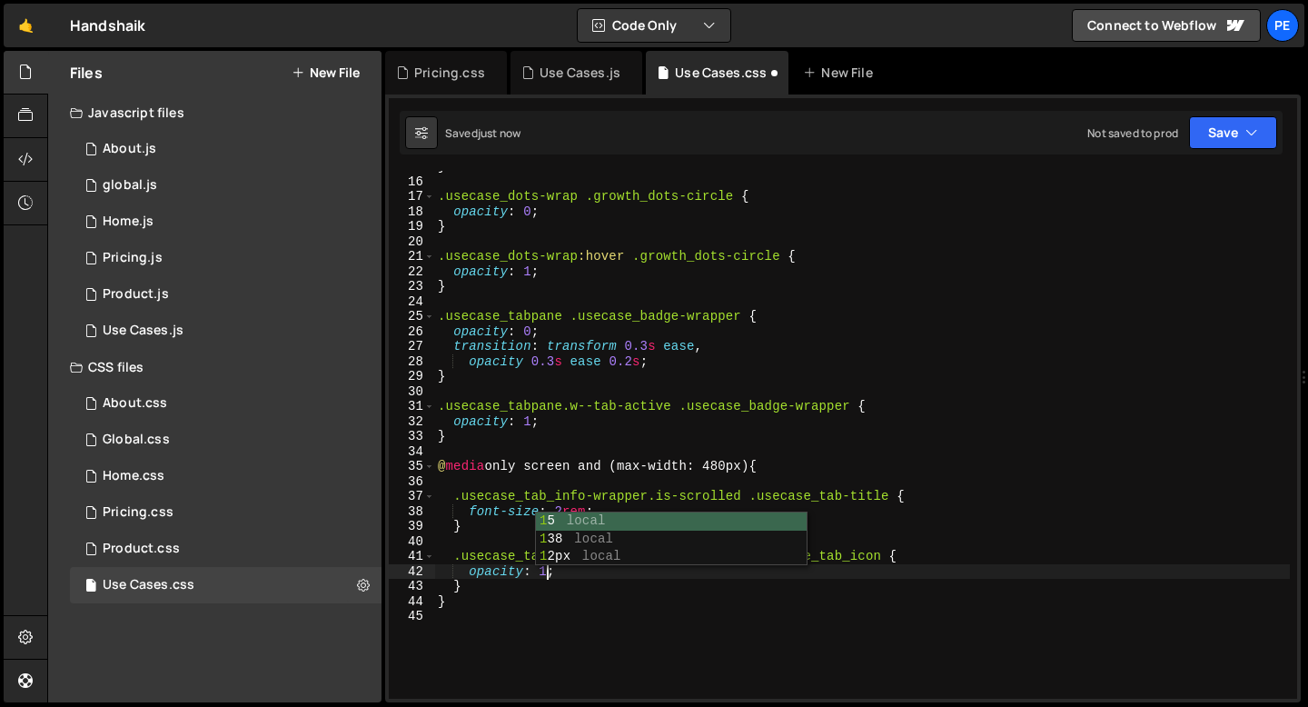
type textarea "opacity: 1;"
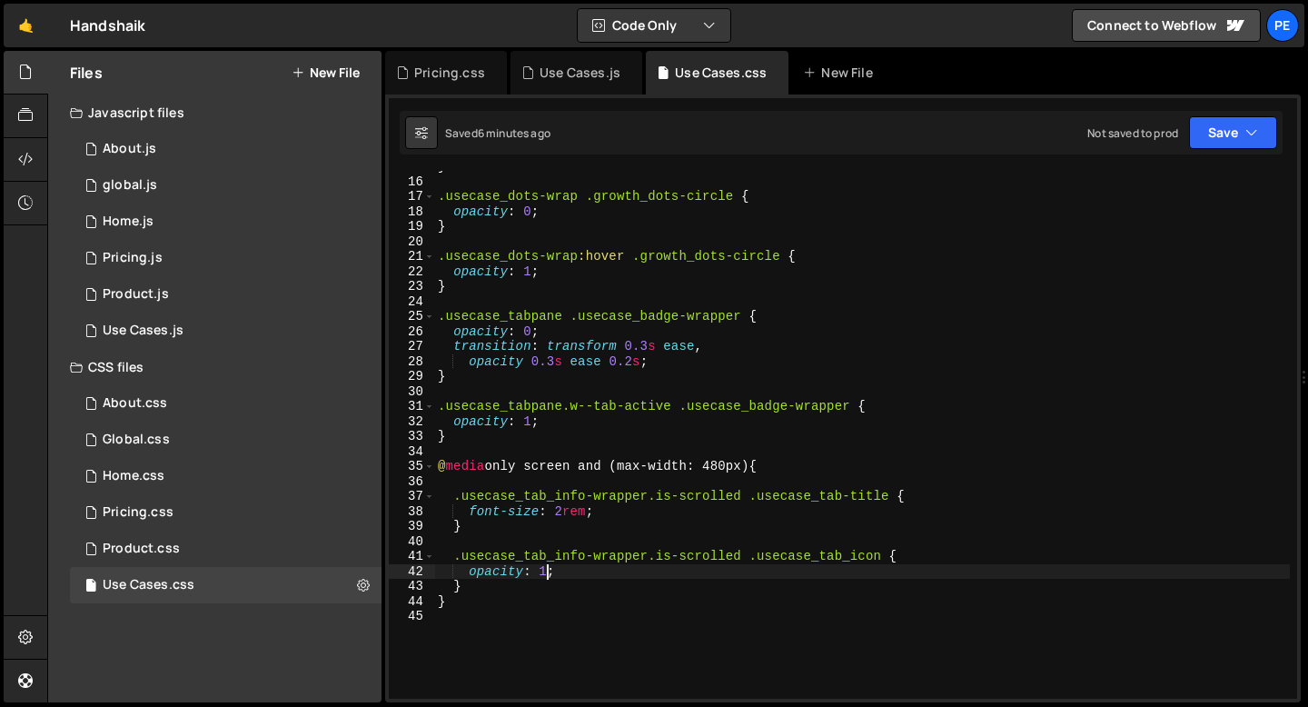
scroll to position [0, 0]
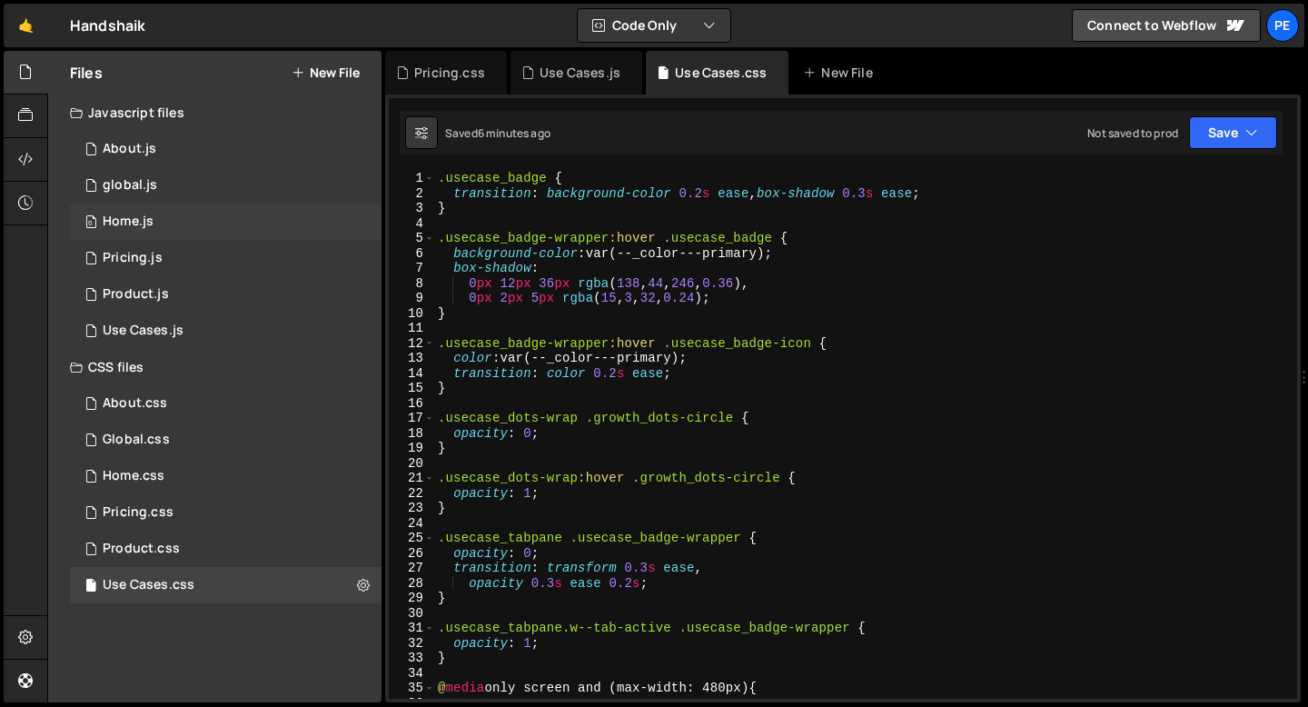
click at [228, 221] on div "0 Home.js 0" at bounding box center [225, 221] width 311 height 36
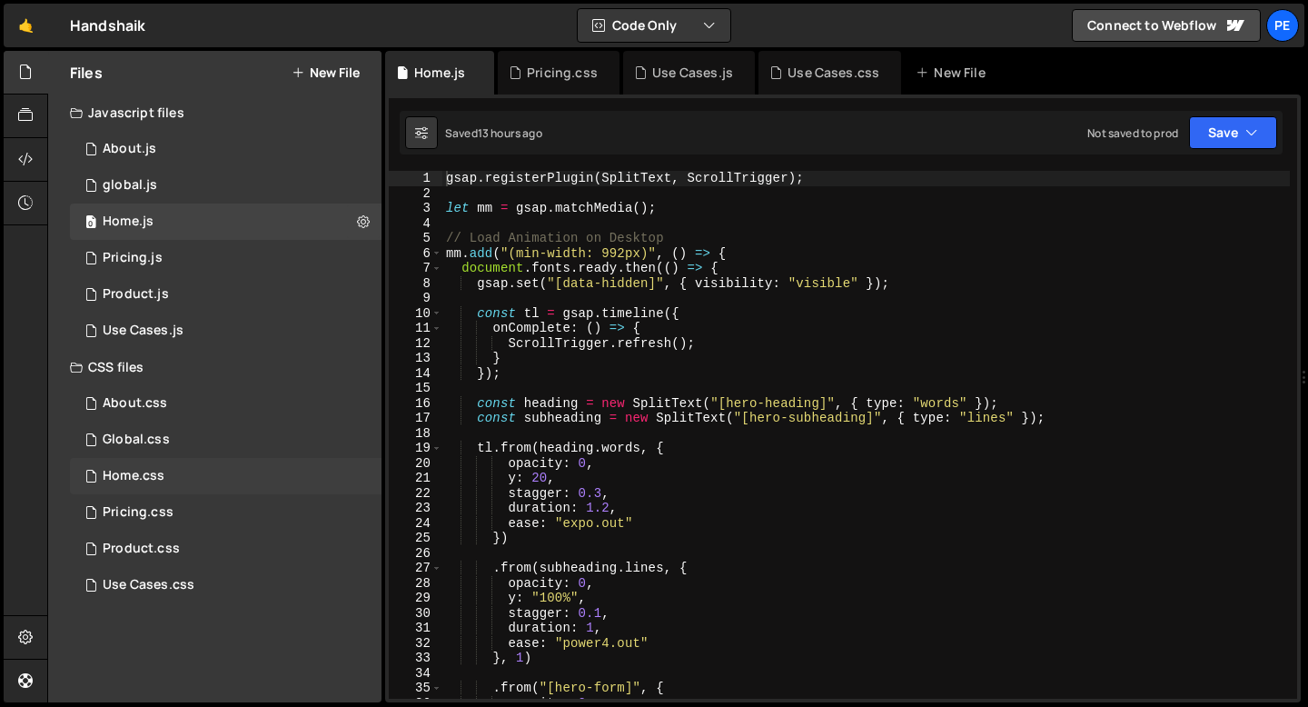
click at [142, 487] on div "Home.css 0" at bounding box center [225, 476] width 311 height 36
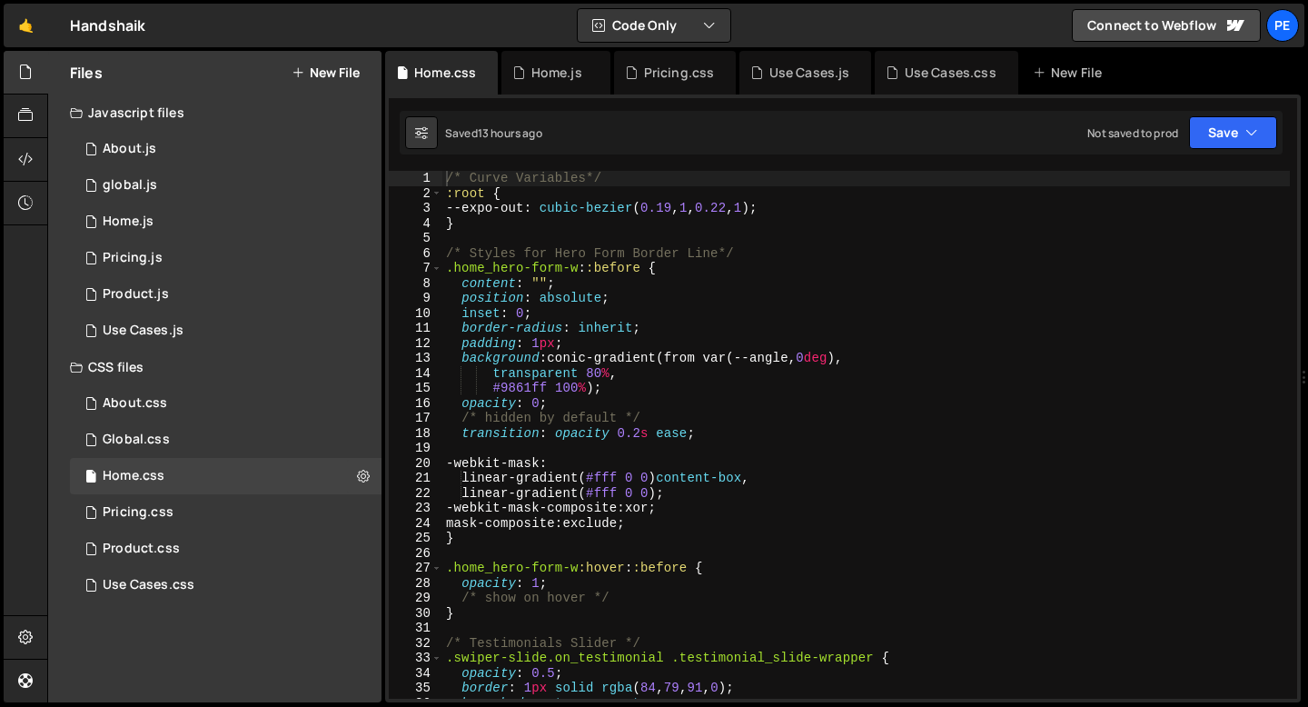
type textarea "border-radius: inherit;"
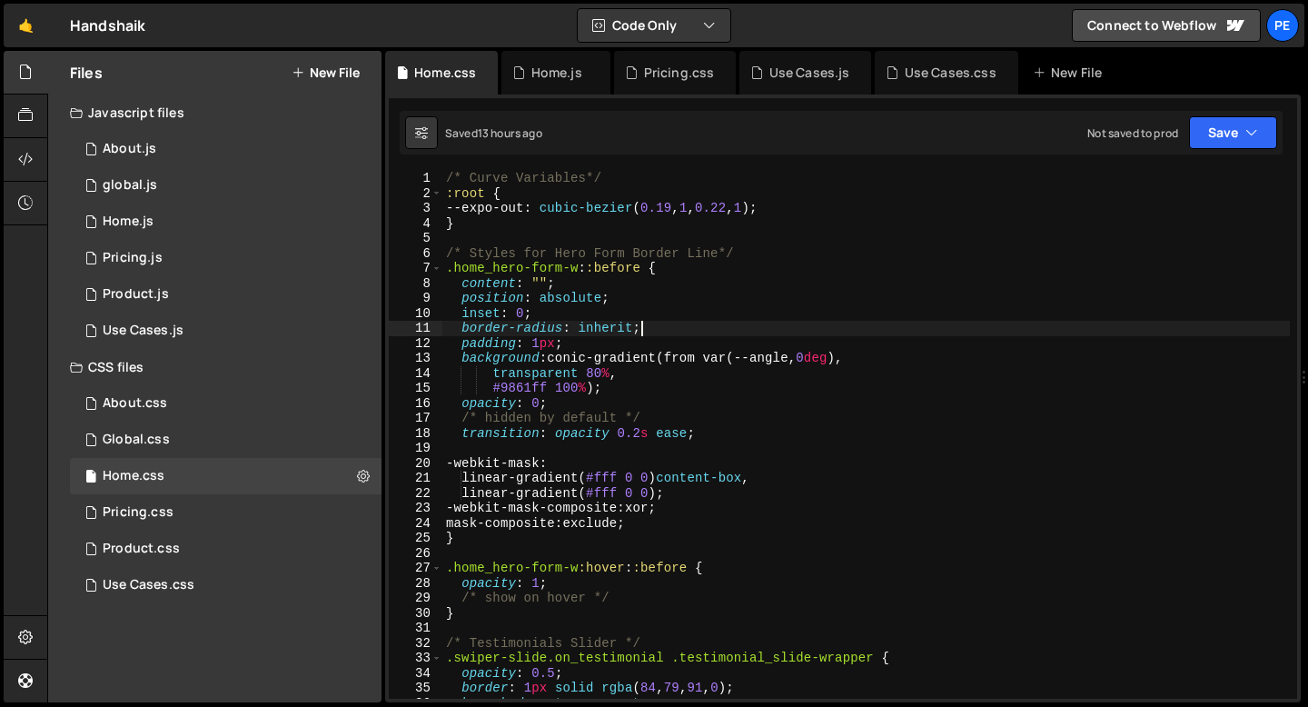
click at [655, 326] on div "/* Curve Variables*/ :root { --expo-out : cubic-bezier ( 0.19 , 1 , 0.22 , 1 ) …" at bounding box center [865, 450] width 847 height 558
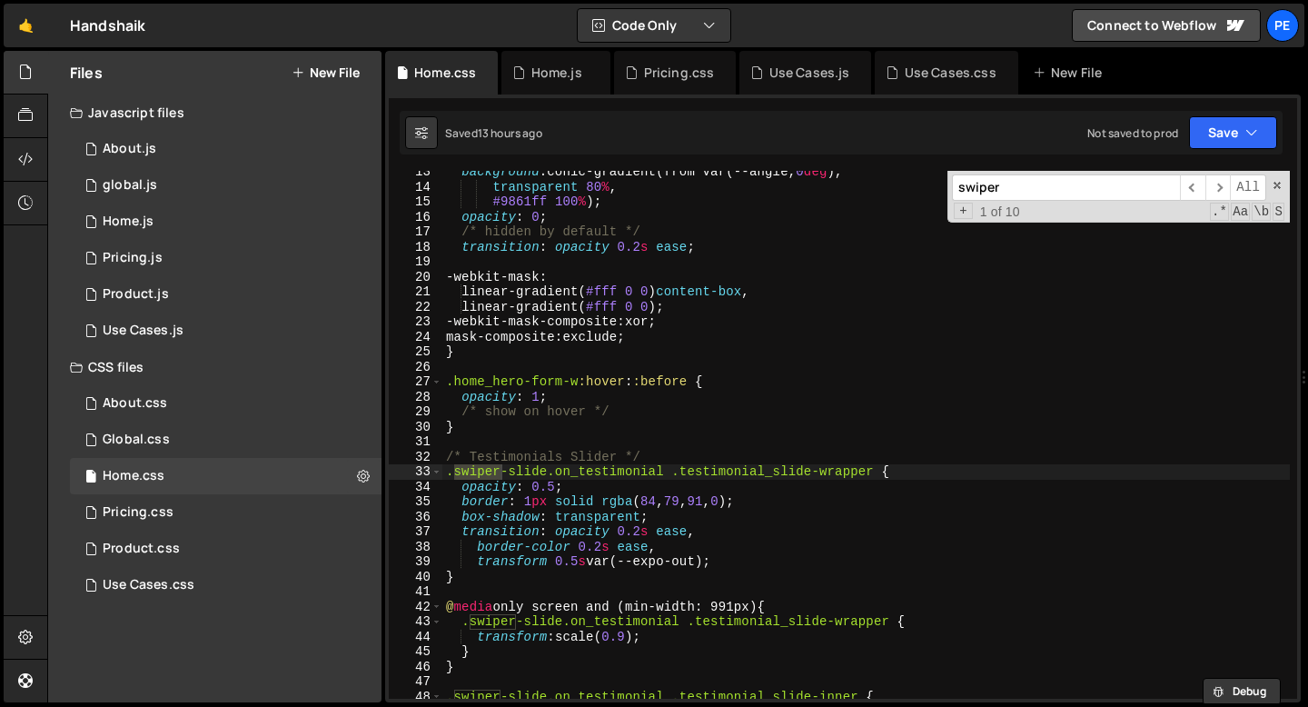
scroll to position [185, 0]
type input "swiper"
click at [1227, 188] on span "​" at bounding box center [1217, 187] width 25 height 26
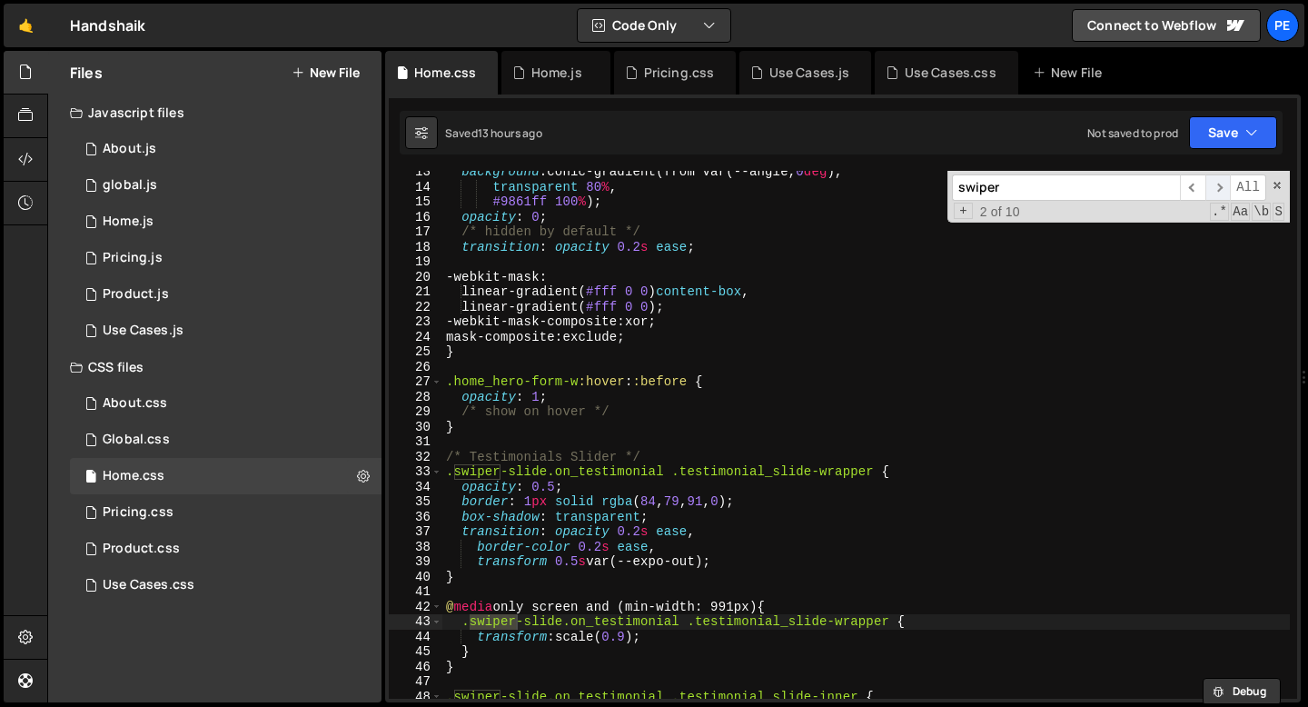
click at [1227, 188] on span "​" at bounding box center [1217, 187] width 25 height 26
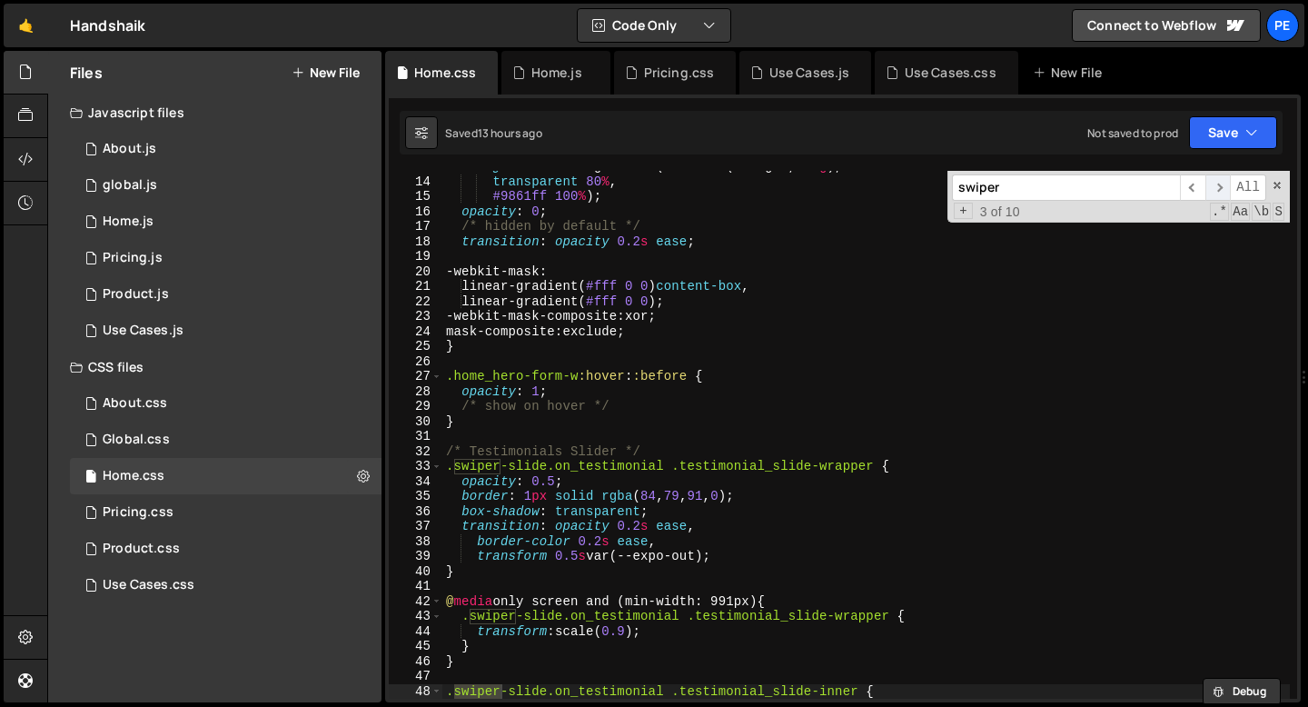
click at [1227, 188] on span "​" at bounding box center [1217, 187] width 25 height 26
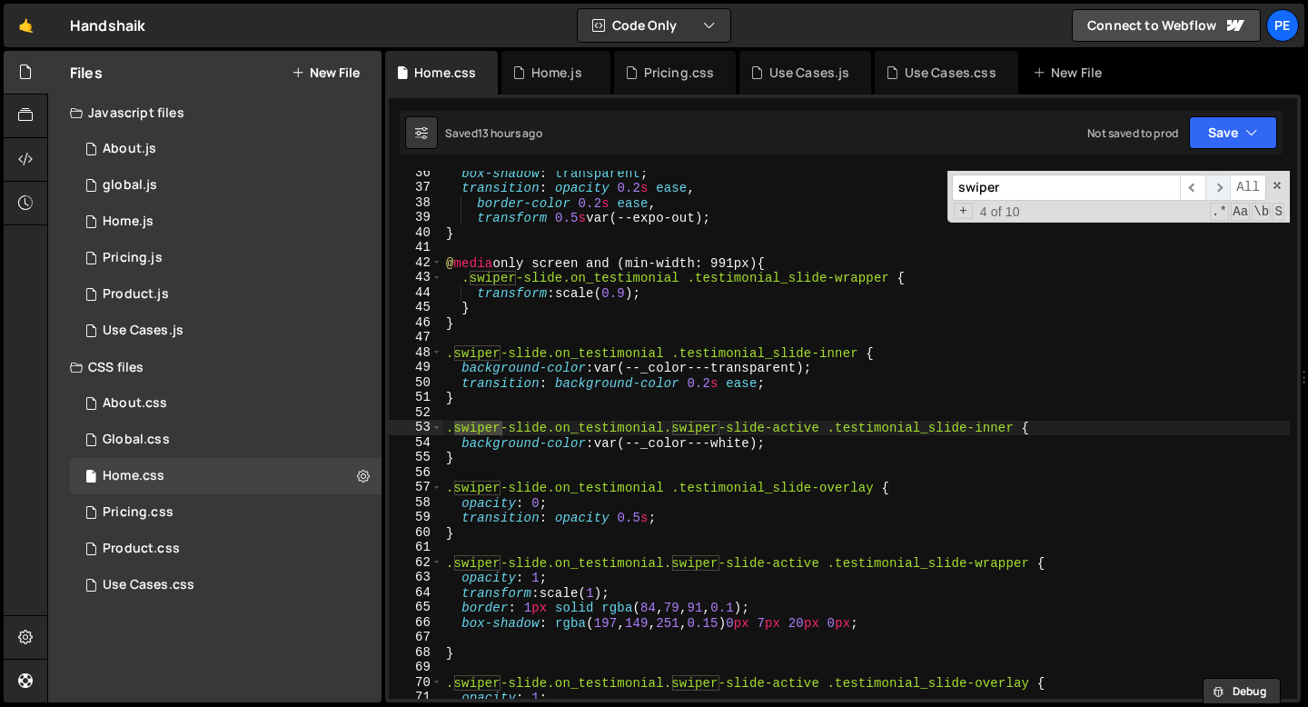
click at [1227, 188] on span "​" at bounding box center [1217, 187] width 25 height 26
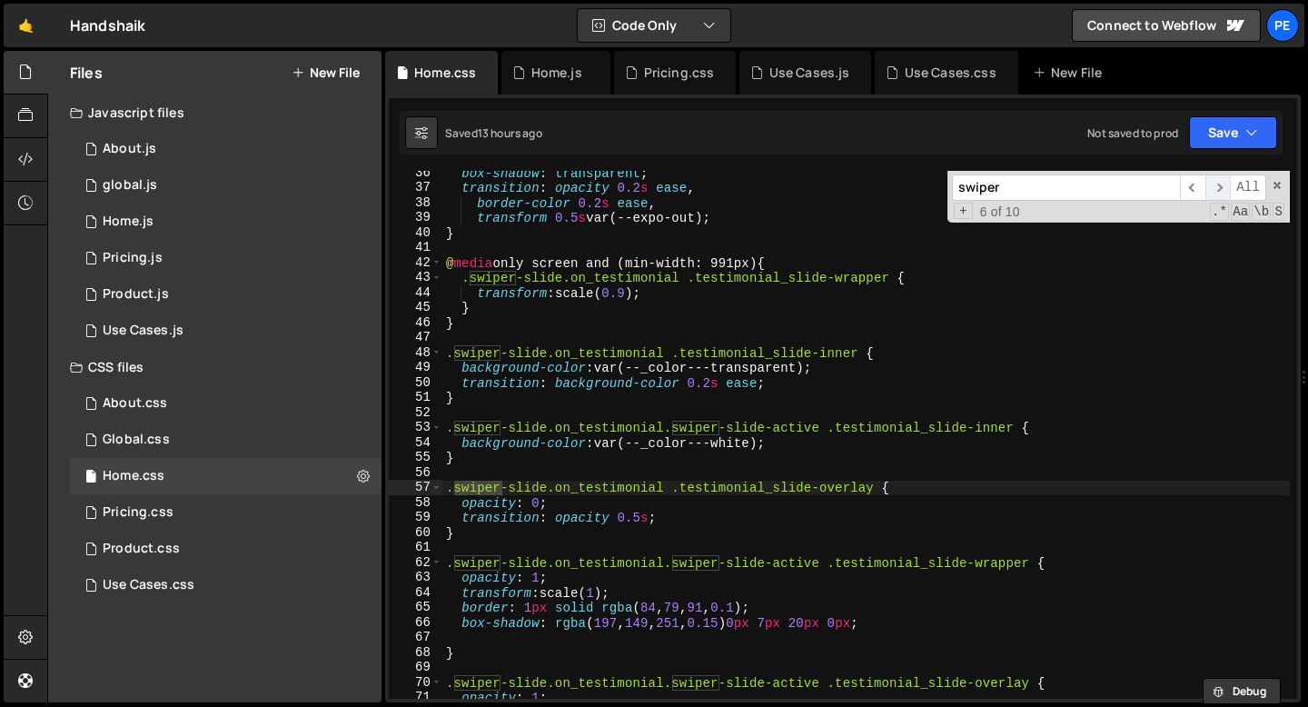
click at [1227, 188] on span "​" at bounding box center [1217, 187] width 25 height 26
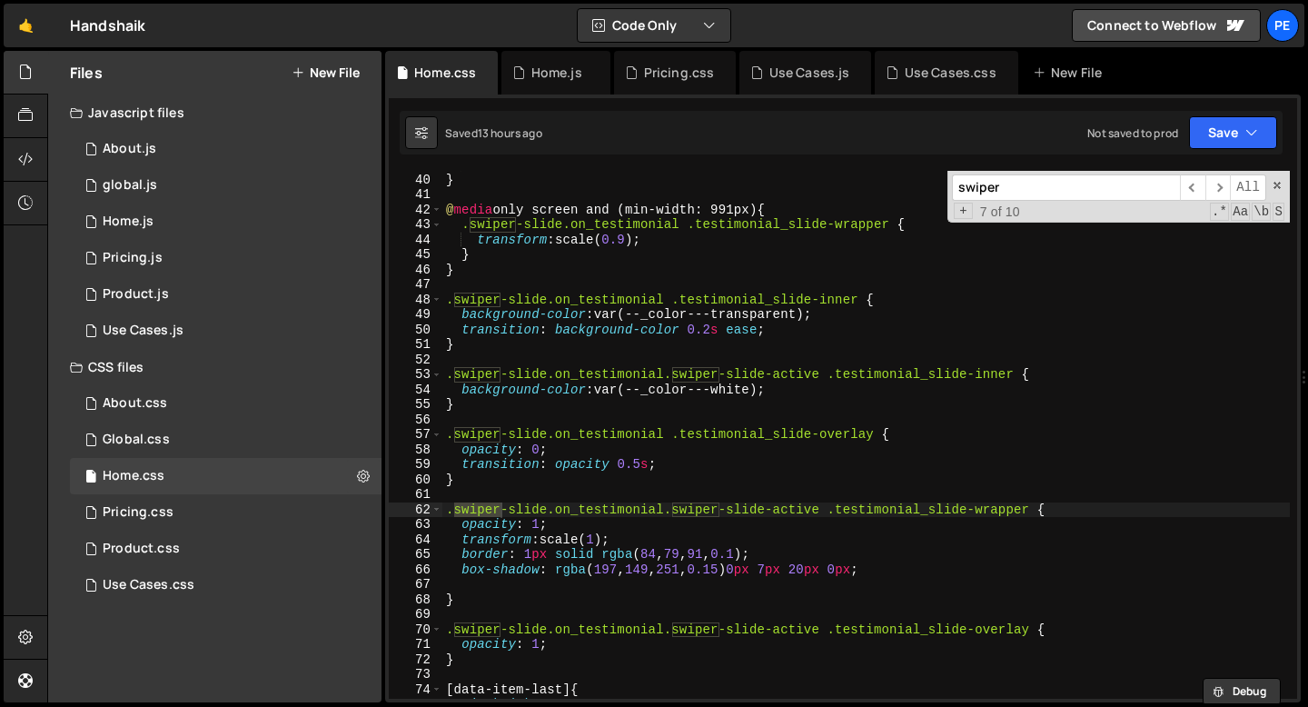
scroll to position [583, 0]
click at [1213, 192] on span "​" at bounding box center [1217, 187] width 25 height 26
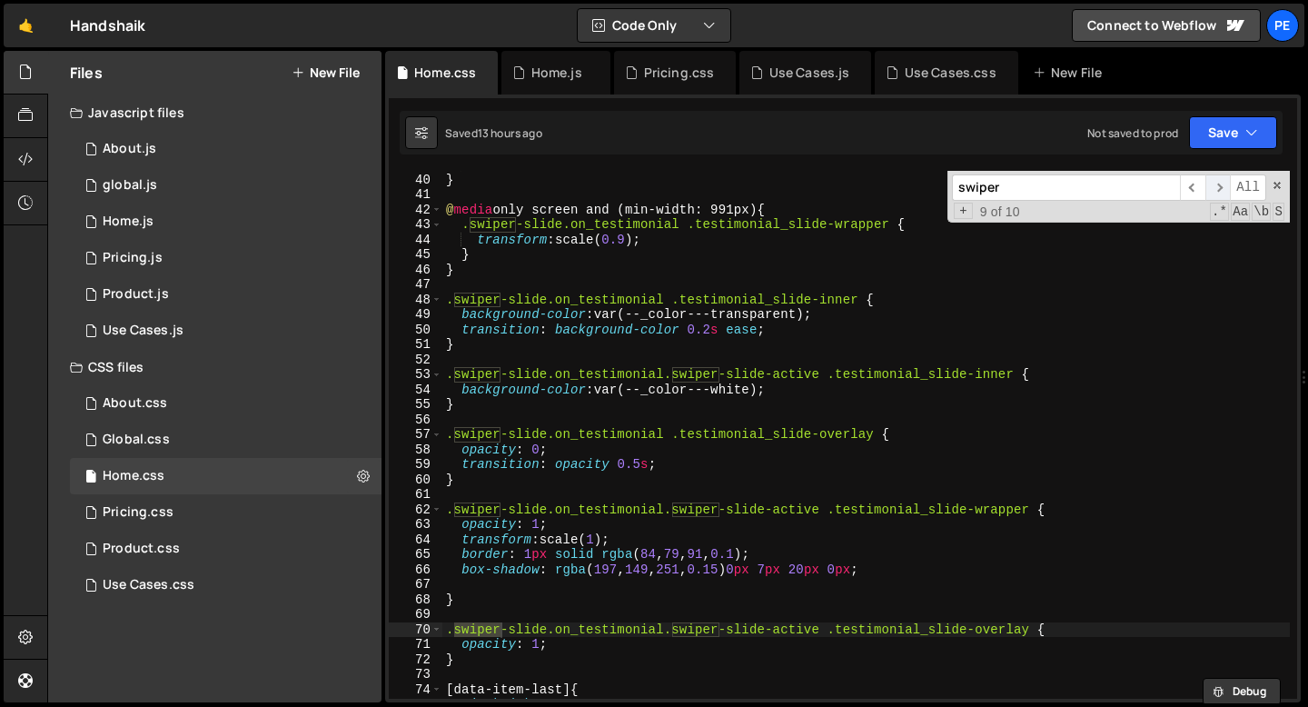
click at [1213, 192] on span "​" at bounding box center [1217, 187] width 25 height 26
click at [173, 450] on div "Global.css 0" at bounding box center [225, 439] width 311 height 36
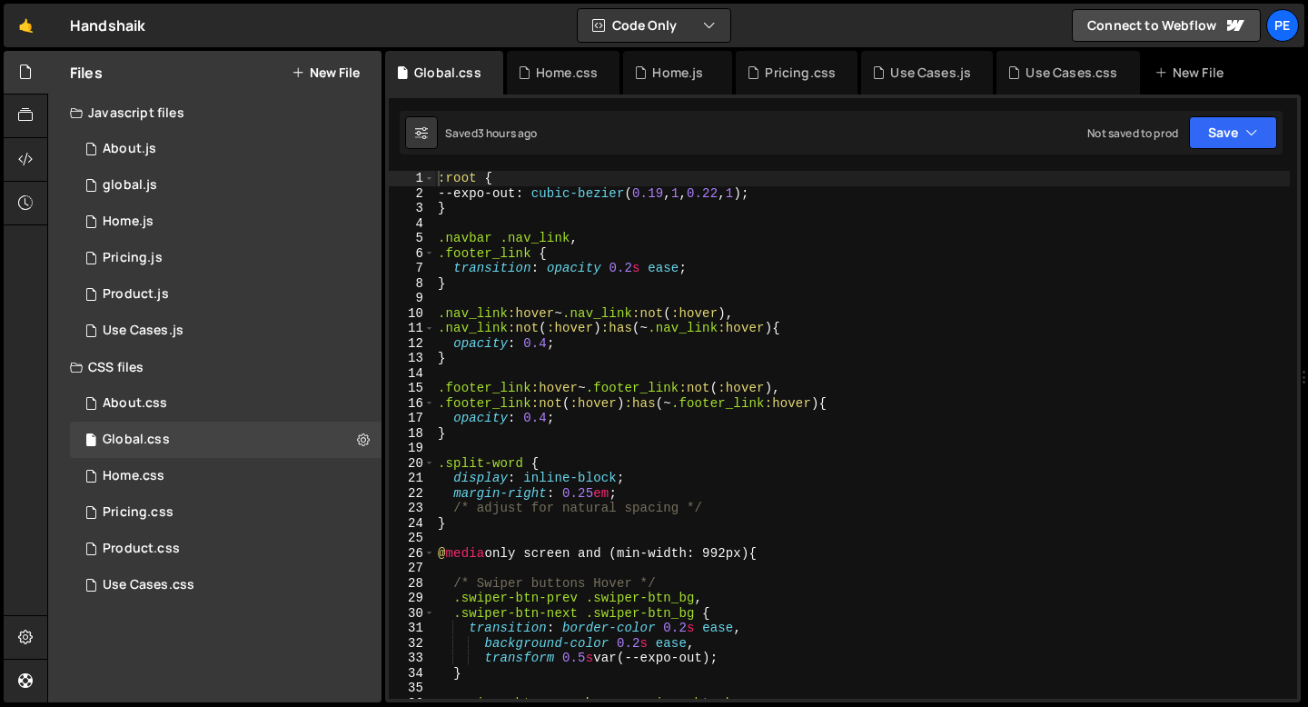
type textarea ".footer_link {"
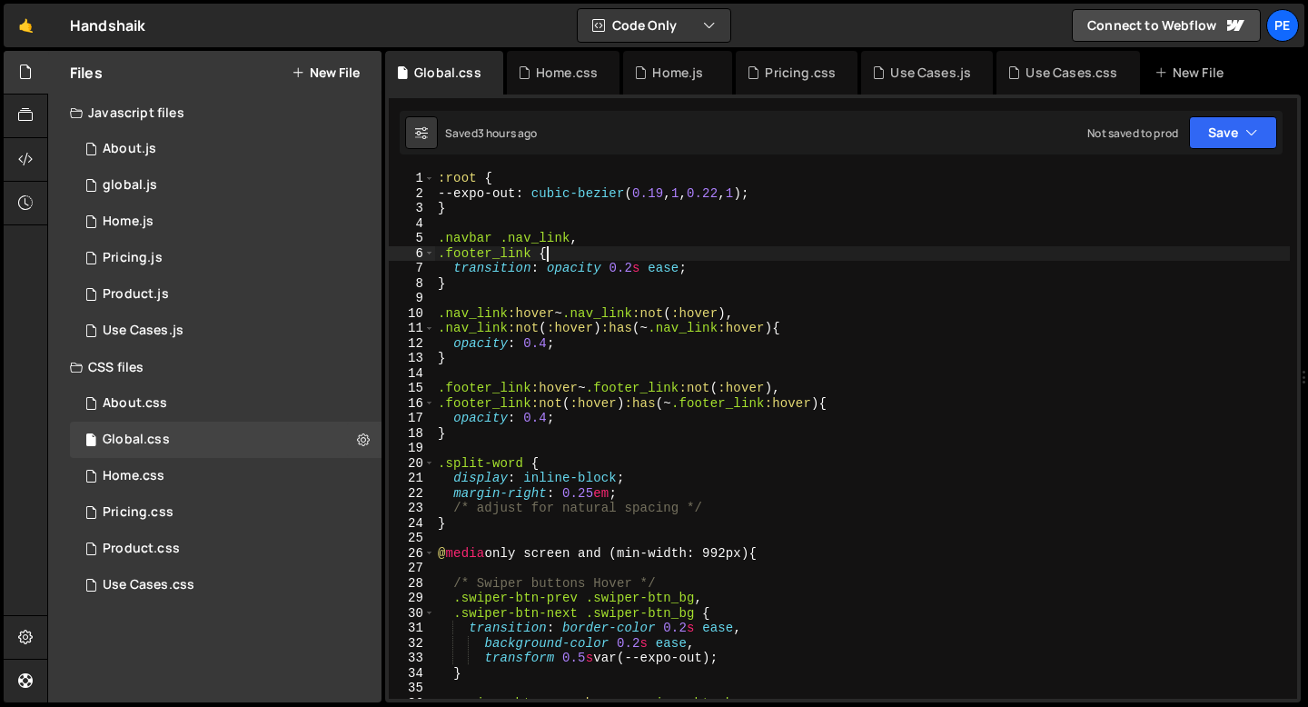
click at [921, 246] on div ":root { --expo-out : cubic-bezier ( 0.19 , 1 , 0.22 , 1 ) ; } .navbar .nav_link…" at bounding box center [861, 450] width 855 height 558
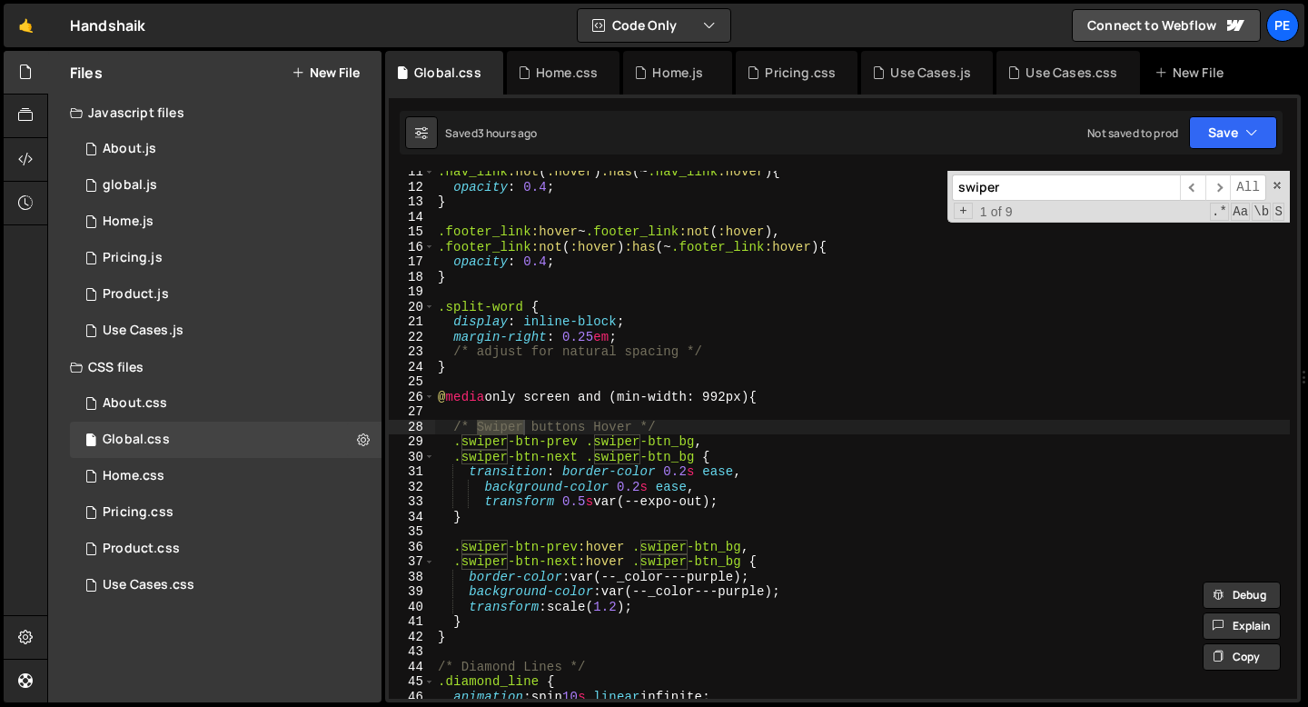
scroll to position [157, 0]
type input "swiper"
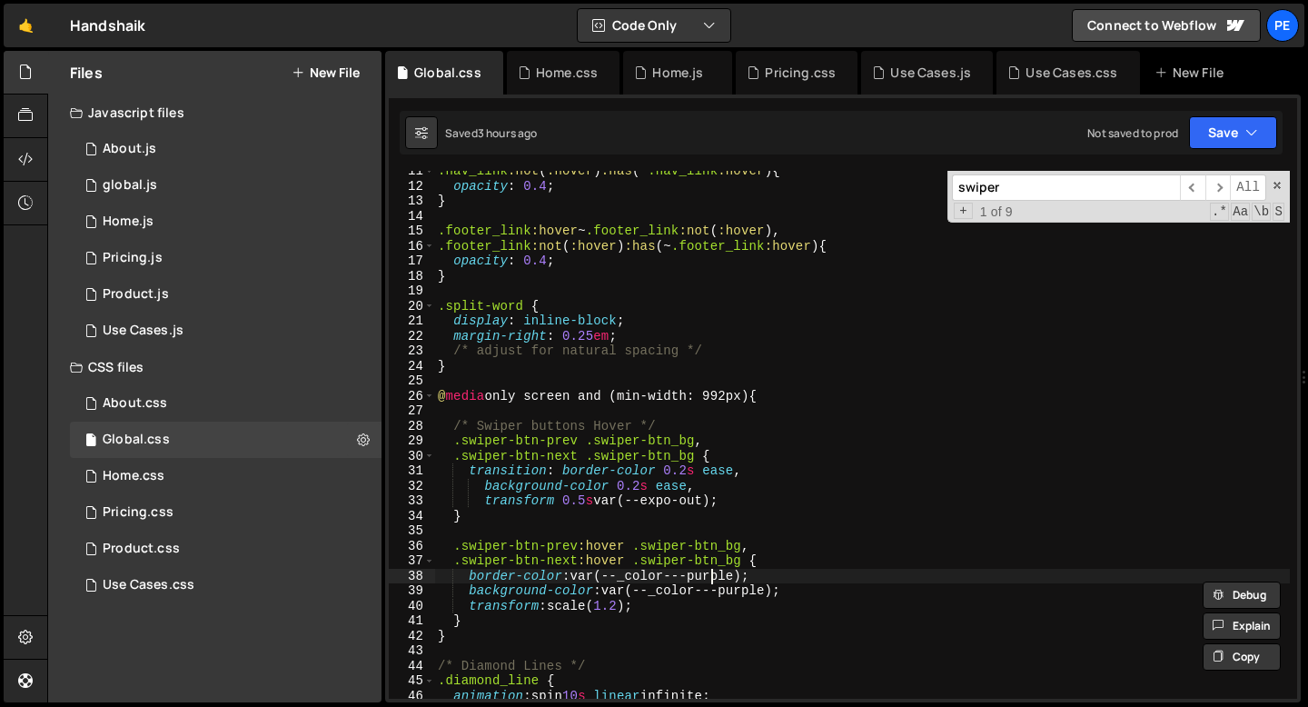
click at [712, 575] on div ".nav_link :not ( :hover ) :has (~ .nav_link :hover ) { opacity : 0.4 ; } .foote…" at bounding box center [861, 442] width 855 height 558
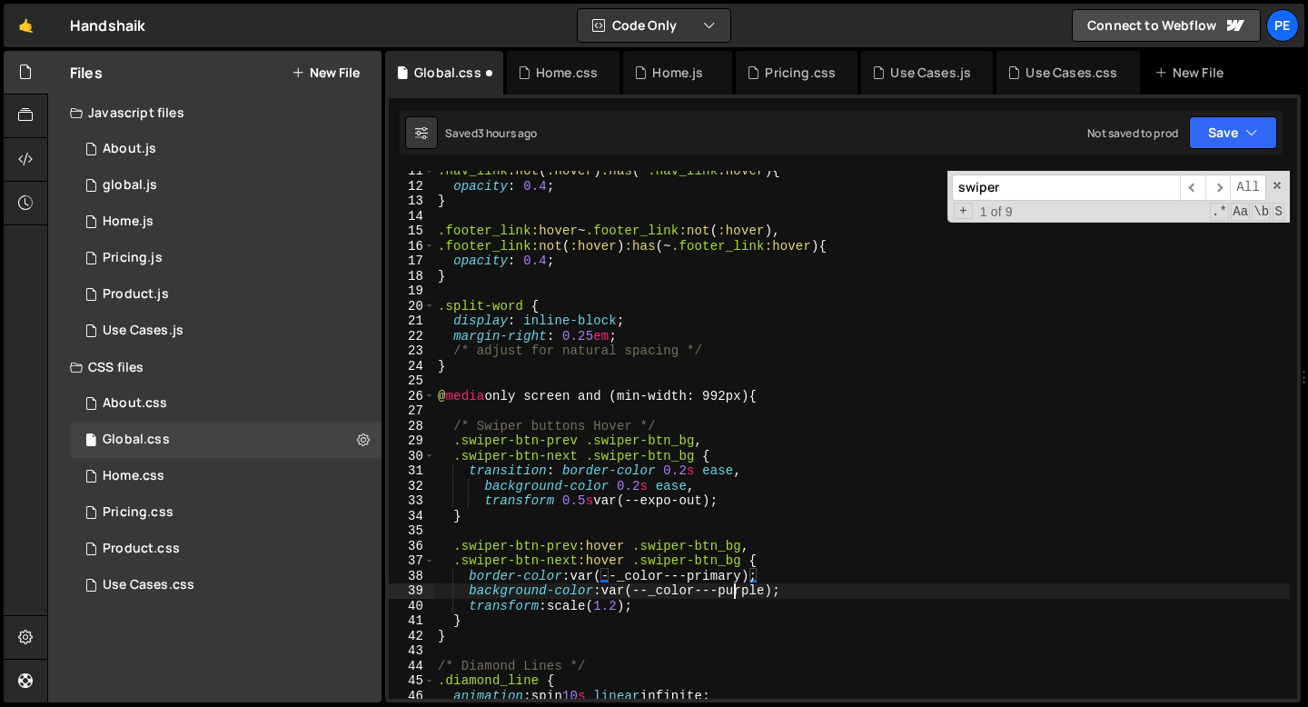
click at [737, 588] on div ".nav_link :not ( :hover ) :has (~ .nav_link :hover ) { opacity : 0.4 ; } .foote…" at bounding box center [861, 442] width 855 height 558
type textarea "background-color: var(--_color---primary);"
